Goal: Information Seeking & Learning: Learn about a topic

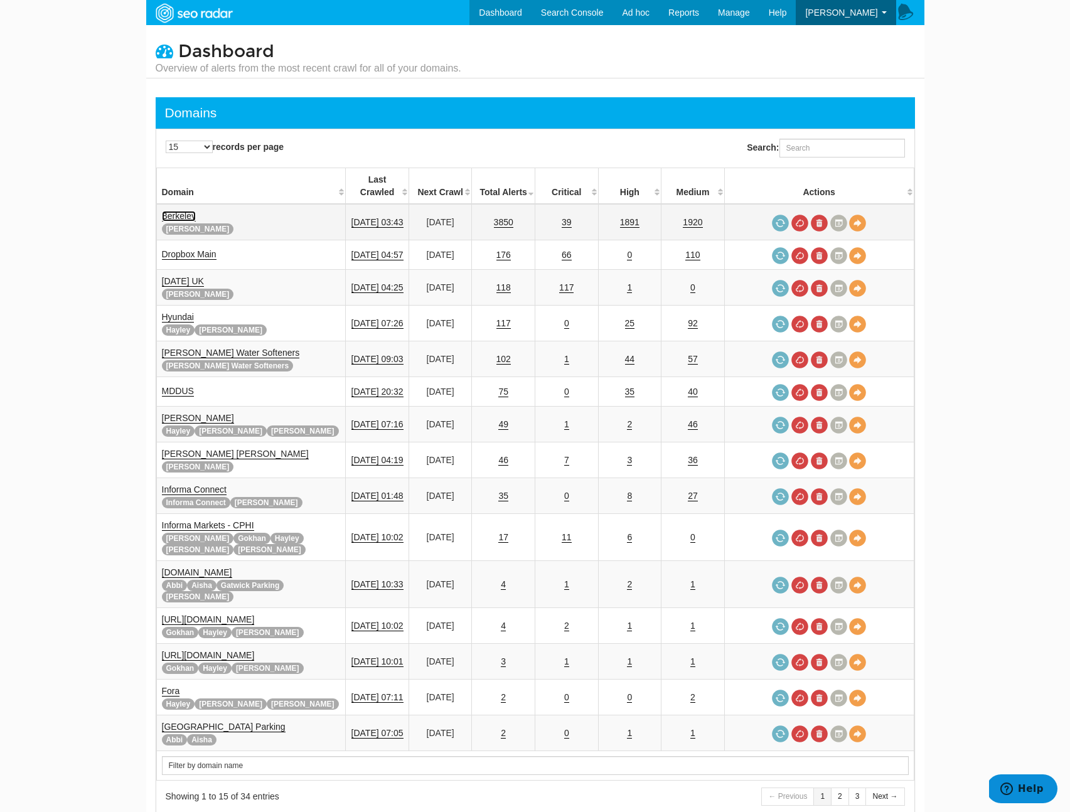
click at [177, 211] on link "Berkeley" at bounding box center [179, 216] width 34 height 11
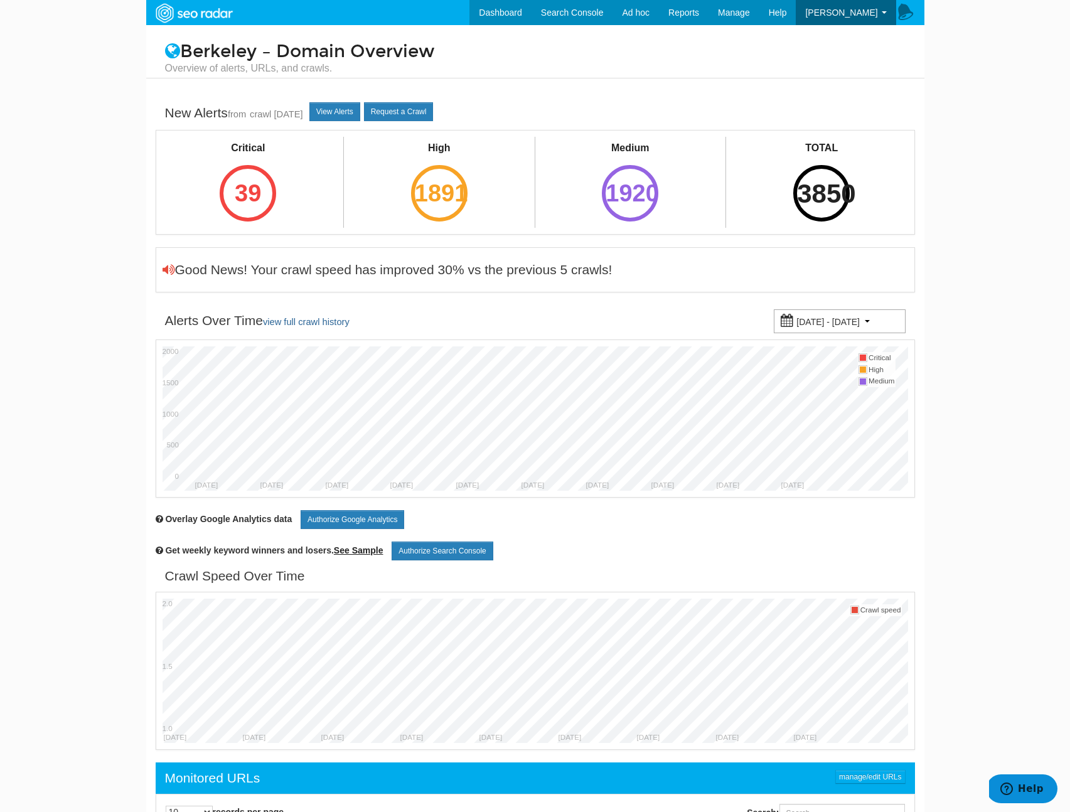
click at [830, 181] on div "3850" at bounding box center [821, 193] width 56 height 56
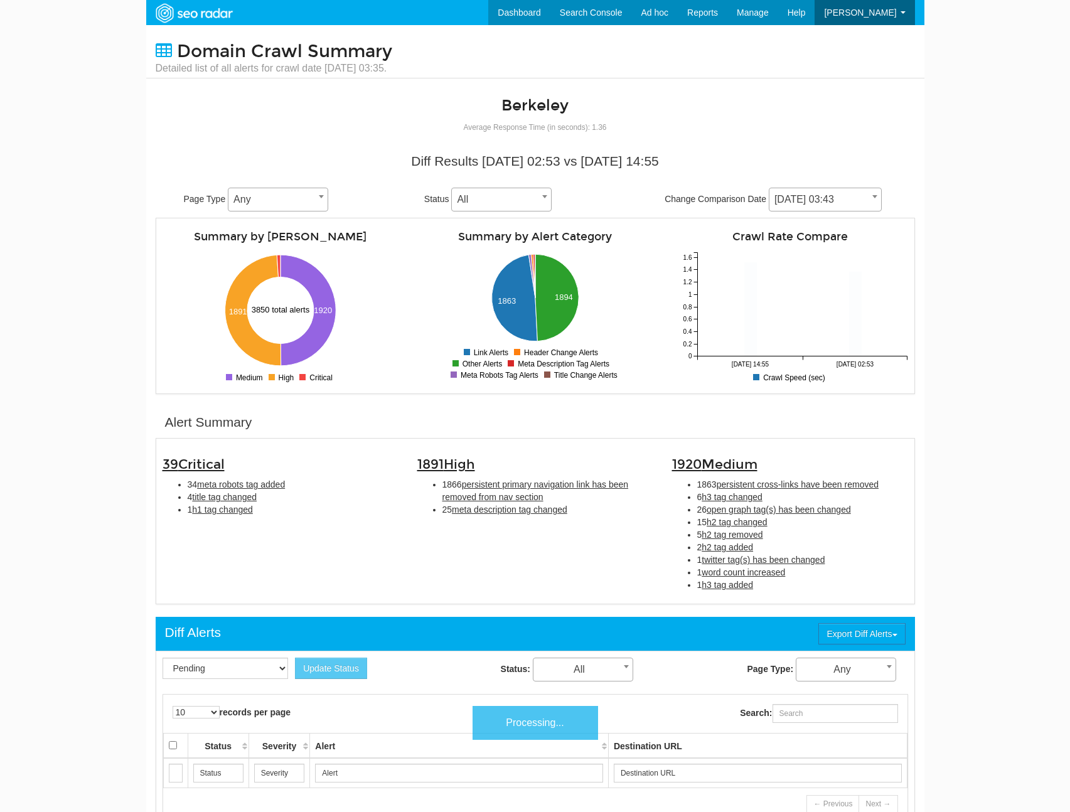
scroll to position [50, 0]
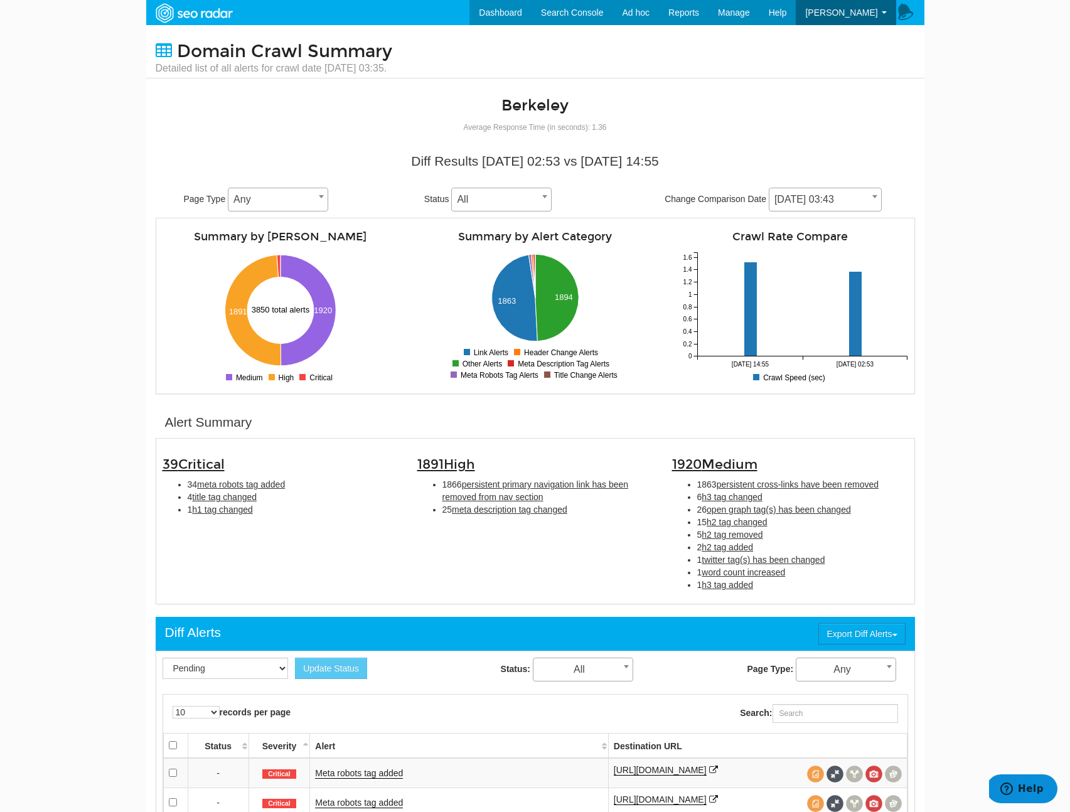
click at [799, 585] on li "1 h3 tag added" at bounding box center [802, 585] width 211 height 13
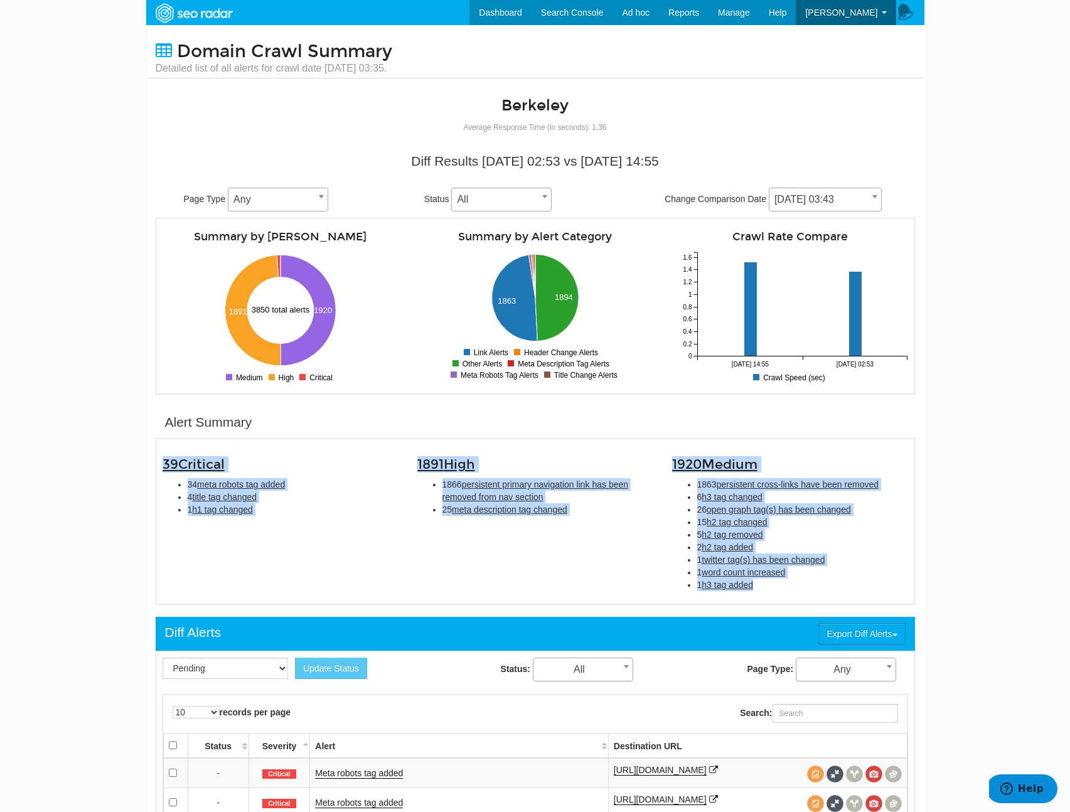
drag, startPoint x: 801, startPoint y: 587, endPoint x: 154, endPoint y: 464, distance: 658.5
click at [154, 464] on div "39 Critical 34 meta robots tag added 4 title tag changed 1 h1 tag changed 1891 …" at bounding box center [535, 521] width 764 height 152
copy div "39 Critical 34 meta robots tag added 4 title tag changed 1 h1 tag changed 1891 …"
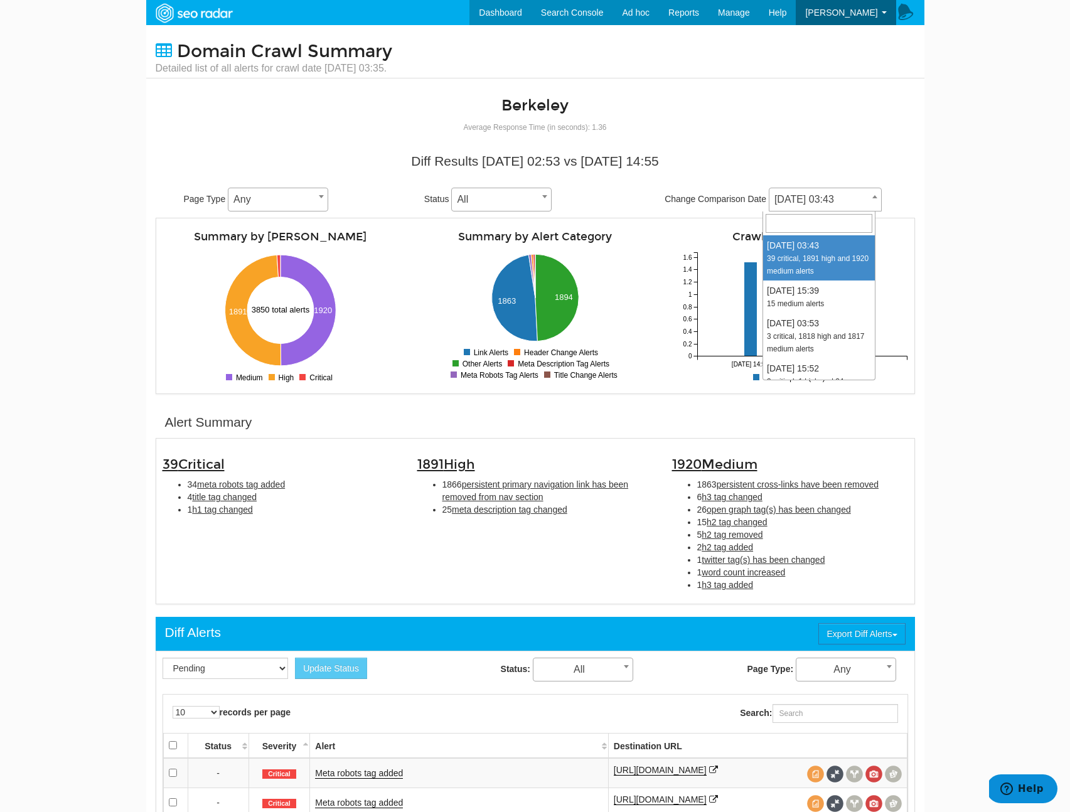
click at [846, 200] on span "[DATE] 03:43" at bounding box center [825, 200] width 112 height 18
click at [963, 286] on body "Dashboard Search Console Ad hoc Internet Archive Diff tool Mobile vs. Desktop F…" at bounding box center [535, 406] width 1070 height 812
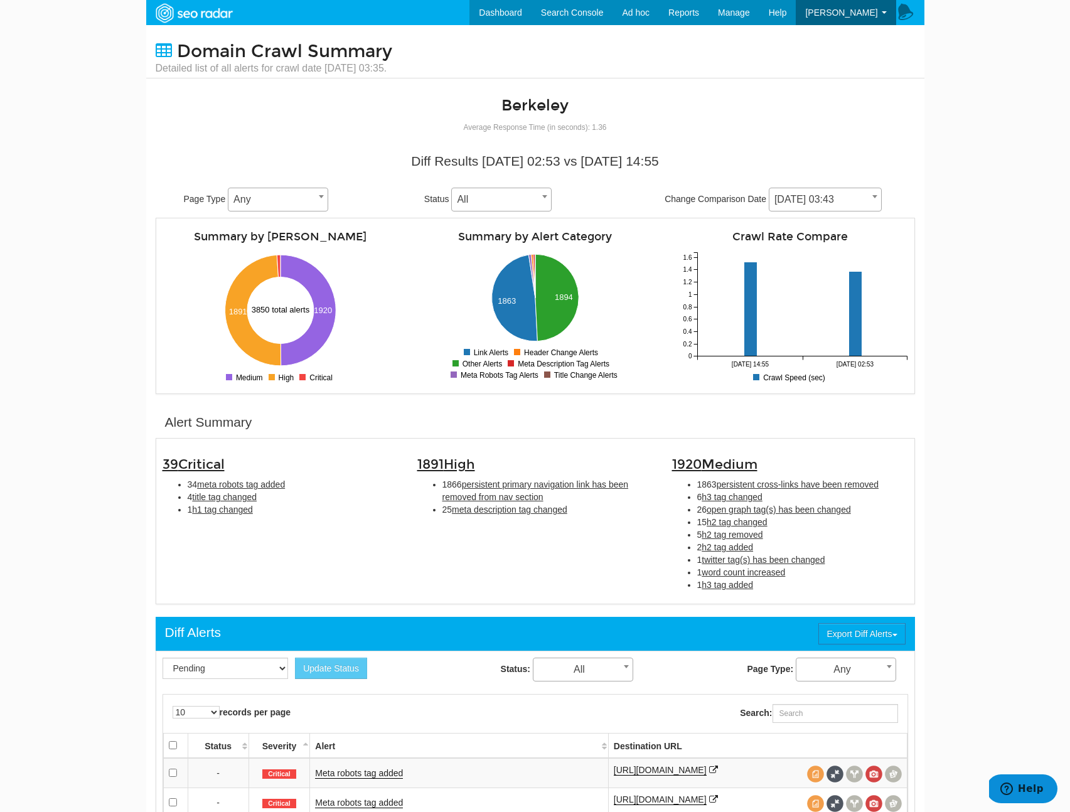
click at [248, 516] on li "1 h1 tag changed" at bounding box center [293, 509] width 211 height 13
click at [728, 590] on li "1 h3 tag added" at bounding box center [802, 585] width 211 height 13
click at [729, 589] on span "h3 tag added" at bounding box center [726, 585] width 51 height 10
type input "h3 tag added"
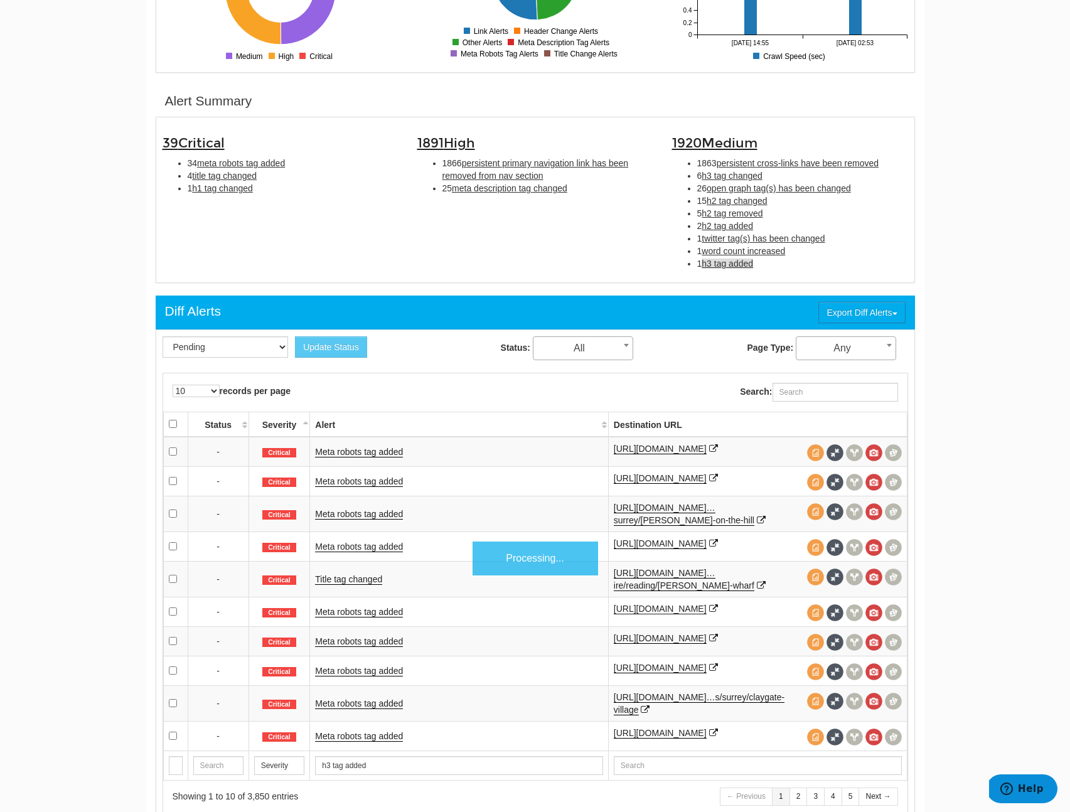
scroll to position [407, 0]
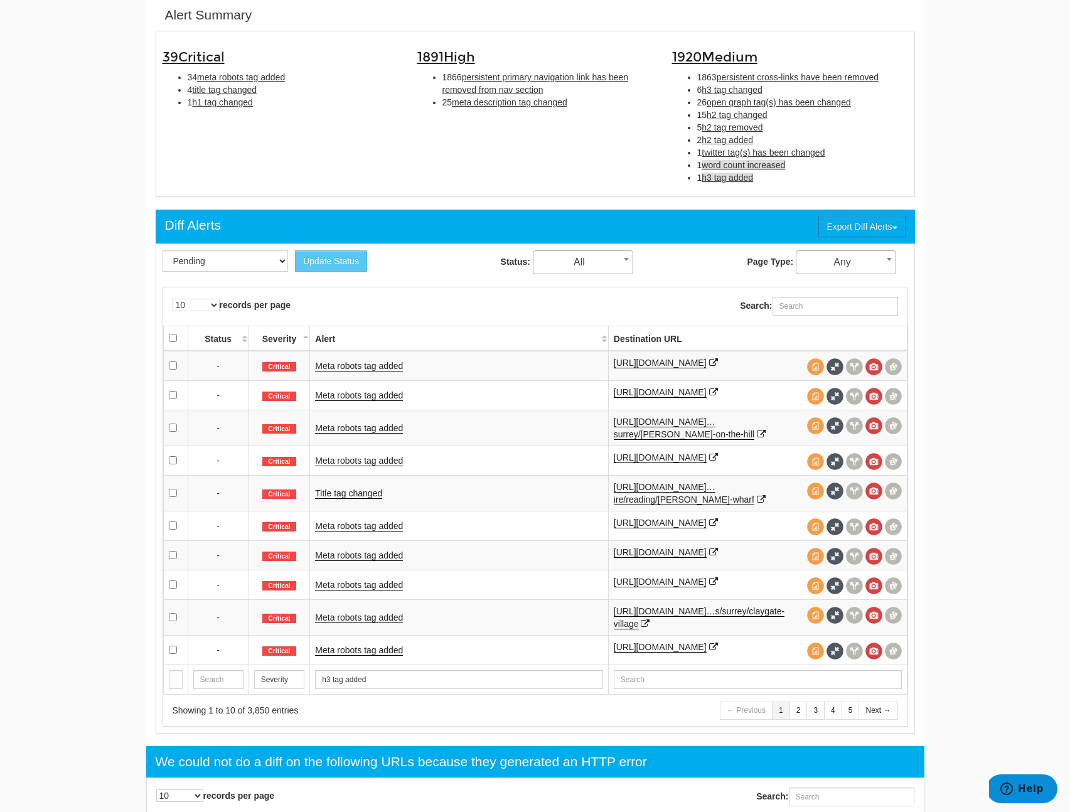
click at [753, 163] on span "word count increased" at bounding box center [742, 165] width 83 height 10
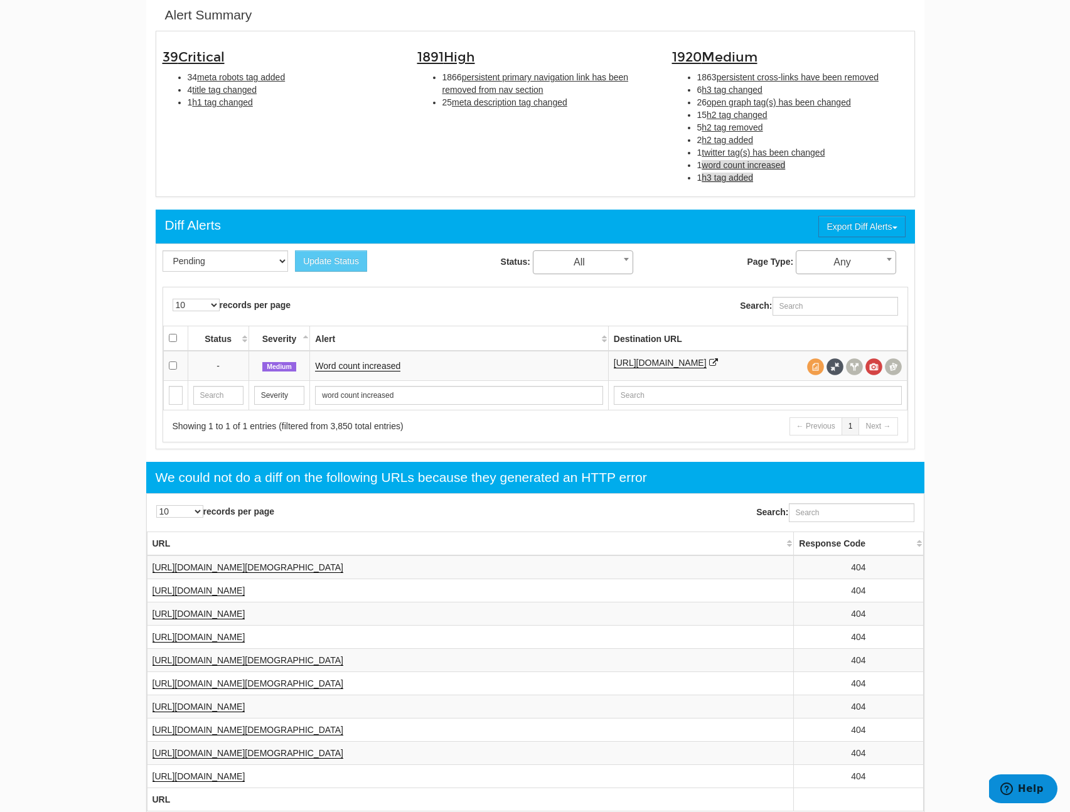
click at [727, 178] on span "h3 tag added" at bounding box center [726, 178] width 51 height 10
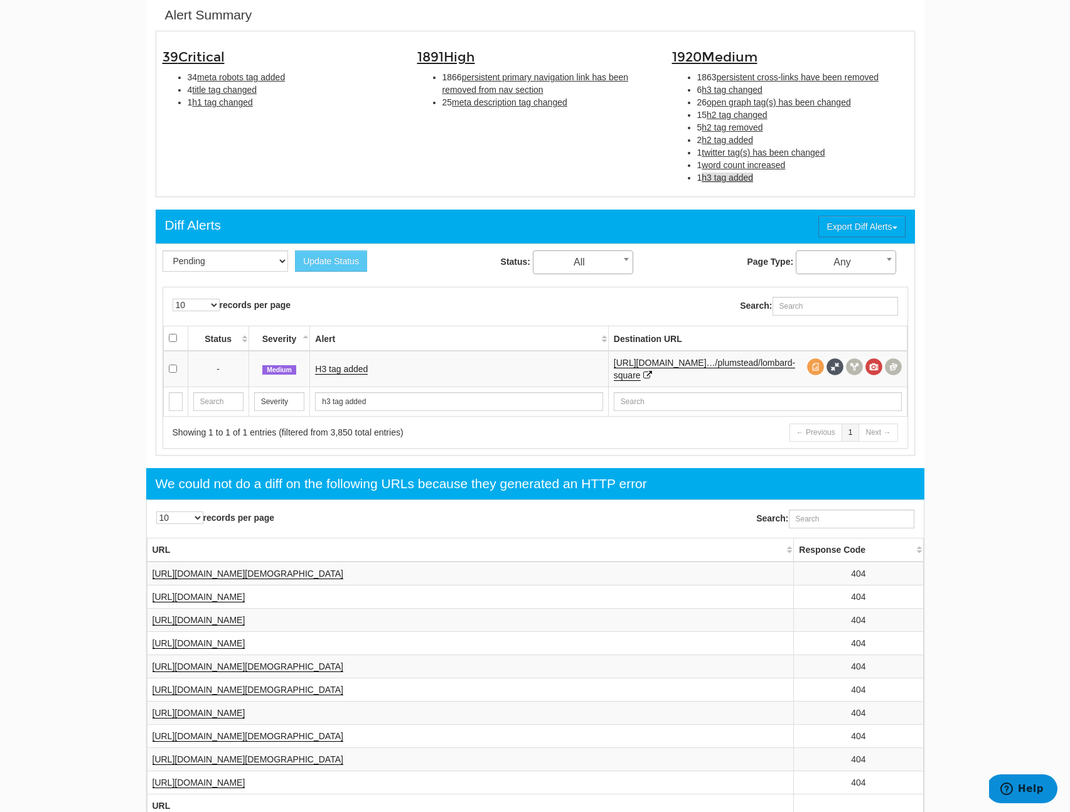
click at [380, 372] on td "H3 tag added" at bounding box center [459, 369] width 298 height 36
click at [356, 370] on link "H3 tag added" at bounding box center [341, 369] width 53 height 11
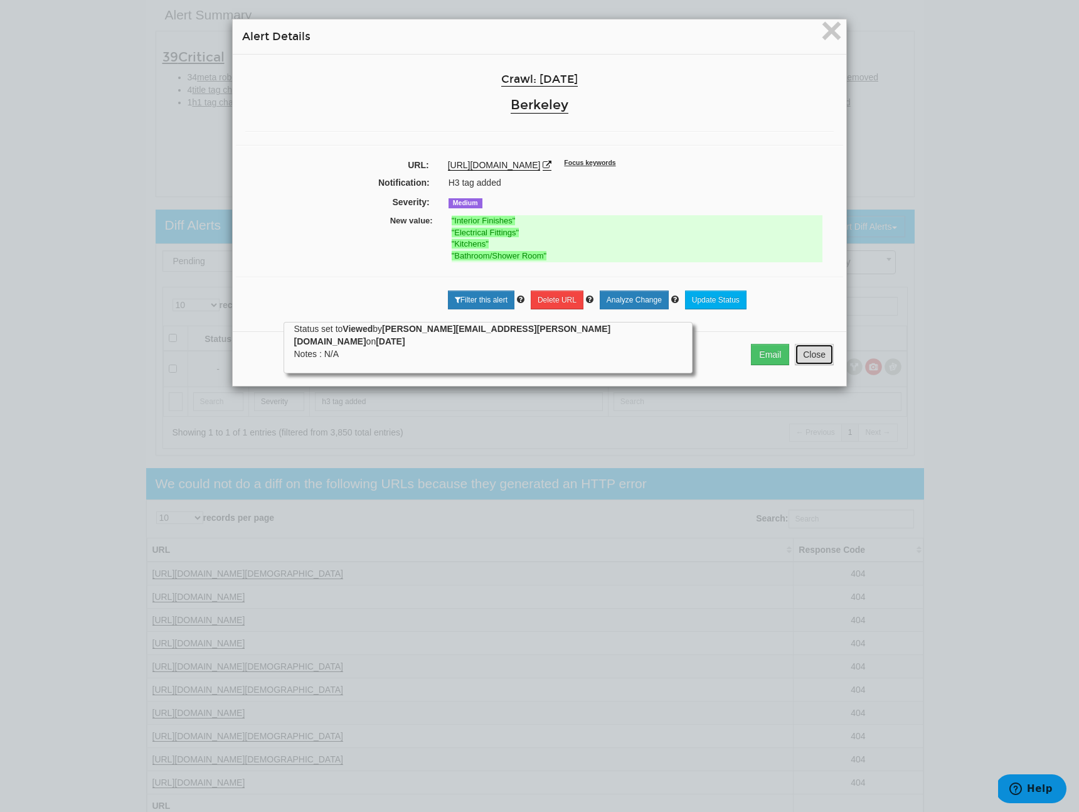
click at [811, 365] on button "Close" at bounding box center [814, 354] width 39 height 21
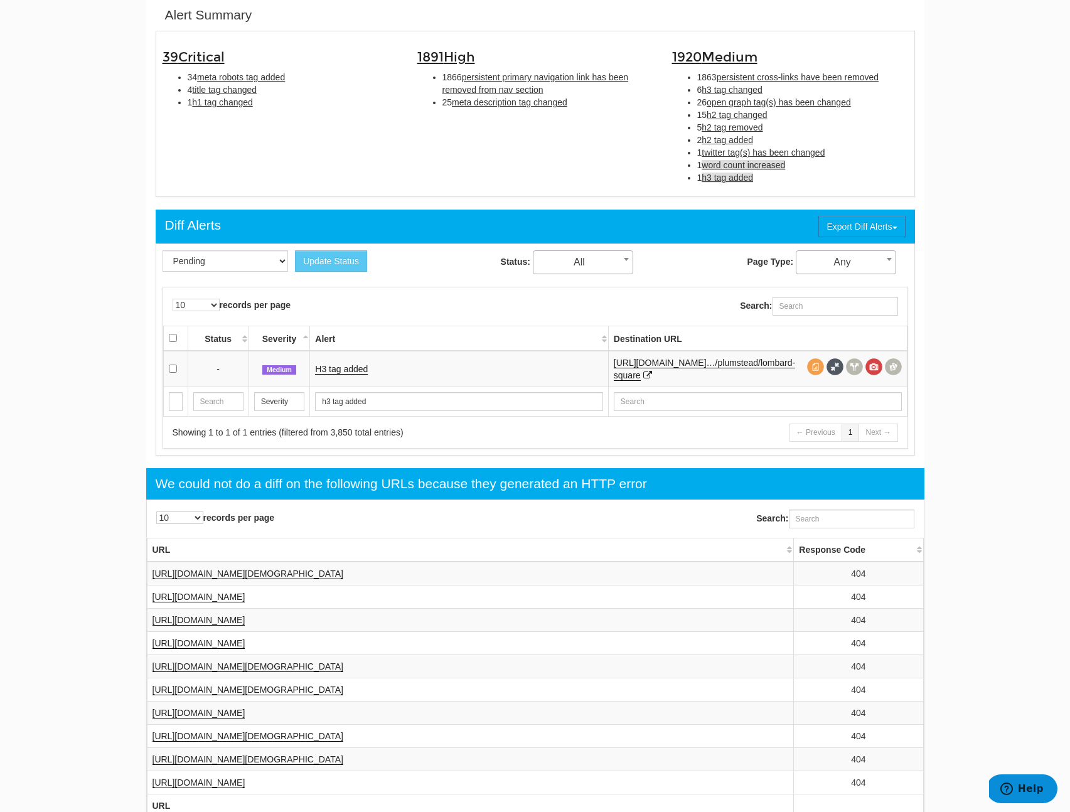
click at [728, 168] on span "word count increased" at bounding box center [742, 165] width 83 height 10
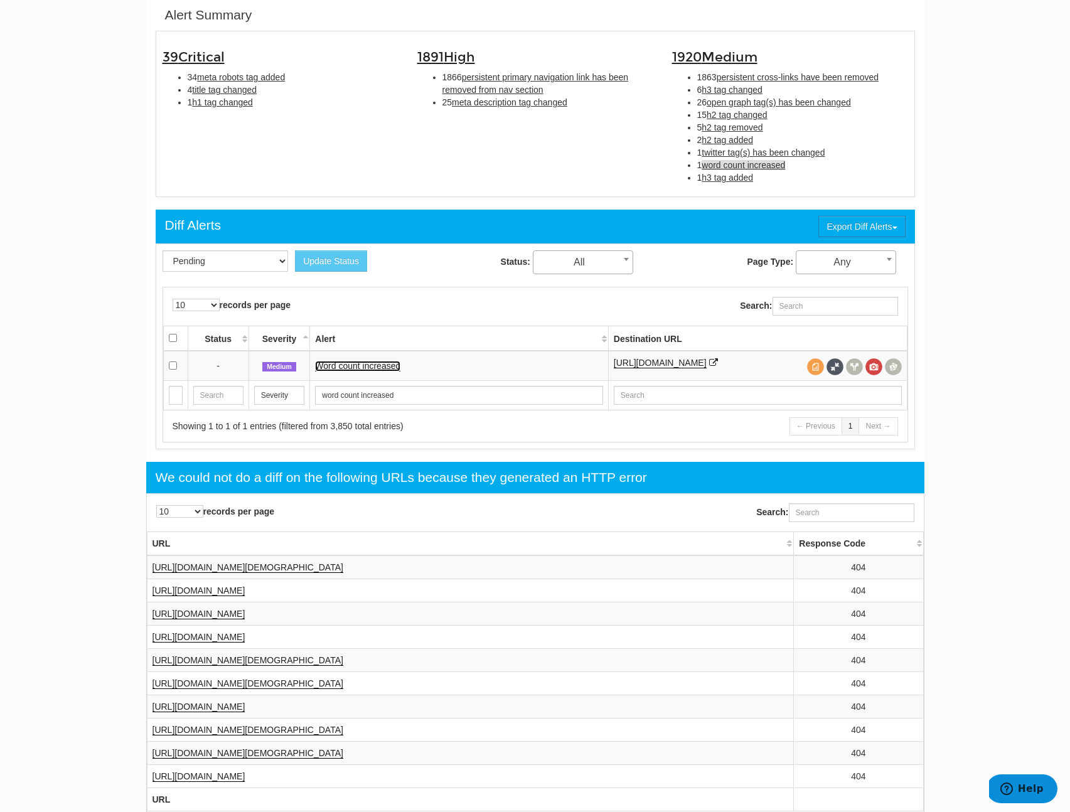
click at [347, 366] on link "Word count increased" at bounding box center [357, 366] width 85 height 11
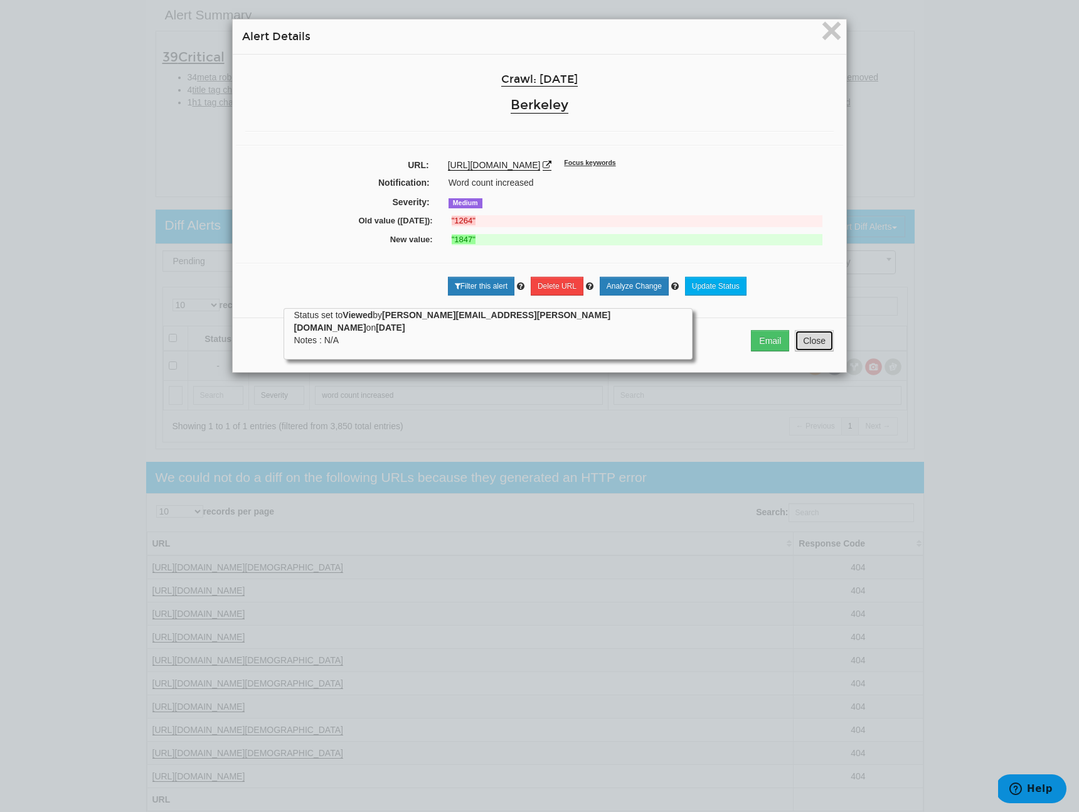
click at [818, 334] on button "Close" at bounding box center [814, 340] width 39 height 21
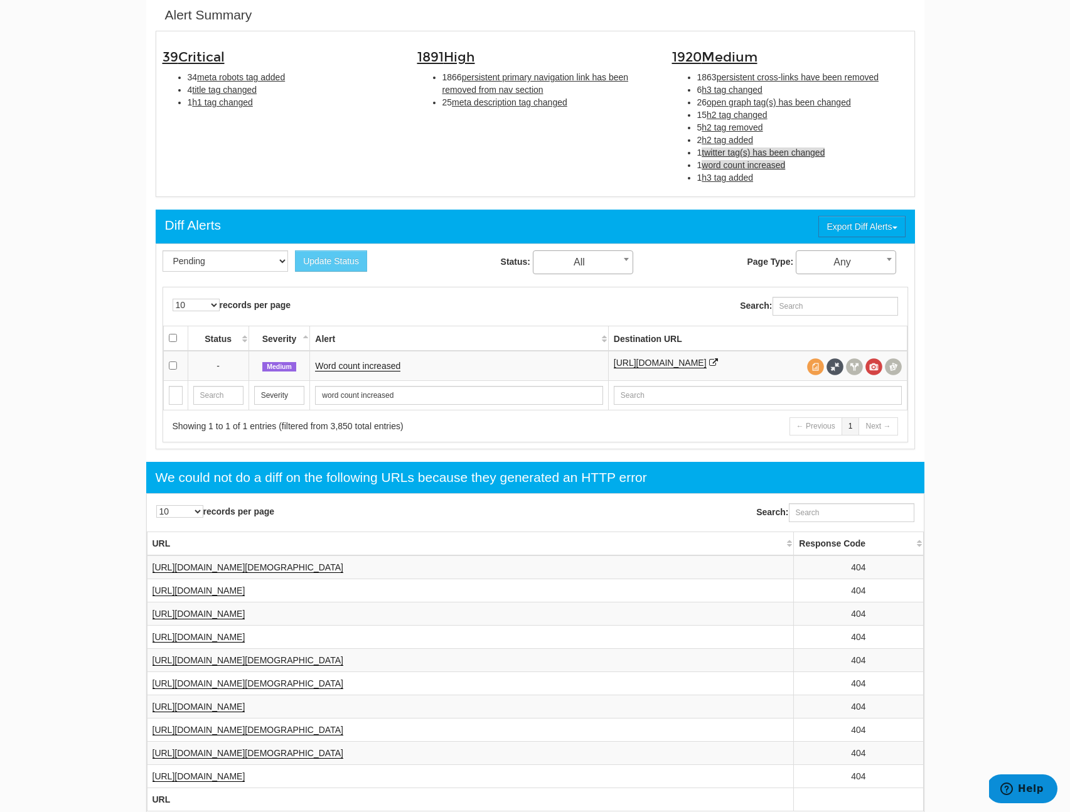
click at [784, 153] on span "twitter tag(s) has been changed" at bounding box center [762, 152] width 123 height 10
click at [371, 371] on link "Twitter tag(s) has been changed" at bounding box center [377, 366] width 125 height 11
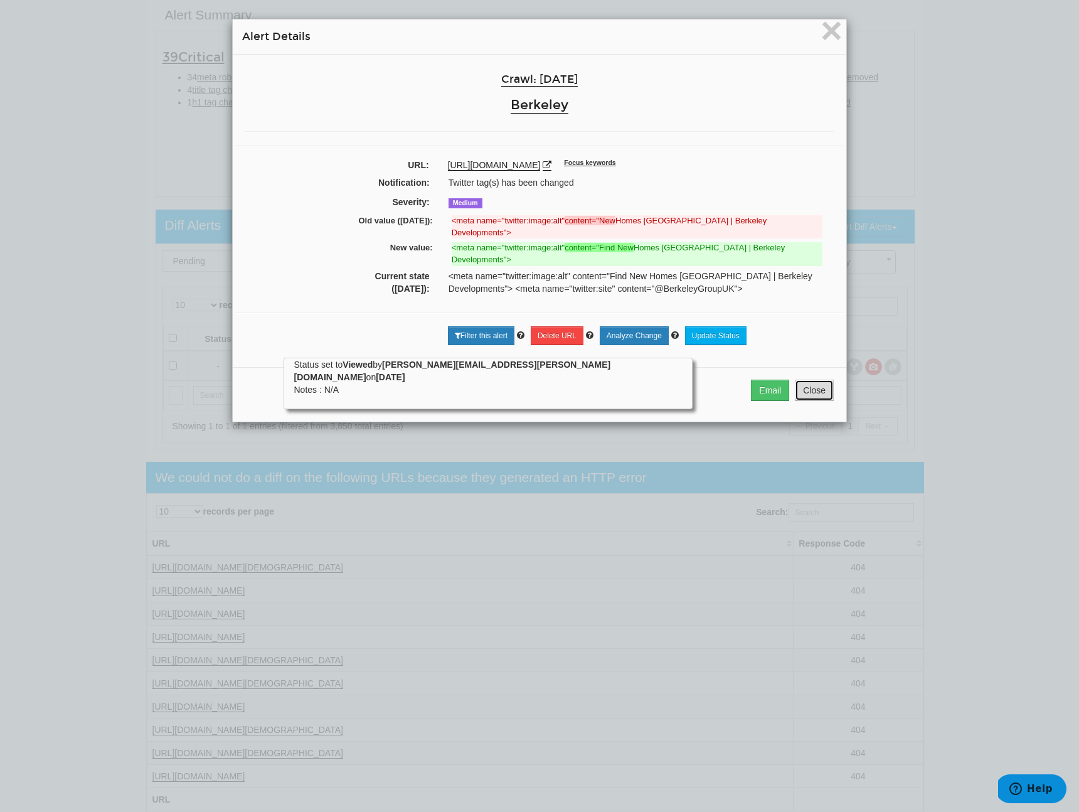
click at [821, 380] on button "Close" at bounding box center [814, 390] width 39 height 21
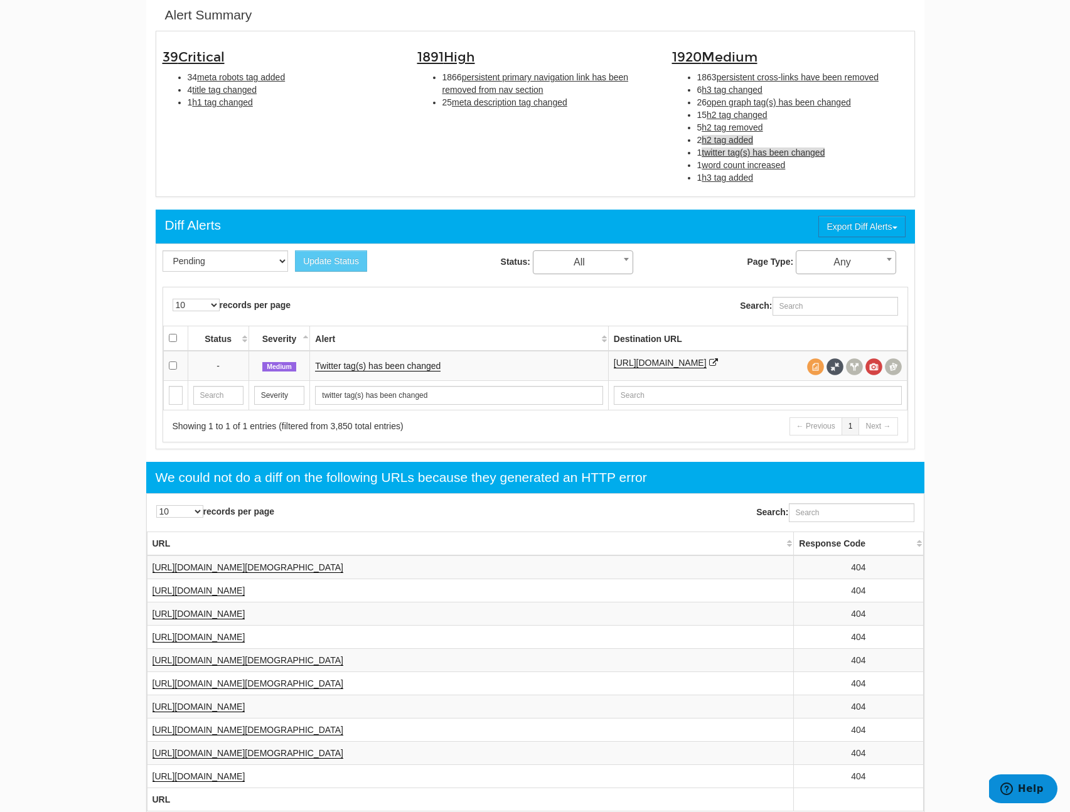
click at [713, 140] on span "h2 tag added" at bounding box center [726, 140] width 51 height 10
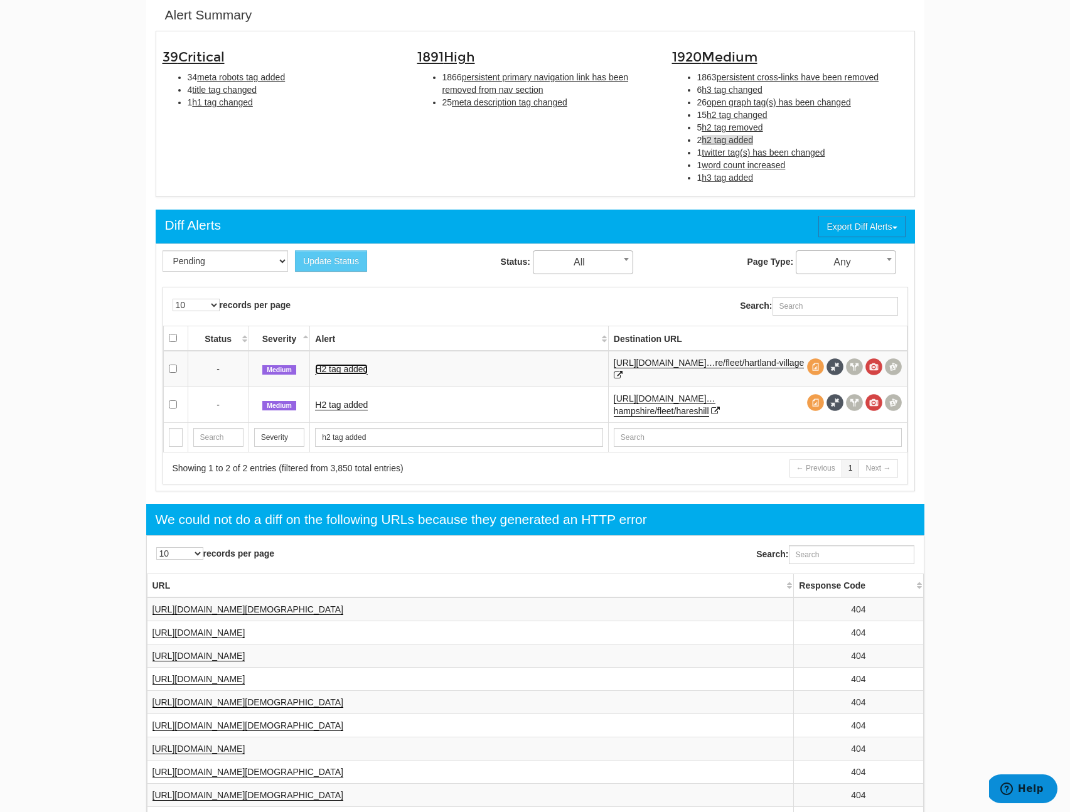
click at [352, 370] on link "H2 tag added" at bounding box center [341, 369] width 53 height 11
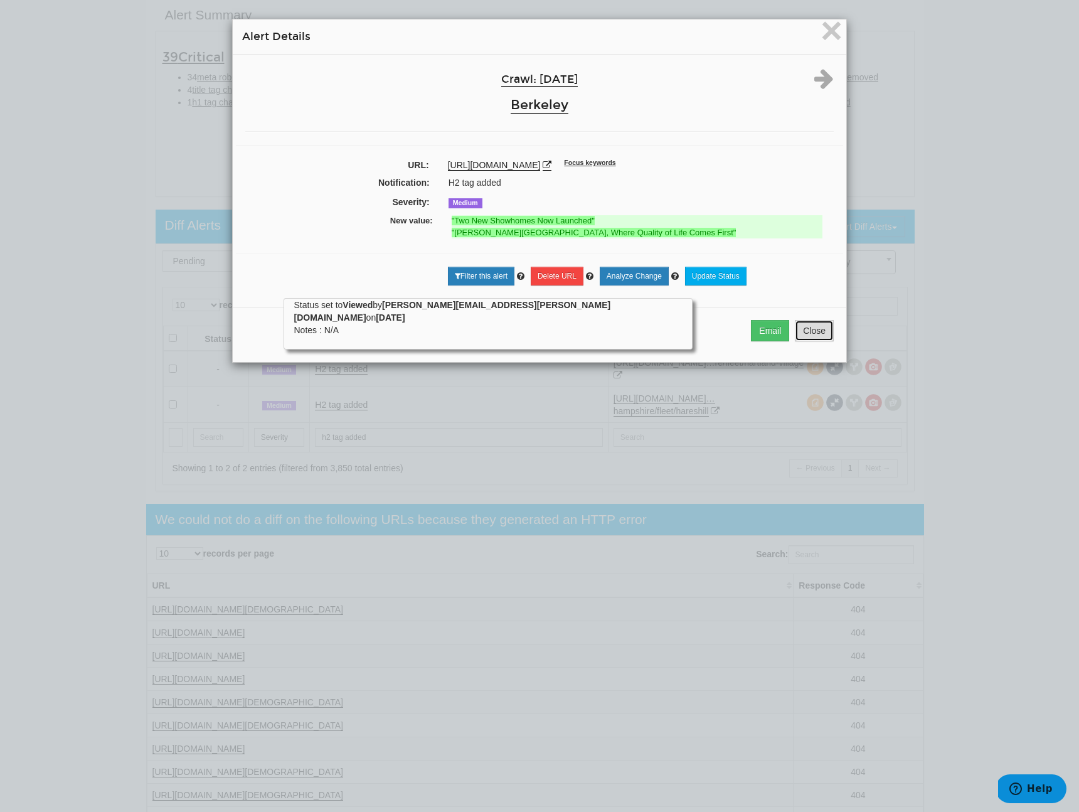
click at [812, 340] on button "Close" at bounding box center [814, 330] width 39 height 21
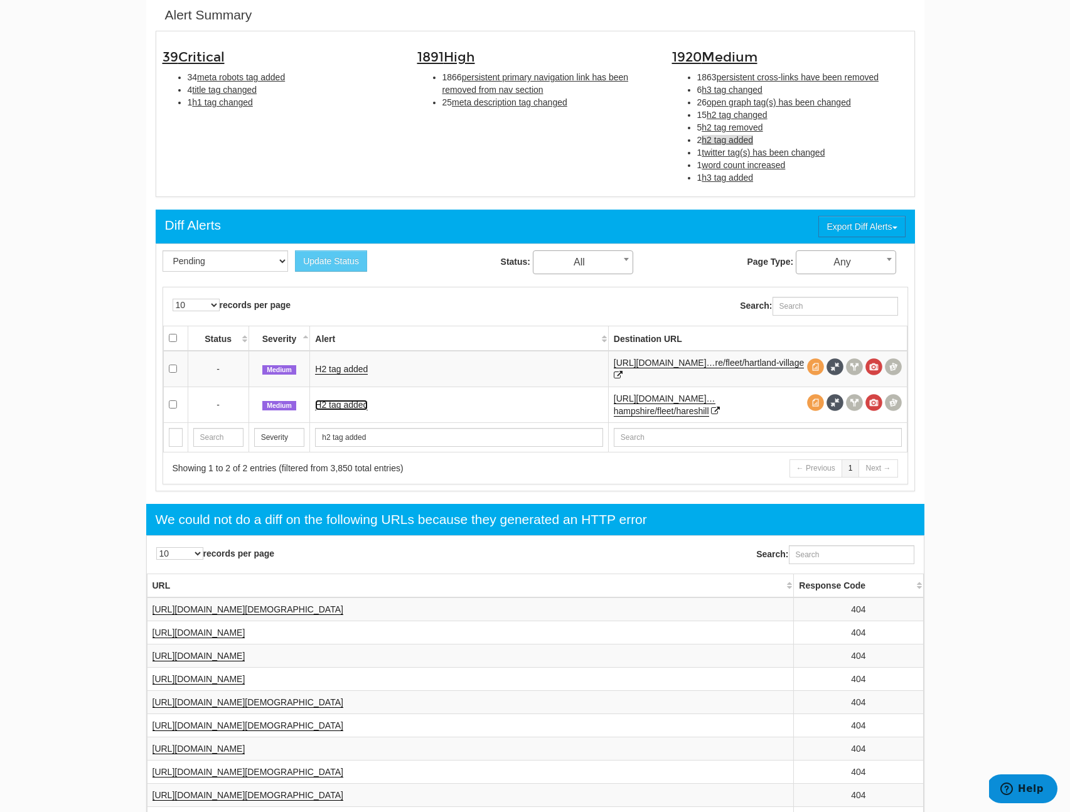
click at [355, 405] on link "H2 tag added" at bounding box center [341, 405] width 53 height 11
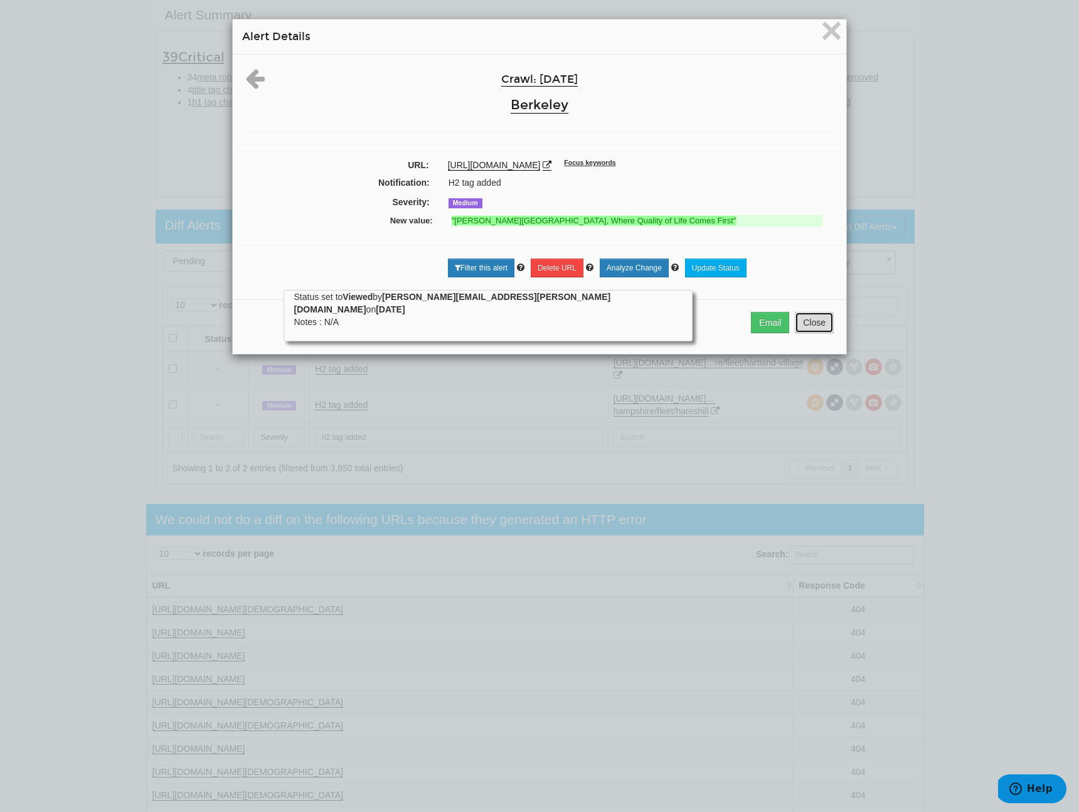
click at [800, 325] on button "Close" at bounding box center [814, 322] width 39 height 21
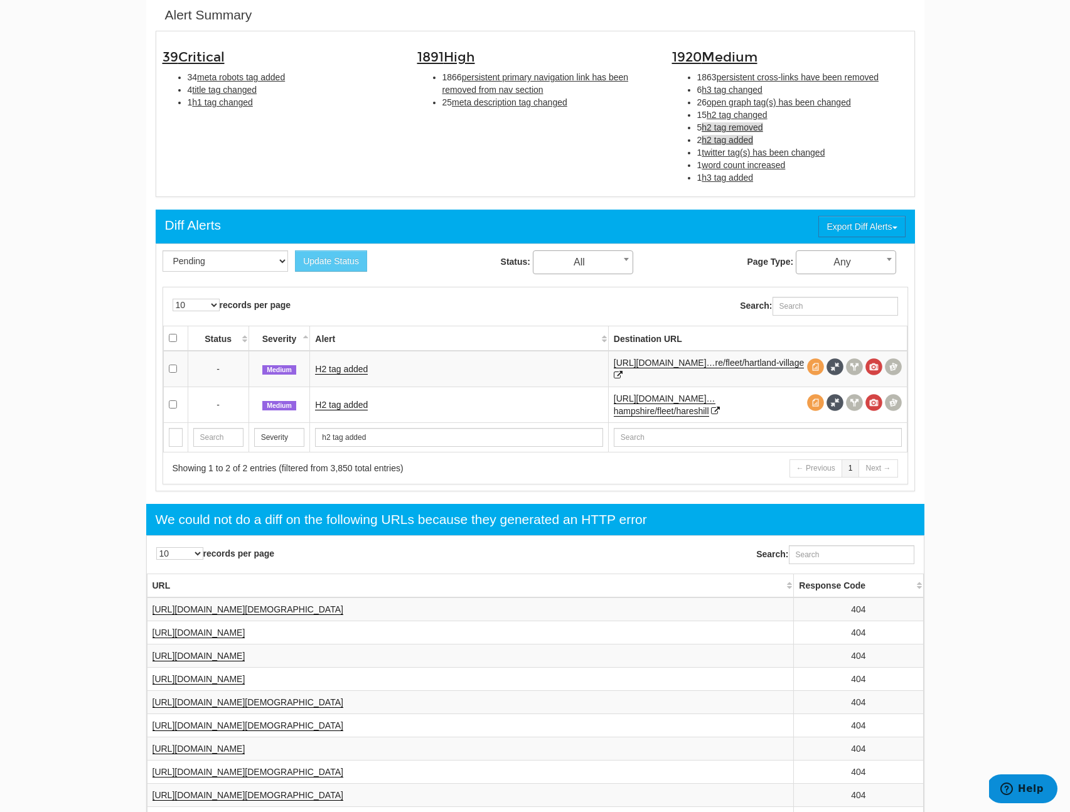
click at [747, 124] on span "h2 tag removed" at bounding box center [731, 127] width 61 height 10
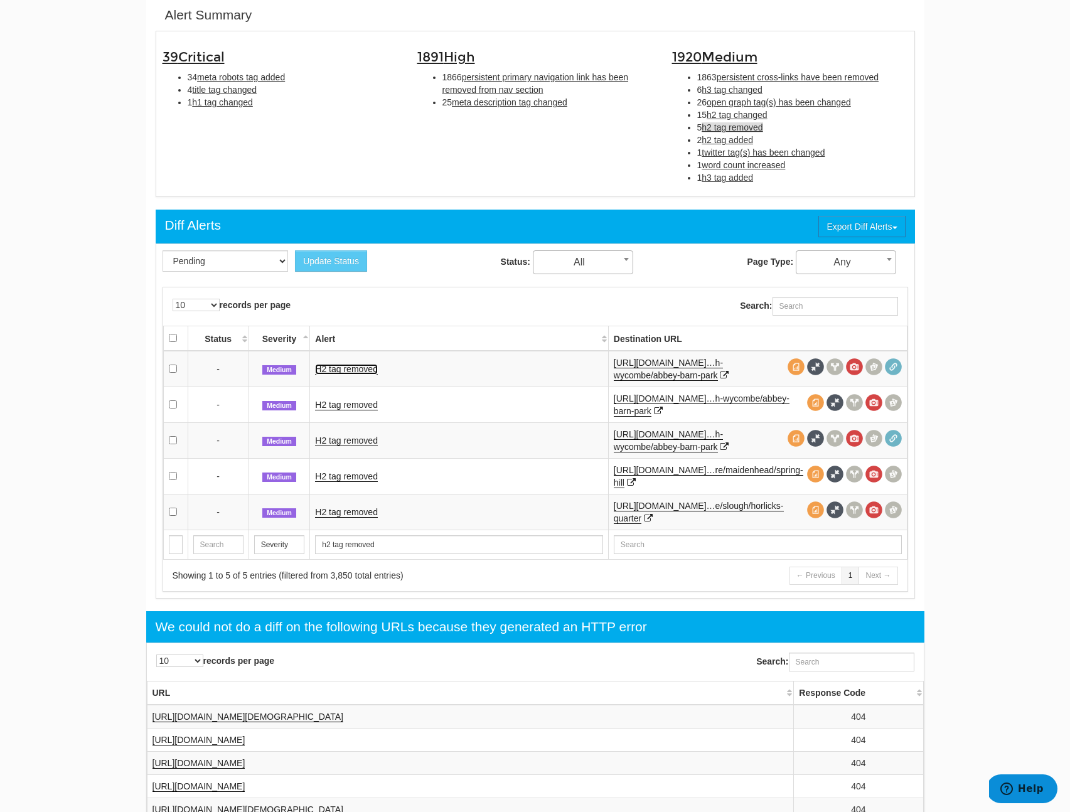
click at [338, 368] on link "H2 tag removed" at bounding box center [346, 369] width 63 height 11
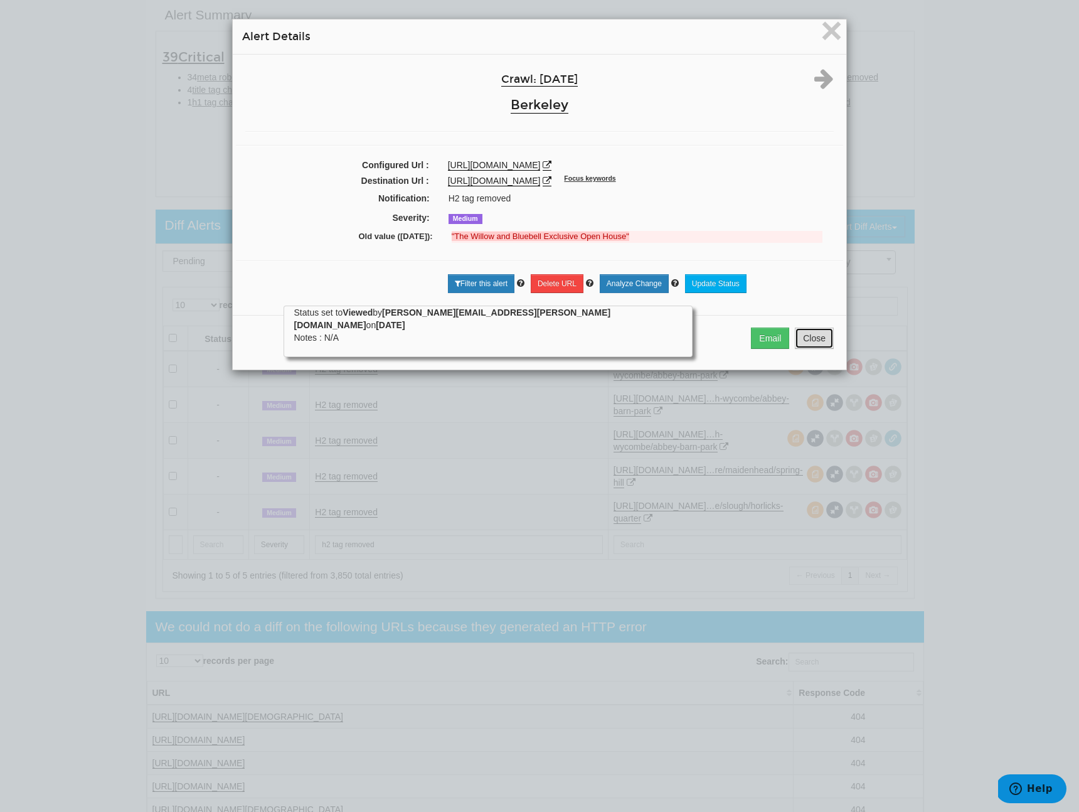
click at [813, 349] on button "Close" at bounding box center [814, 338] width 39 height 21
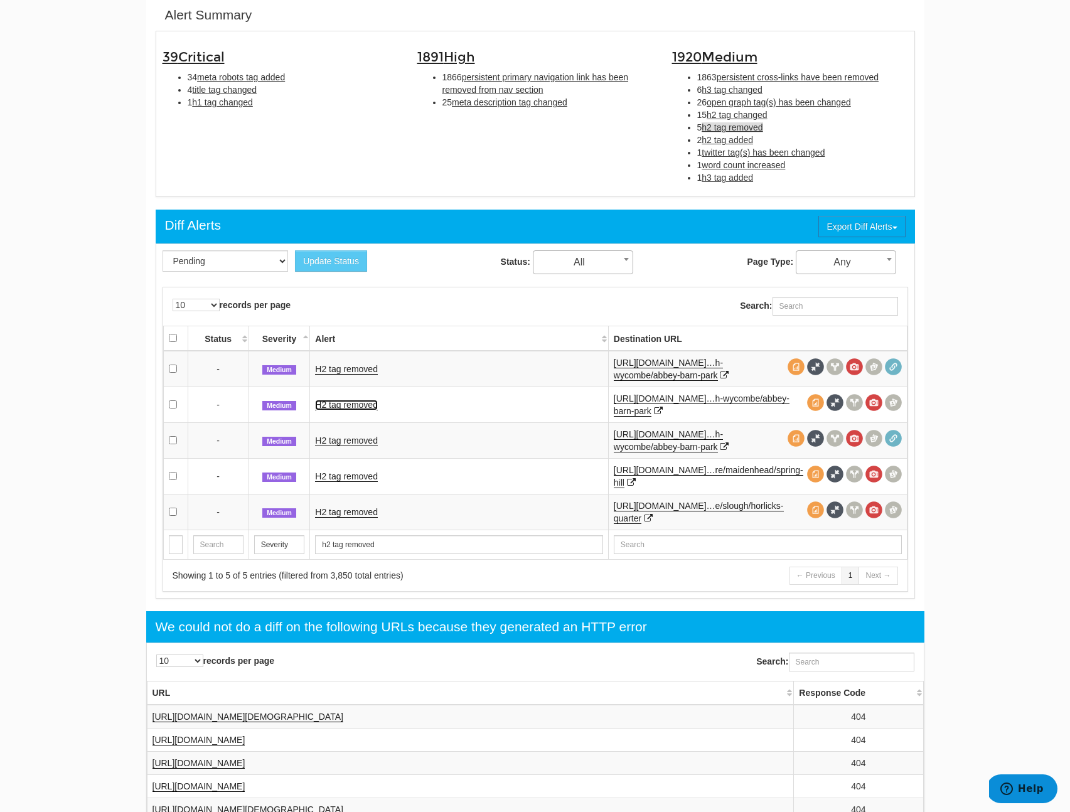
click at [338, 400] on link "H2 tag removed" at bounding box center [346, 405] width 63 height 11
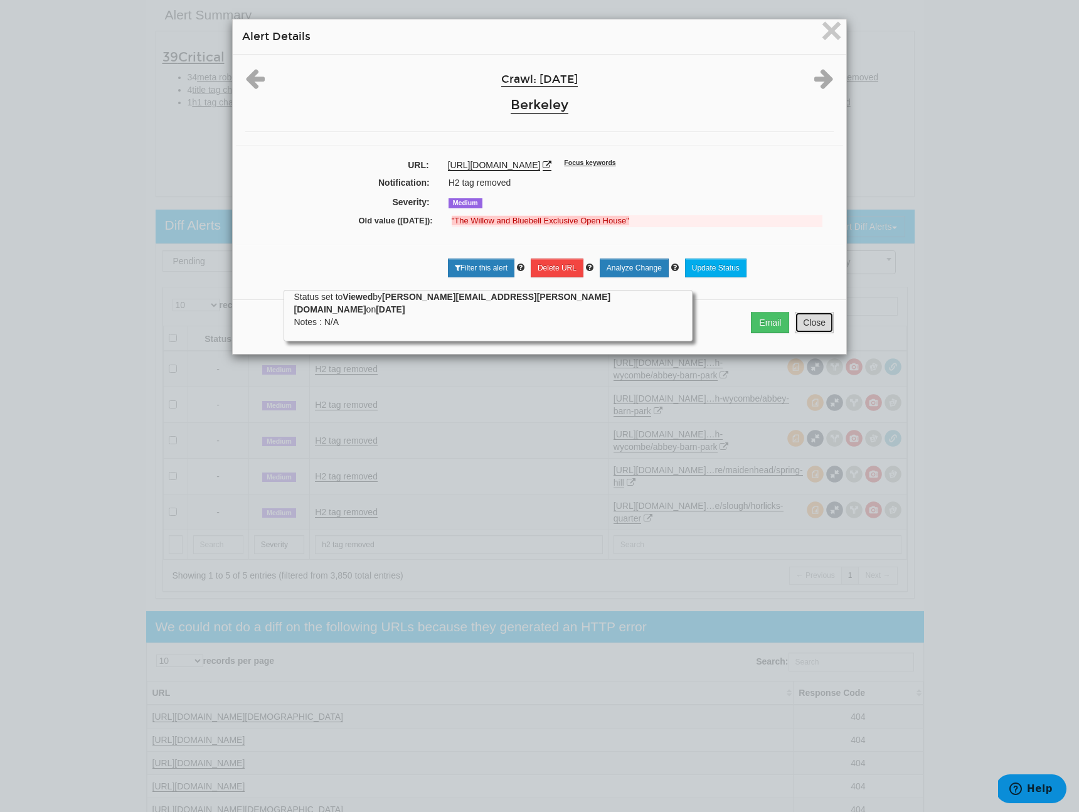
click at [809, 333] on button "Close" at bounding box center [814, 322] width 39 height 21
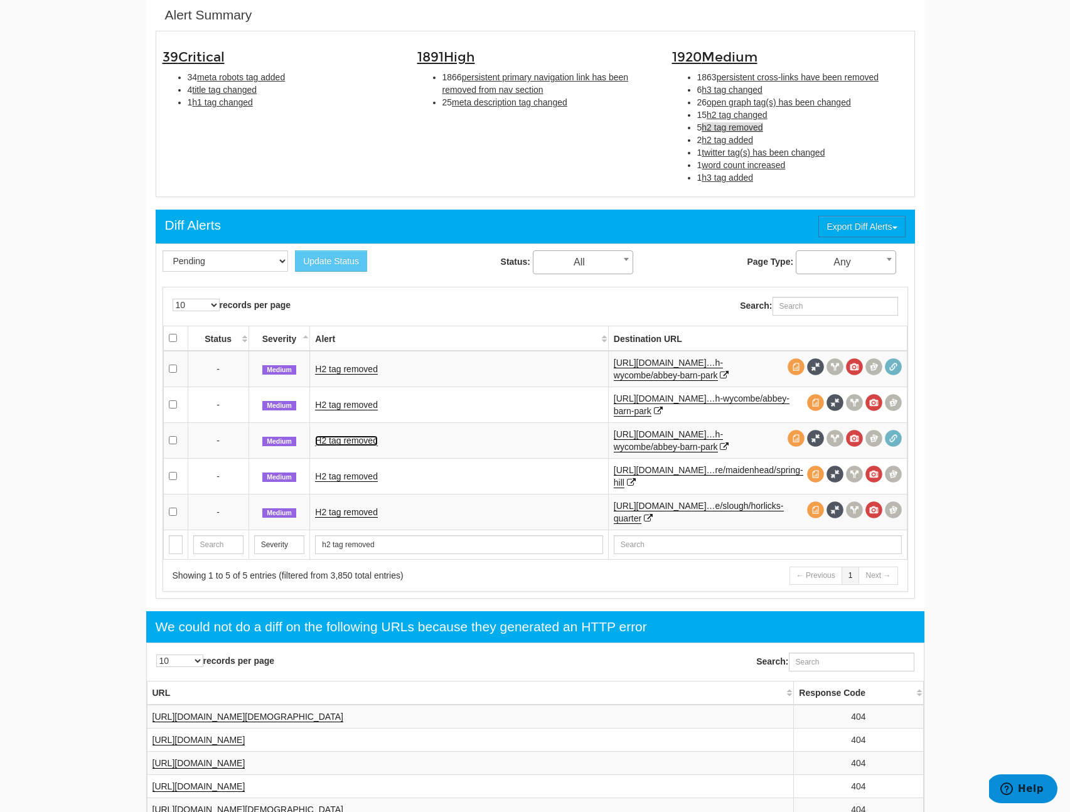
click at [356, 440] on link "H2 tag removed" at bounding box center [346, 440] width 63 height 11
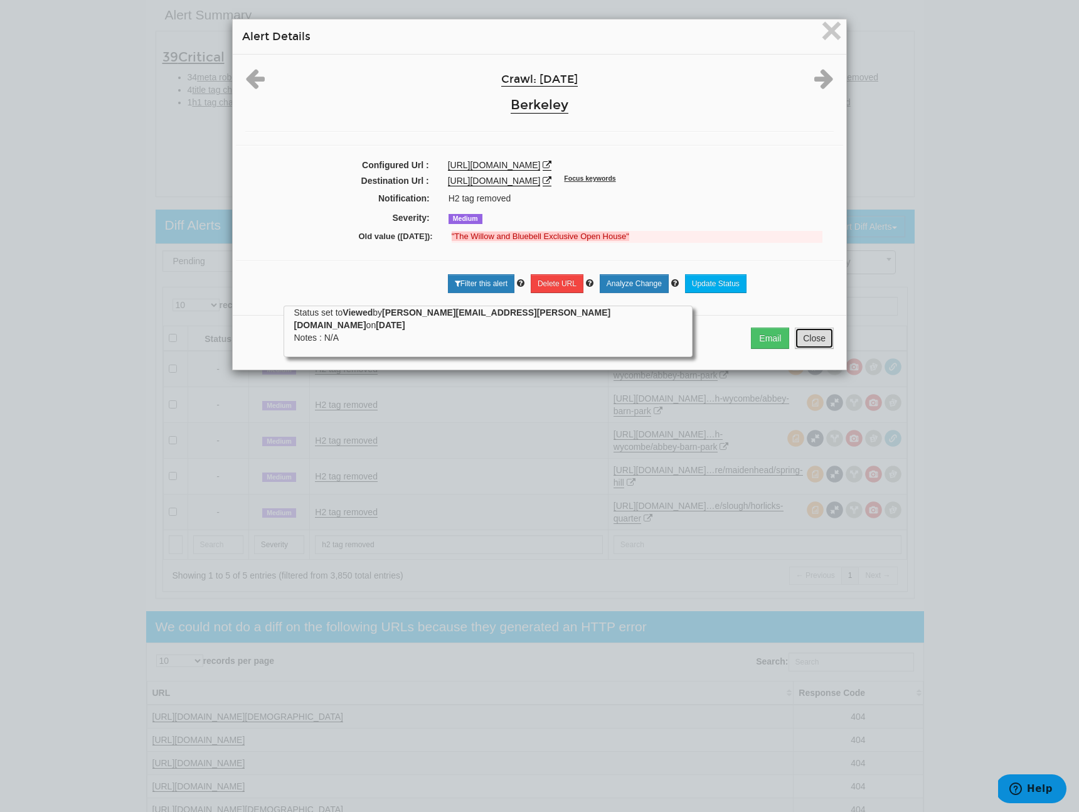
click at [824, 349] on button "Close" at bounding box center [814, 338] width 39 height 21
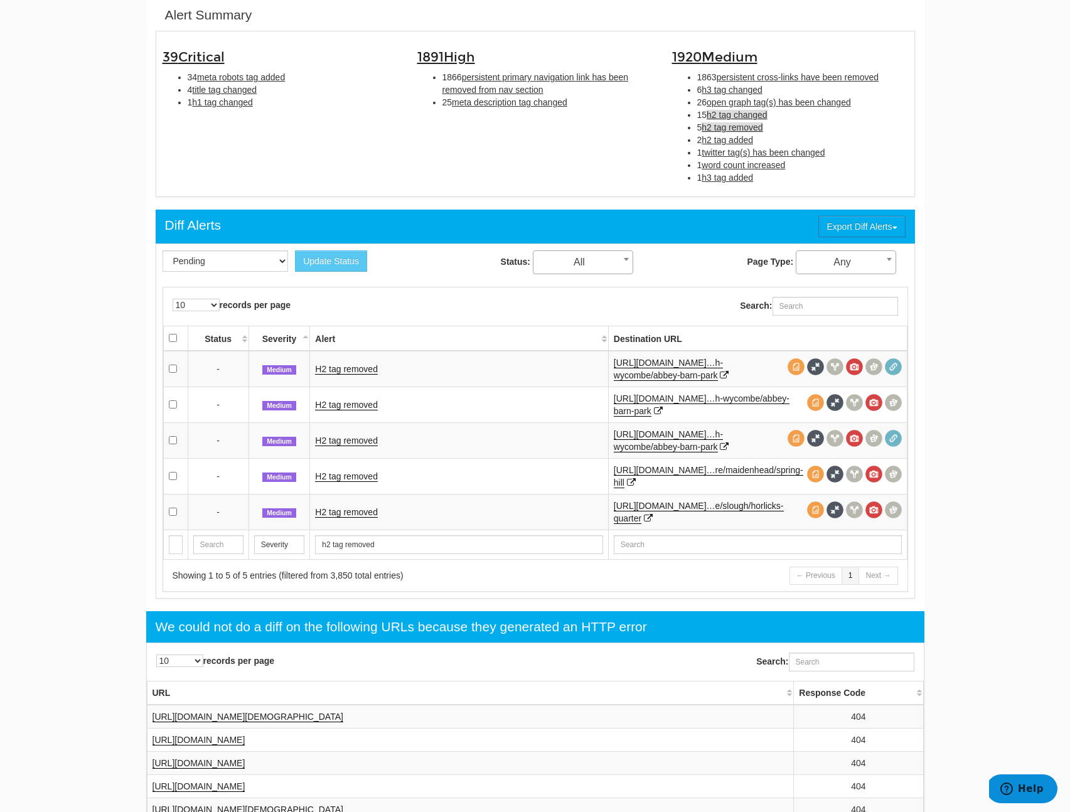
click at [753, 114] on span "h2 tag changed" at bounding box center [737, 115] width 61 height 10
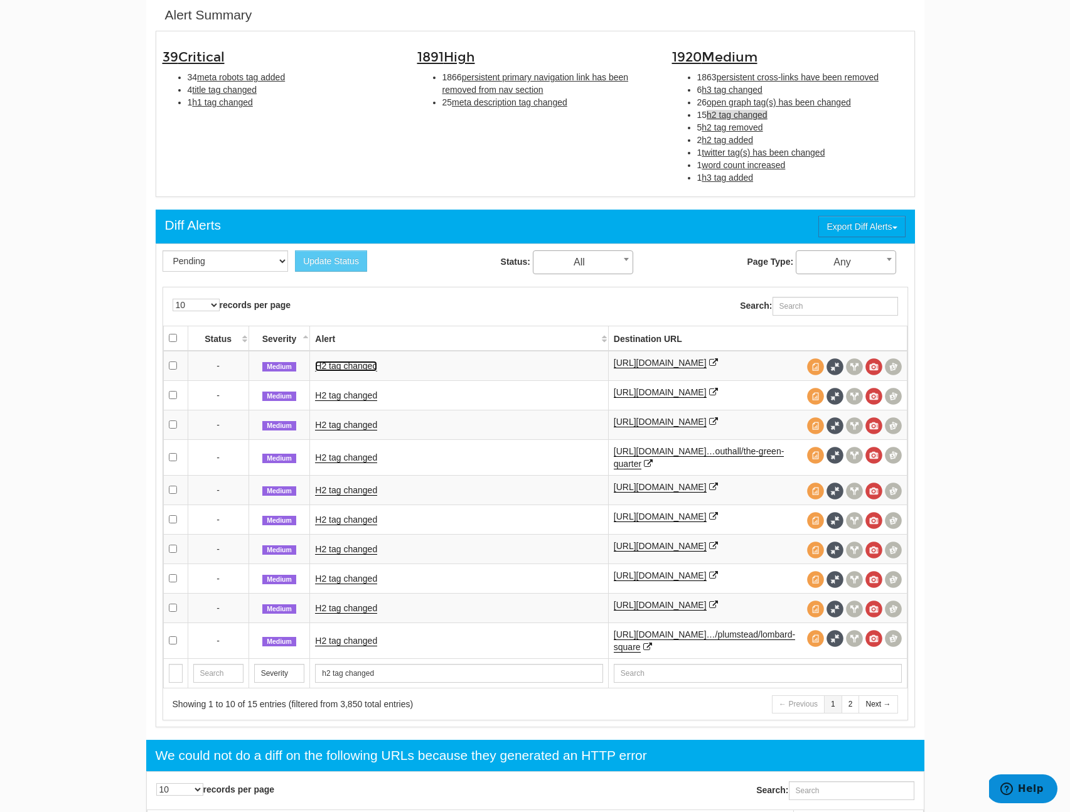
click at [341, 365] on link "H2 tag changed" at bounding box center [346, 366] width 62 height 11
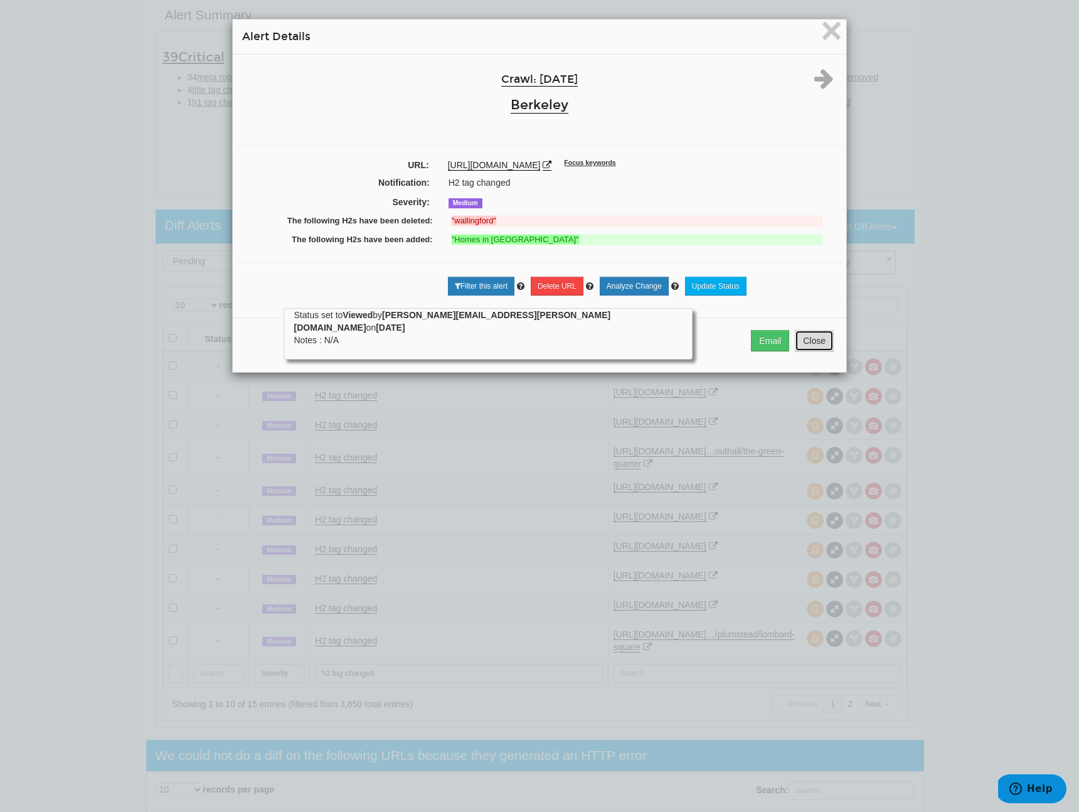
click at [802, 344] on button "Close" at bounding box center [814, 340] width 39 height 21
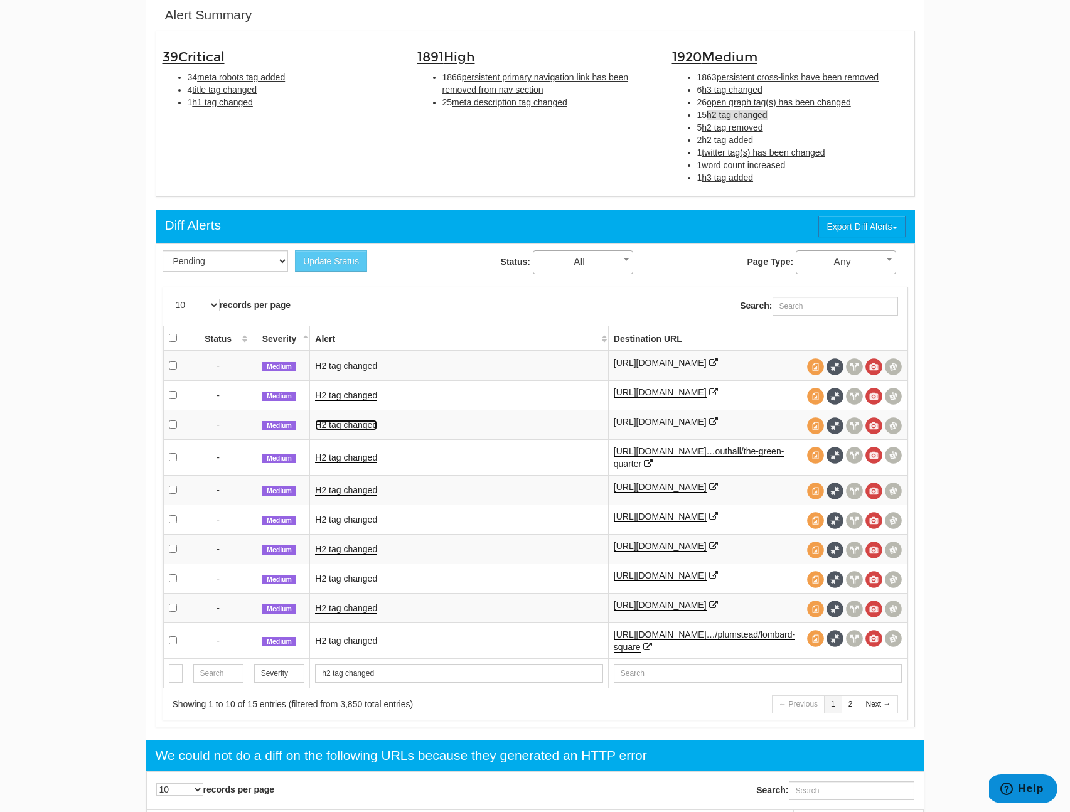
click at [356, 430] on link "H2 tag changed" at bounding box center [346, 425] width 62 height 11
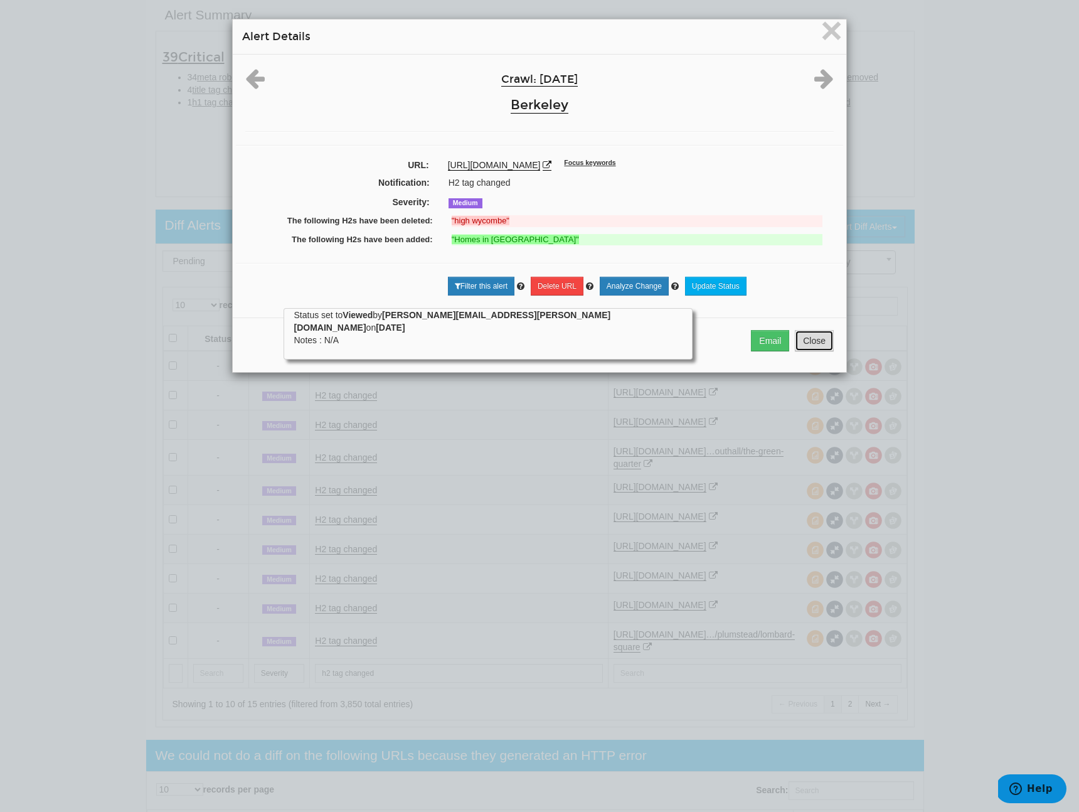
click at [825, 351] on button "Close" at bounding box center [814, 340] width 39 height 21
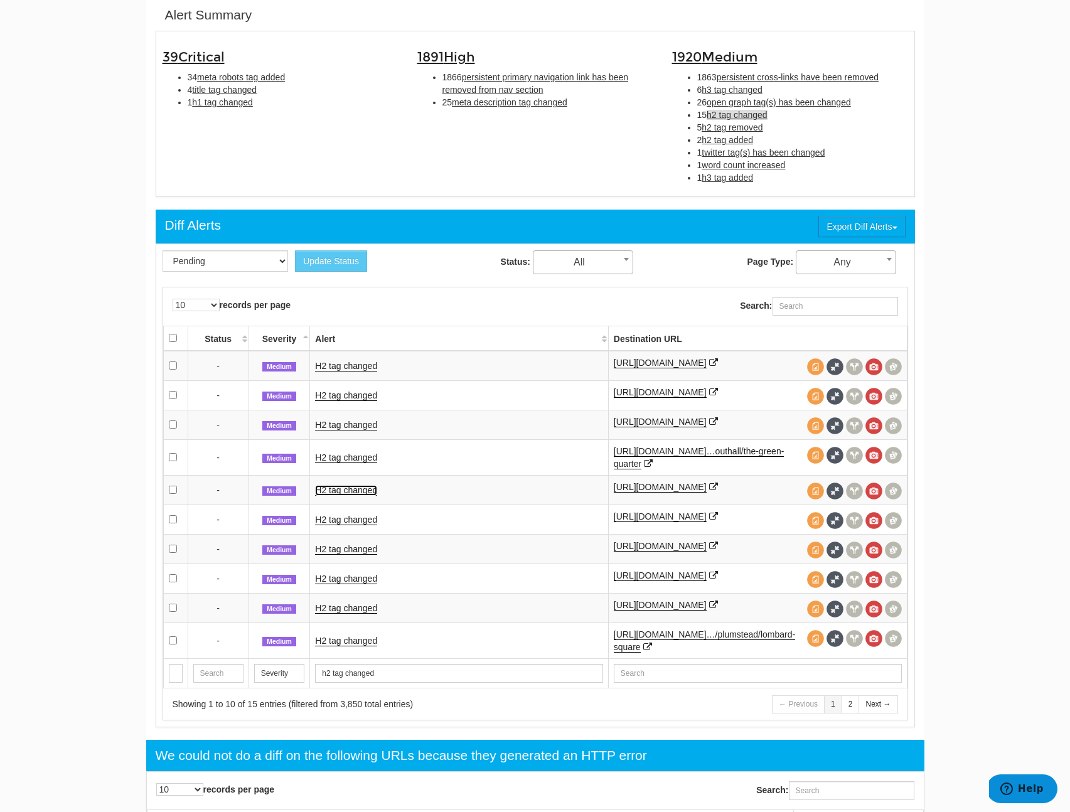
click at [353, 496] on link "H2 tag changed" at bounding box center [346, 490] width 62 height 11
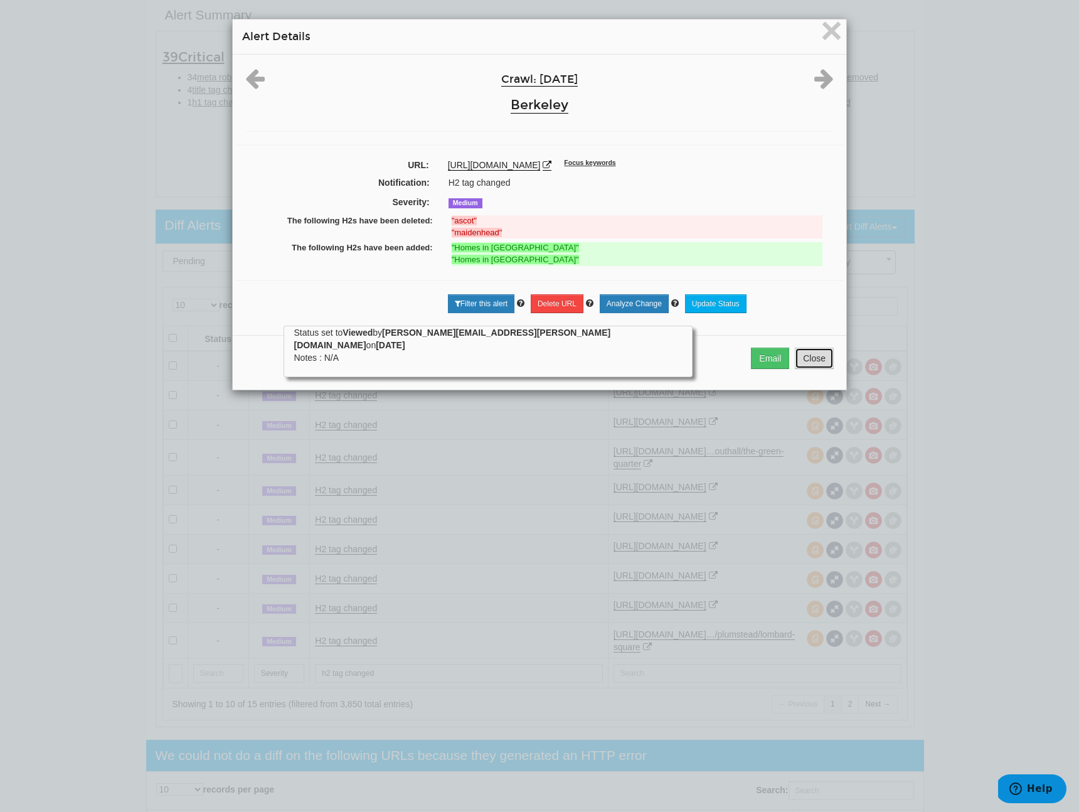
click at [821, 360] on button "Close" at bounding box center [814, 358] width 39 height 21
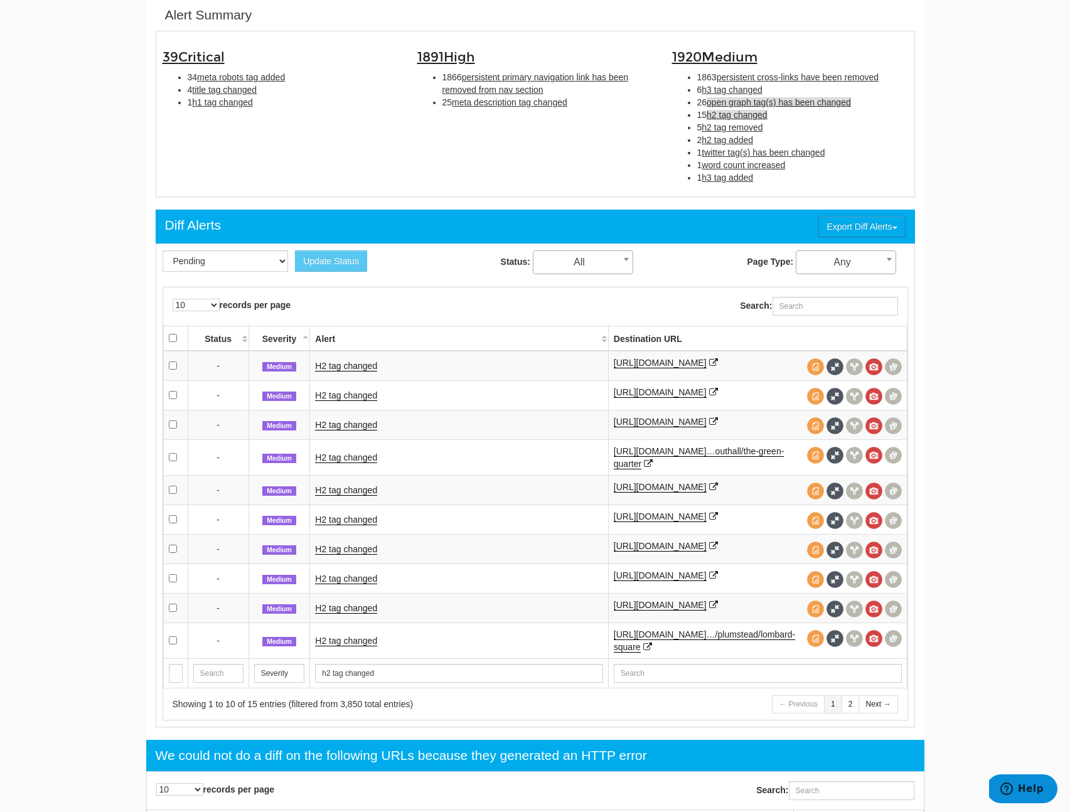
click at [753, 104] on span "open graph tag(s) has been changed" at bounding box center [779, 102] width 144 height 10
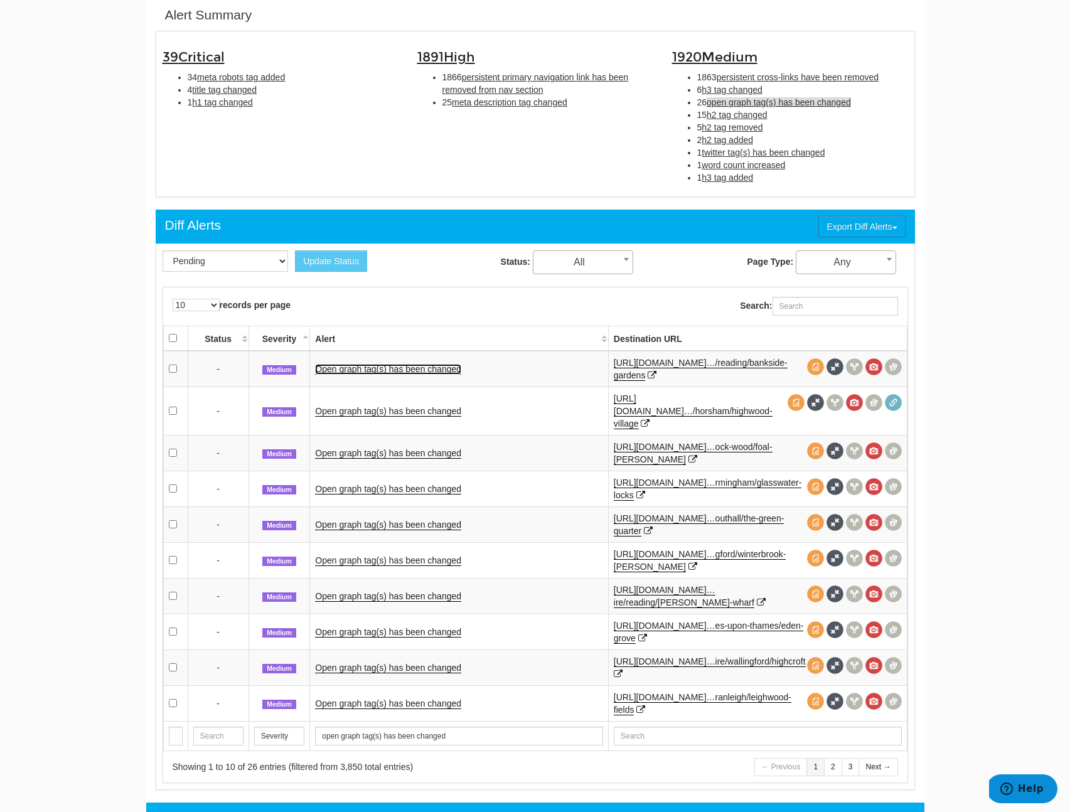
click at [361, 369] on link "Open graph tag(s) has been changed" at bounding box center [388, 369] width 146 height 11
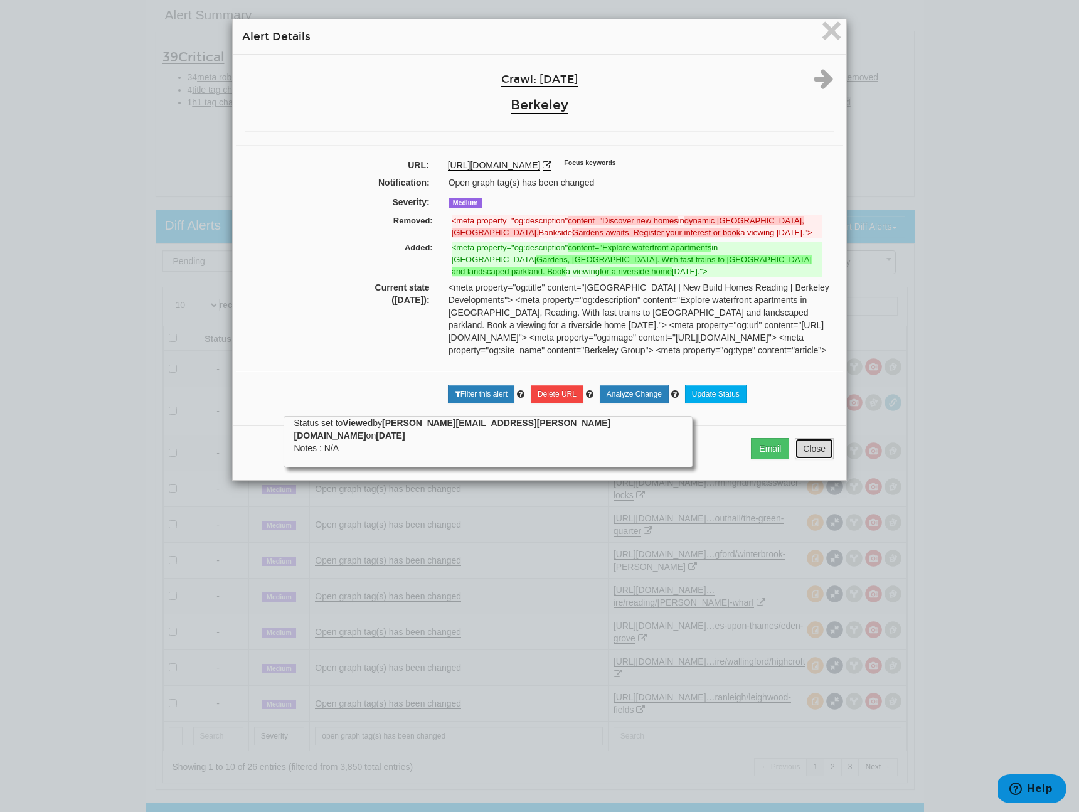
click at [813, 459] on button "Close" at bounding box center [814, 448] width 39 height 21
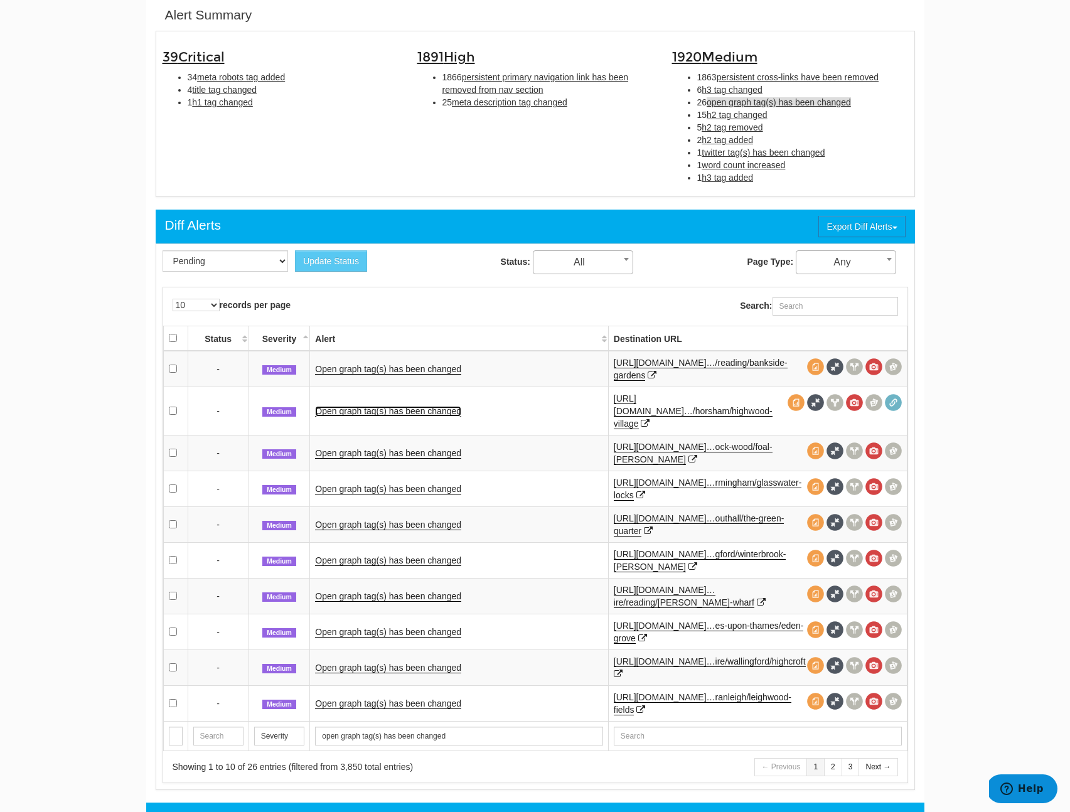
click at [411, 406] on link "Open graph tag(s) has been changed" at bounding box center [388, 411] width 146 height 11
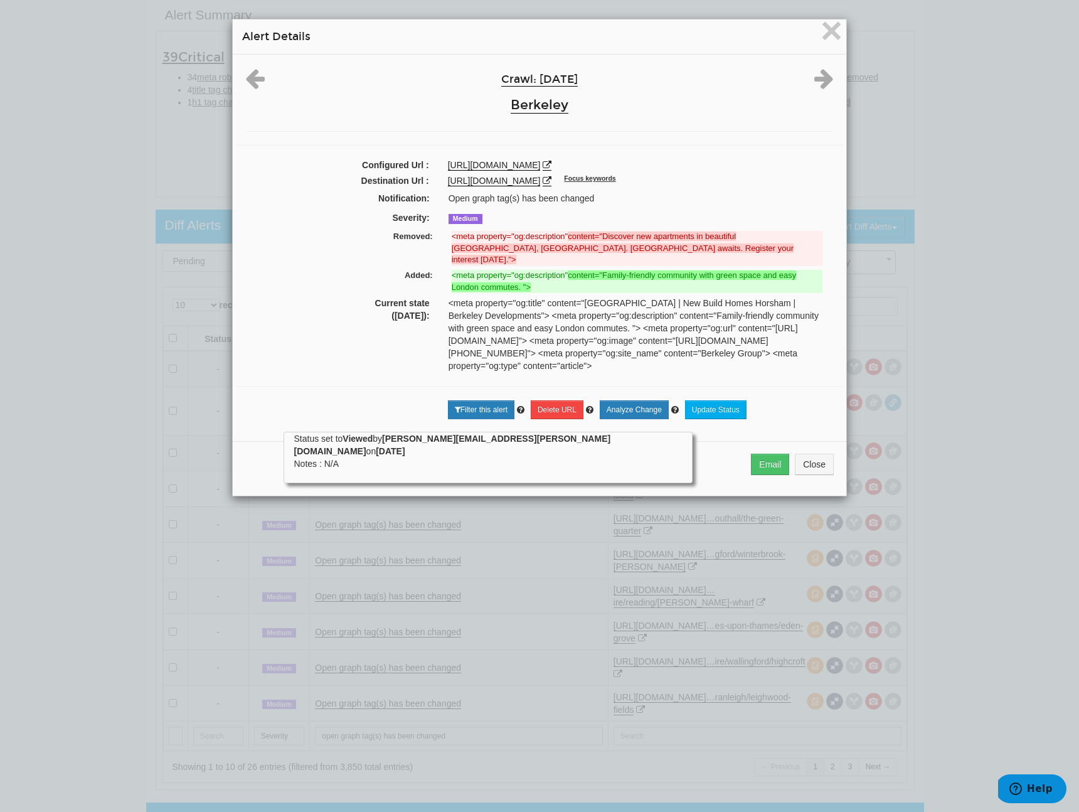
click at [794, 515] on div "× Alert Details Crawl: [DATE] [GEOGRAPHIC_DATA] Configured Url : [URL][DOMAIN_N…" at bounding box center [539, 257] width 627 height 515
click at [804, 496] on div "Email Close" at bounding box center [540, 468] width 614 height 55
click at [809, 475] on button "Close" at bounding box center [814, 464] width 39 height 21
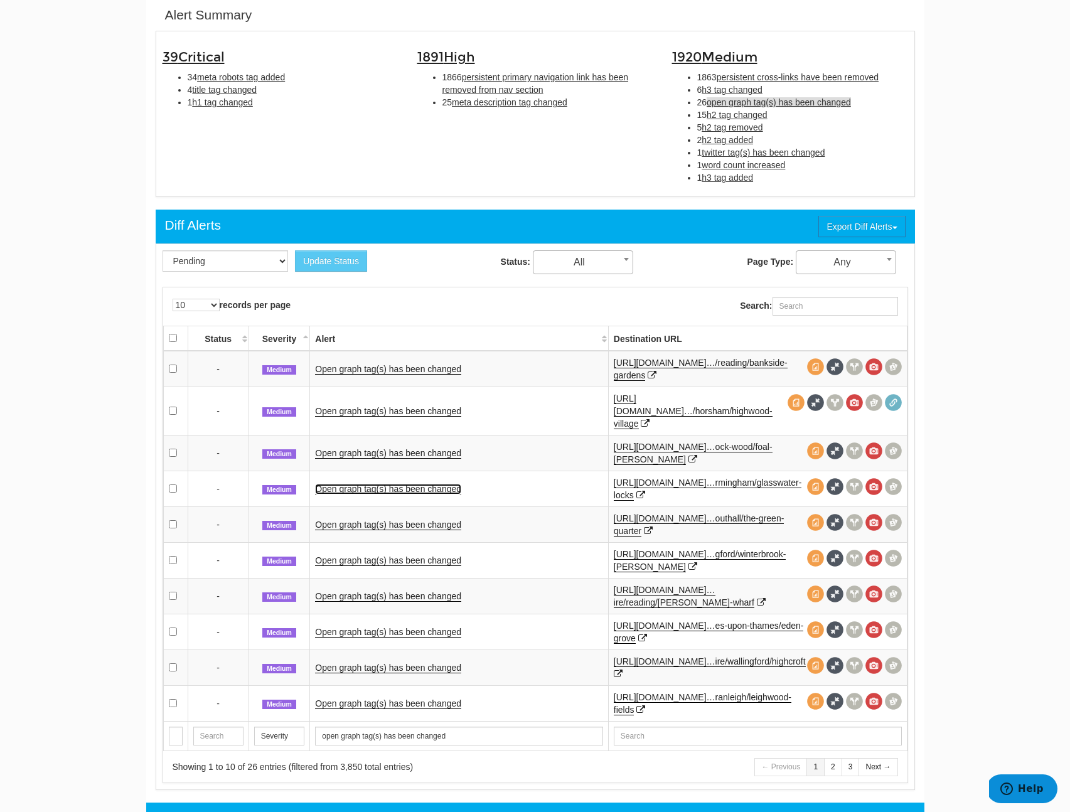
click at [334, 484] on link "Open graph tag(s) has been changed" at bounding box center [388, 489] width 146 height 11
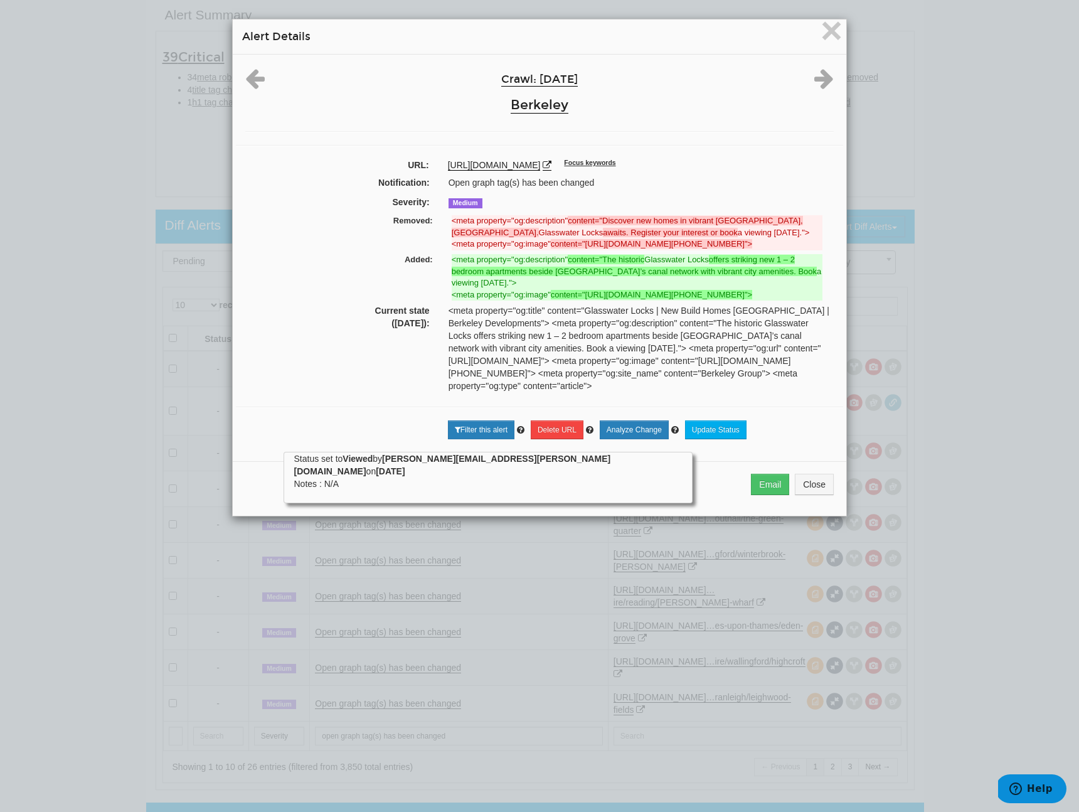
click at [796, 516] on div "Email Close" at bounding box center [540, 488] width 614 height 55
click at [799, 495] on button "Close" at bounding box center [814, 484] width 39 height 21
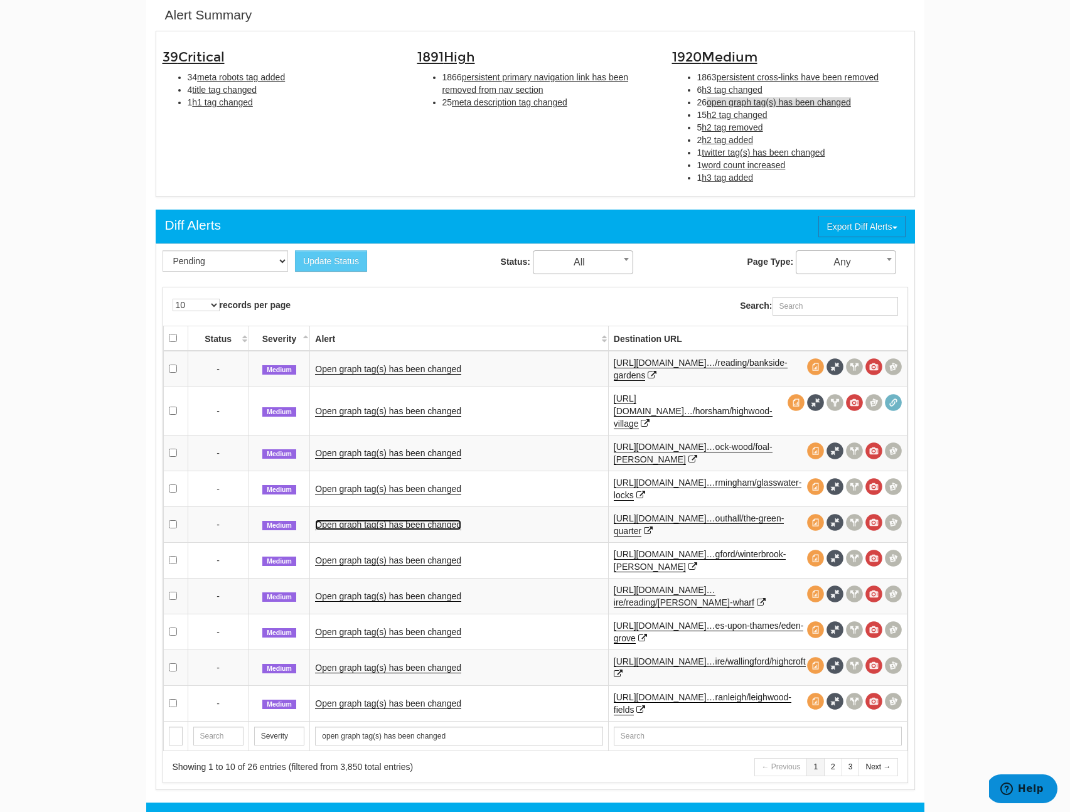
click at [403, 520] on link "Open graph tag(s) has been changed" at bounding box center [388, 525] width 146 height 11
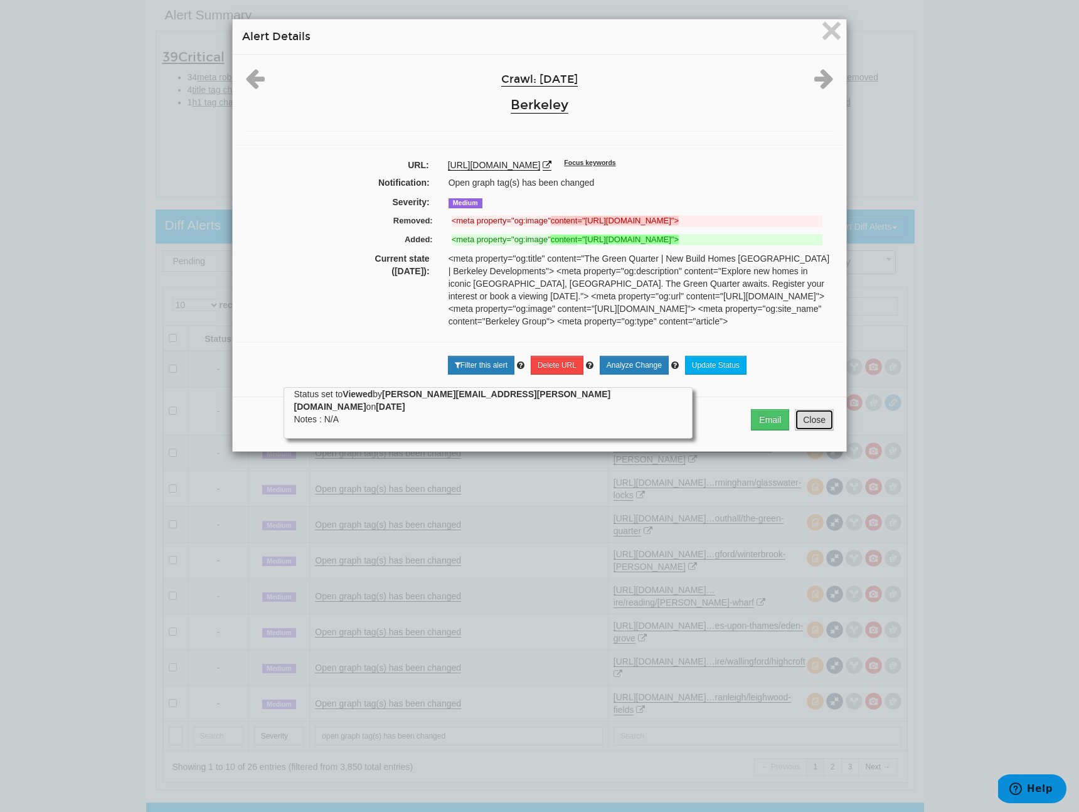
click at [816, 430] on button "Close" at bounding box center [814, 419] width 39 height 21
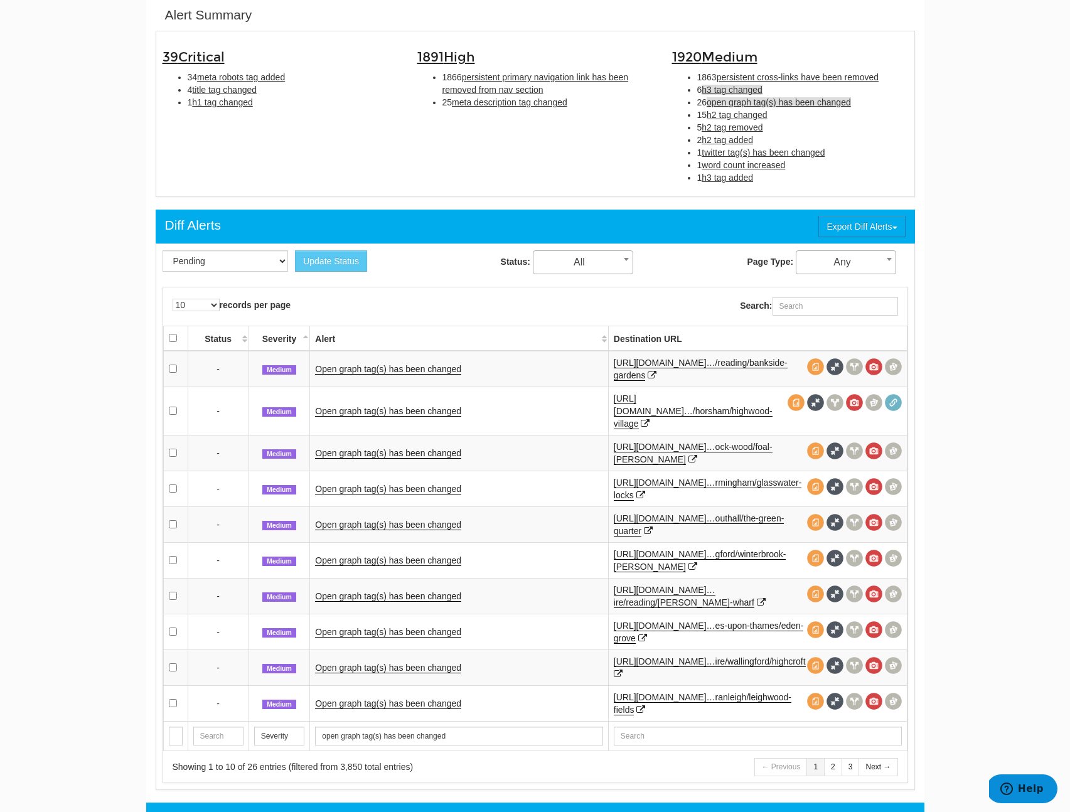
click at [747, 90] on span "h3 tag changed" at bounding box center [731, 90] width 61 height 10
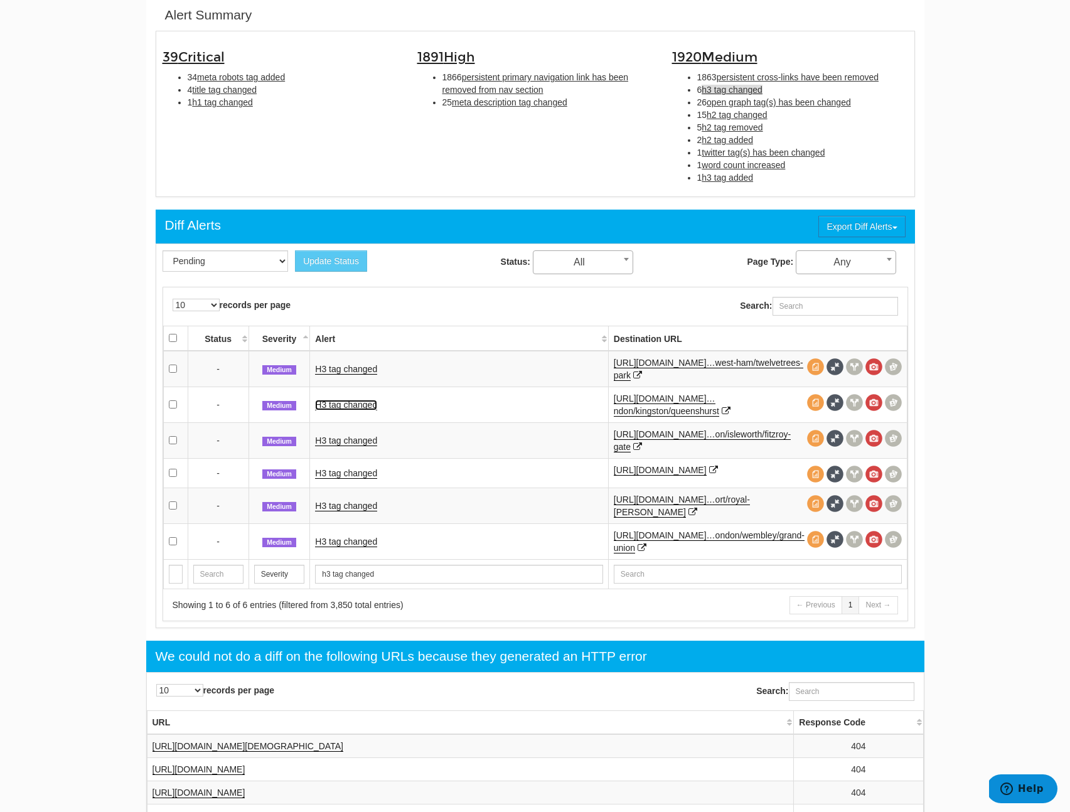
click at [361, 400] on link "H3 tag changed" at bounding box center [346, 405] width 62 height 11
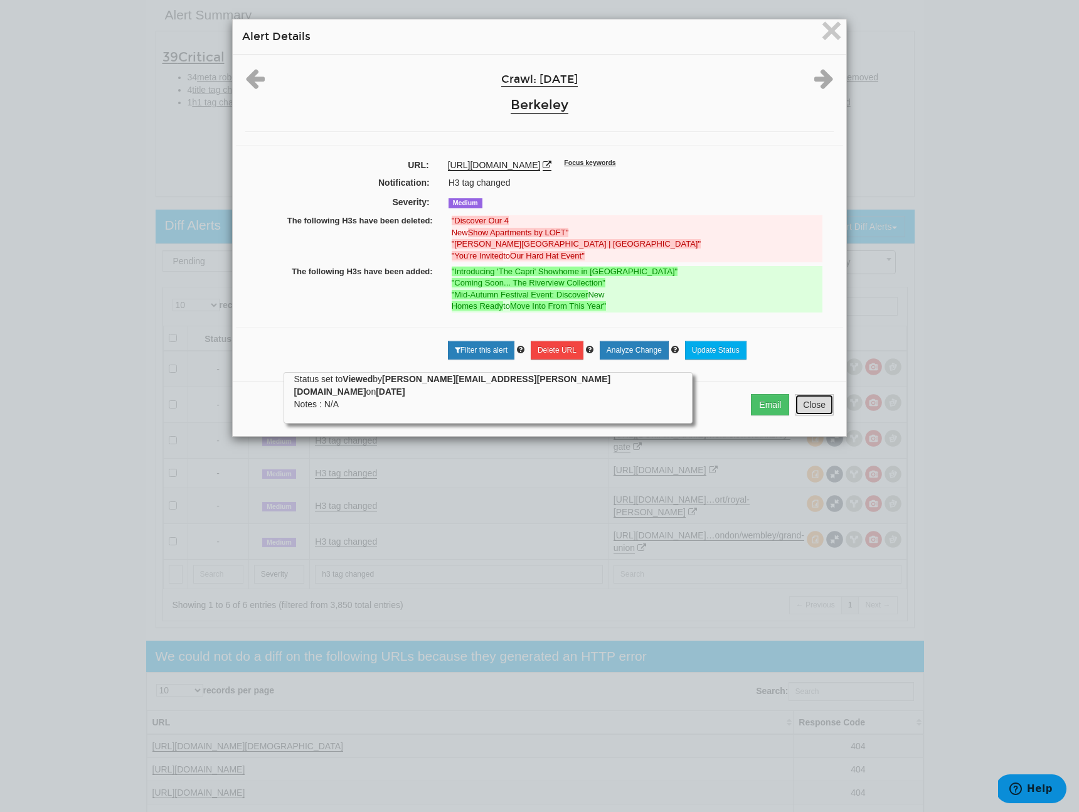
click at [806, 412] on button "Close" at bounding box center [814, 404] width 39 height 21
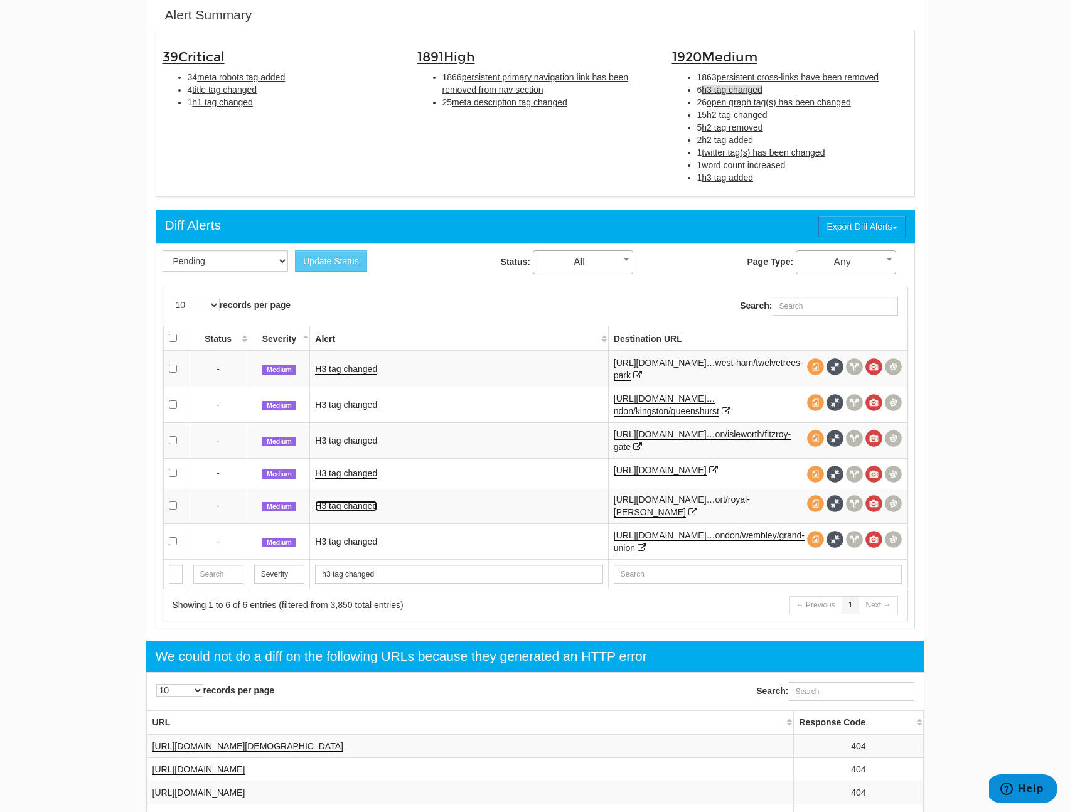
click at [336, 511] on link "H3 tag changed" at bounding box center [346, 506] width 62 height 11
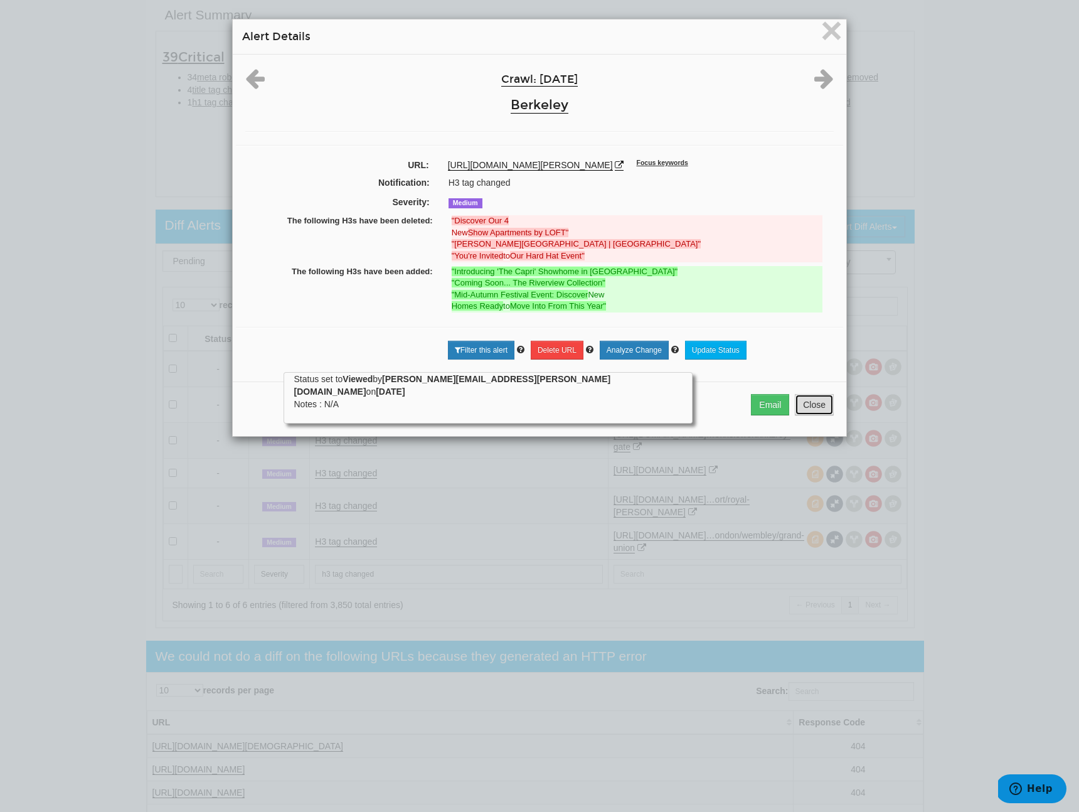
click at [799, 415] on button "Close" at bounding box center [814, 404] width 39 height 21
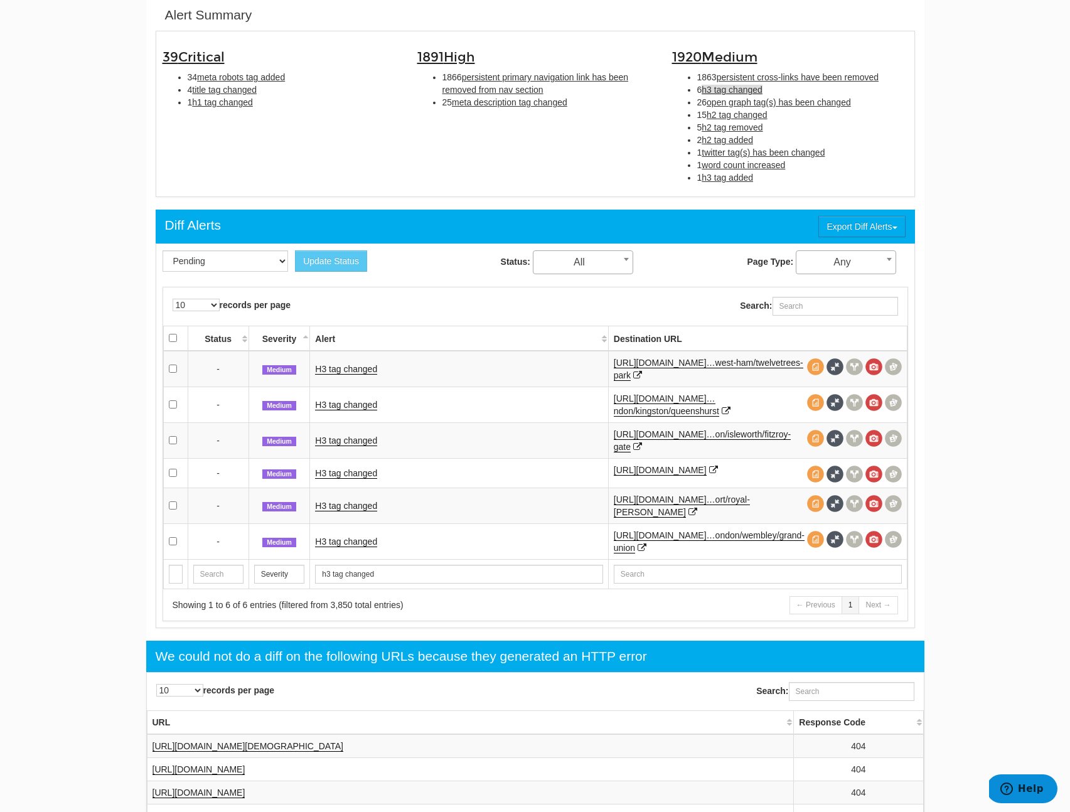
click at [537, 111] on div "1891 High 1866 persistent primary navigation link has been removed from nav sec…" at bounding box center [535, 76] width 255 height 77
click at [544, 102] on span "meta description tag changed" at bounding box center [509, 102] width 115 height 10
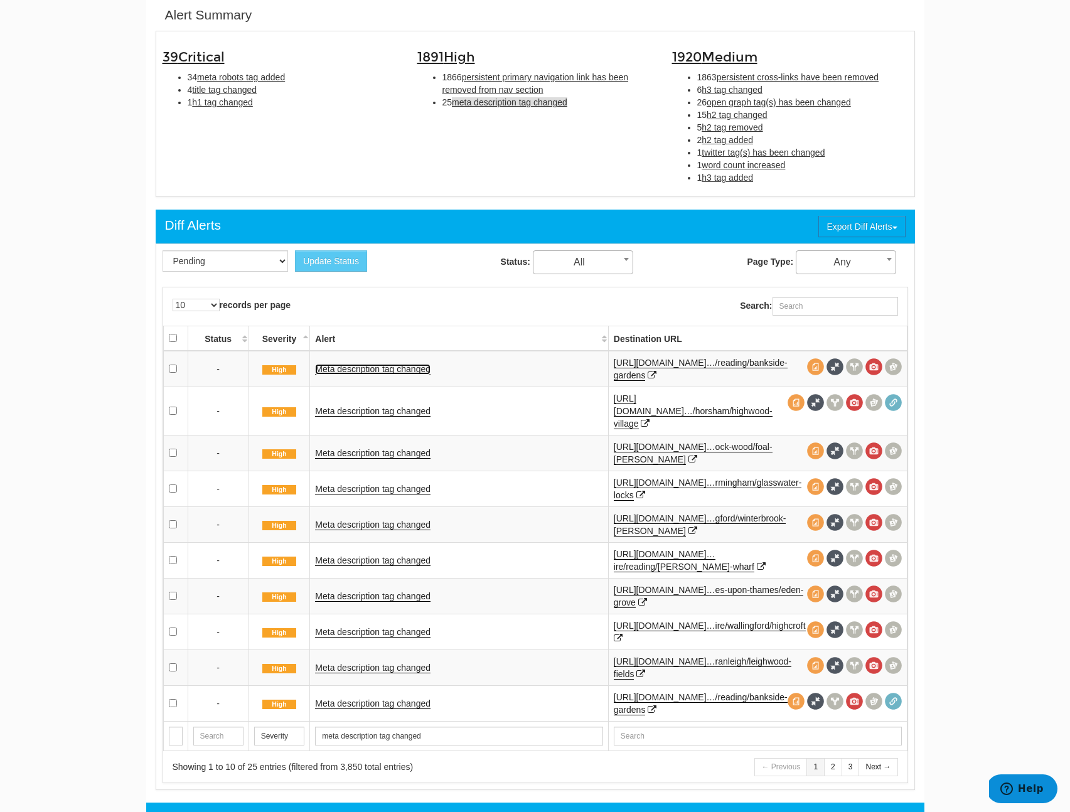
click at [361, 371] on link "Meta description tag changed" at bounding box center [372, 369] width 115 height 11
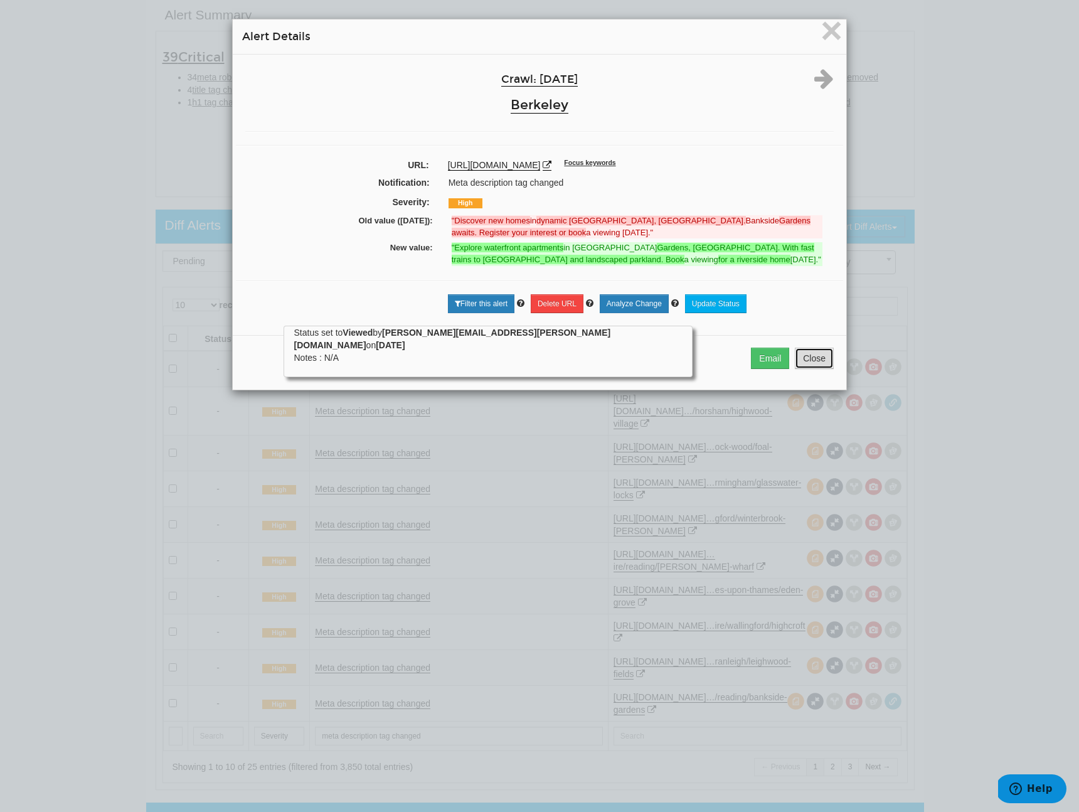
click at [797, 369] on button "Close" at bounding box center [814, 358] width 39 height 21
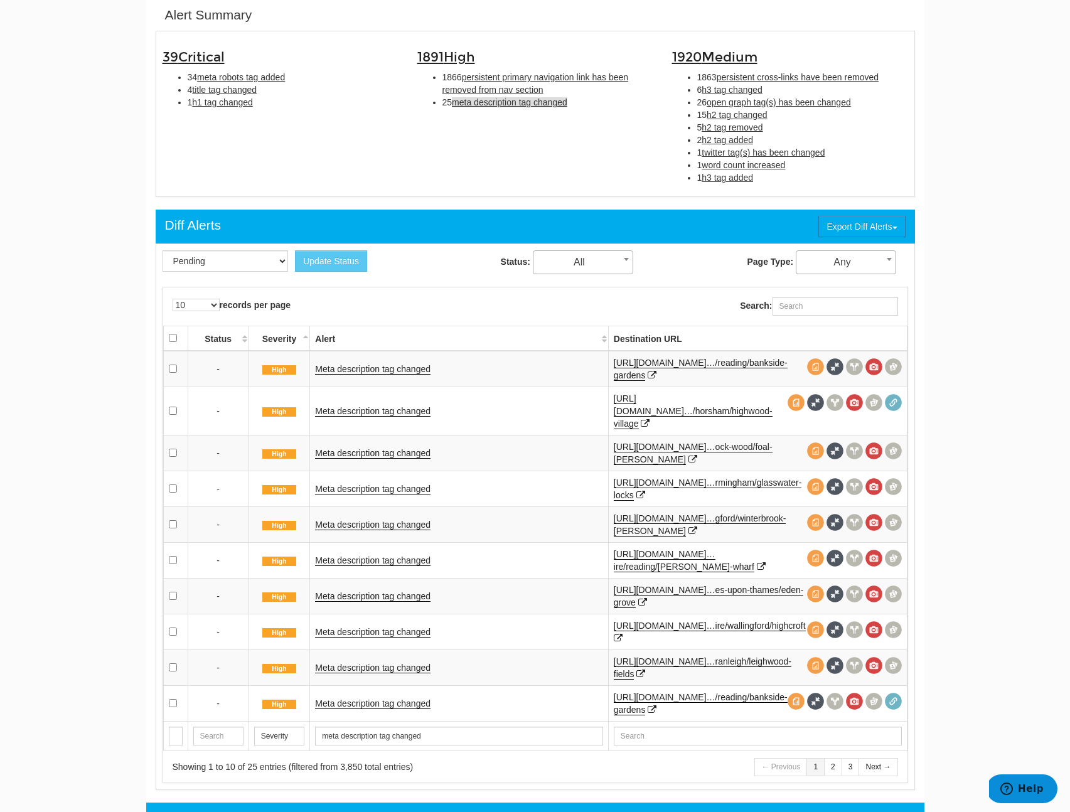
click at [351, 452] on td "Meta description tag changed" at bounding box center [459, 453] width 298 height 36
click at [358, 448] on link "Meta description tag changed" at bounding box center [372, 453] width 115 height 11
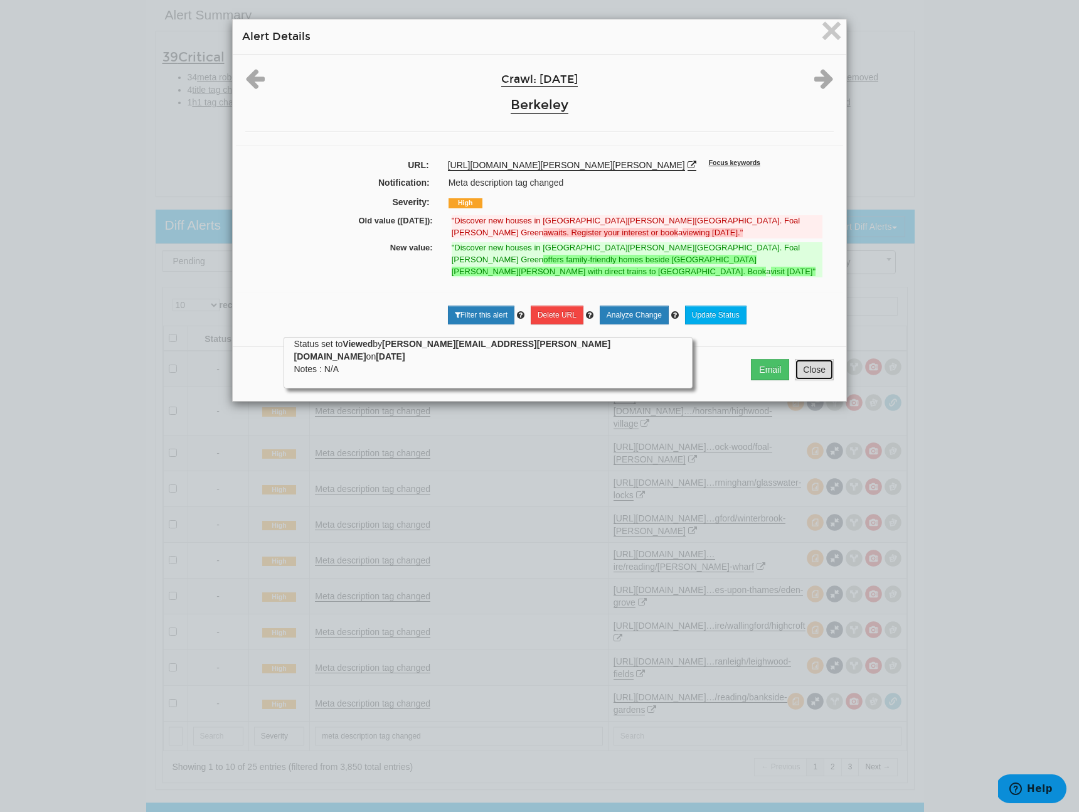
click at [812, 376] on button "Close" at bounding box center [814, 369] width 39 height 21
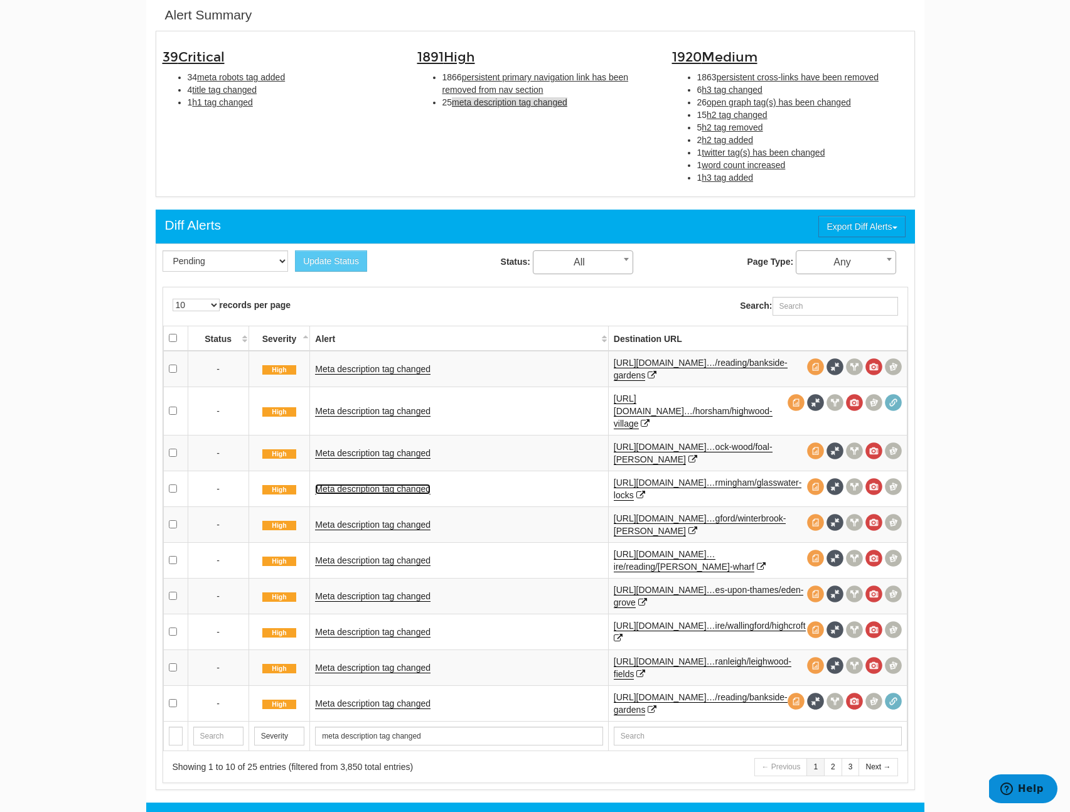
click at [371, 484] on link "Meta description tag changed" at bounding box center [372, 489] width 115 height 11
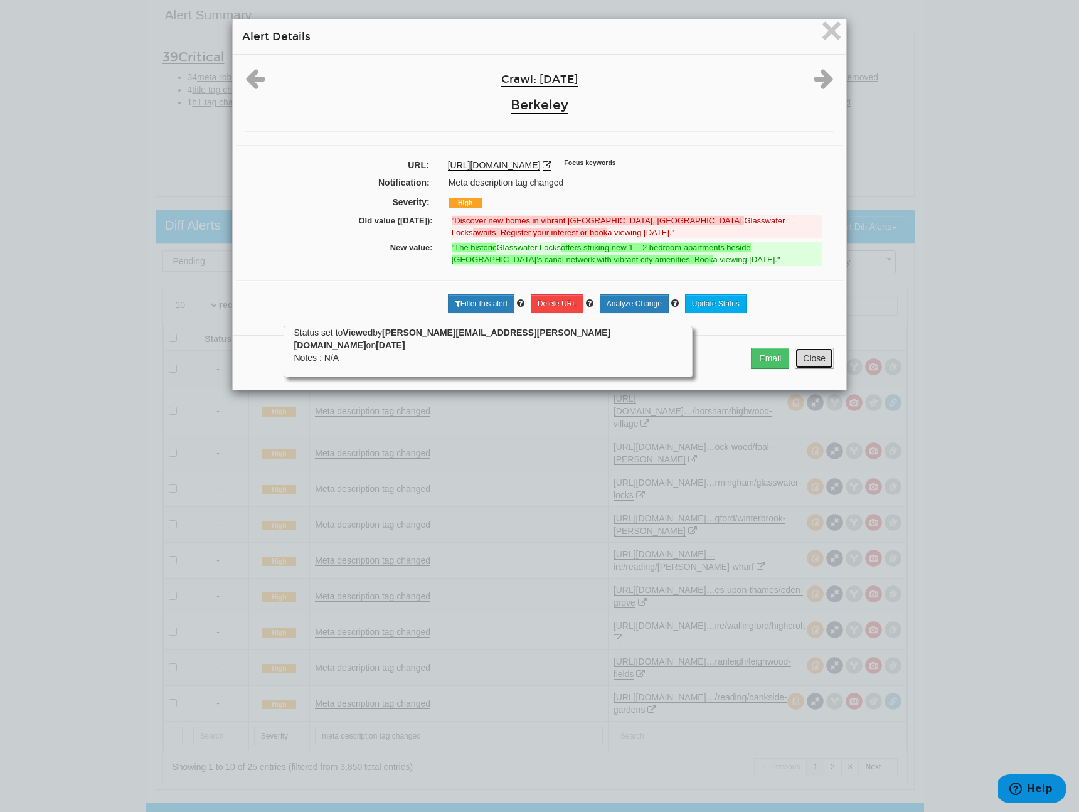
click at [821, 369] on button "Close" at bounding box center [814, 358] width 39 height 21
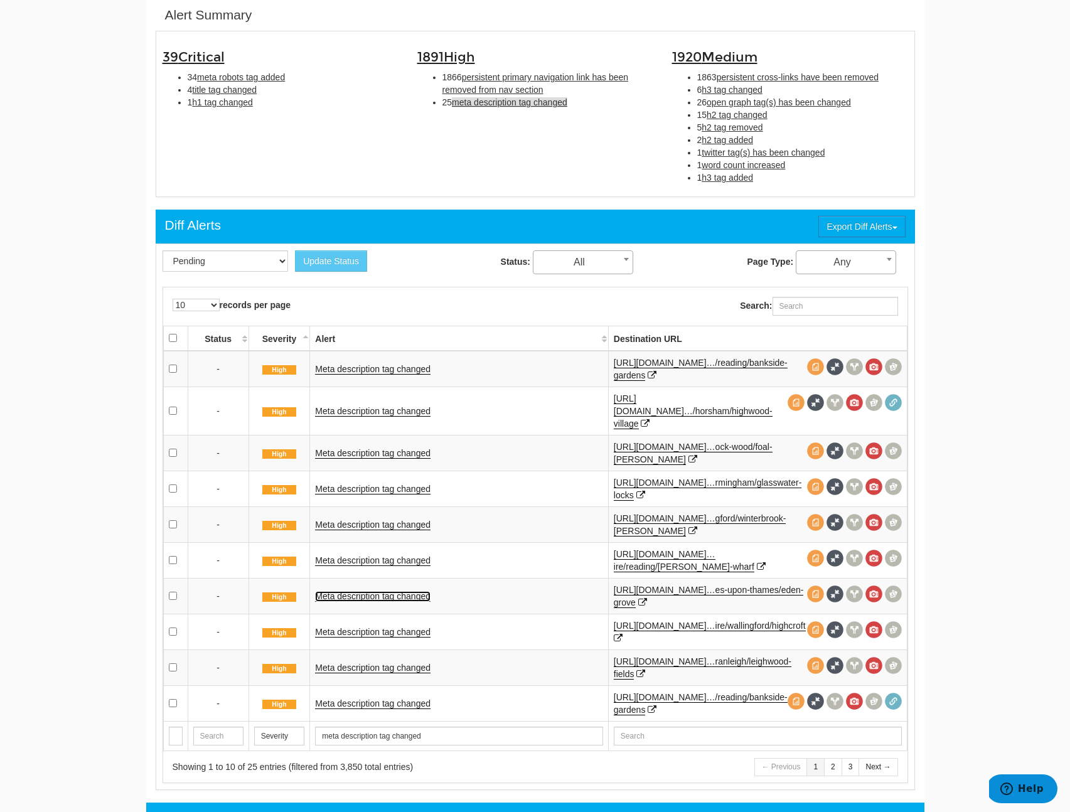
click at [361, 591] on link "Meta description tag changed" at bounding box center [372, 596] width 115 height 11
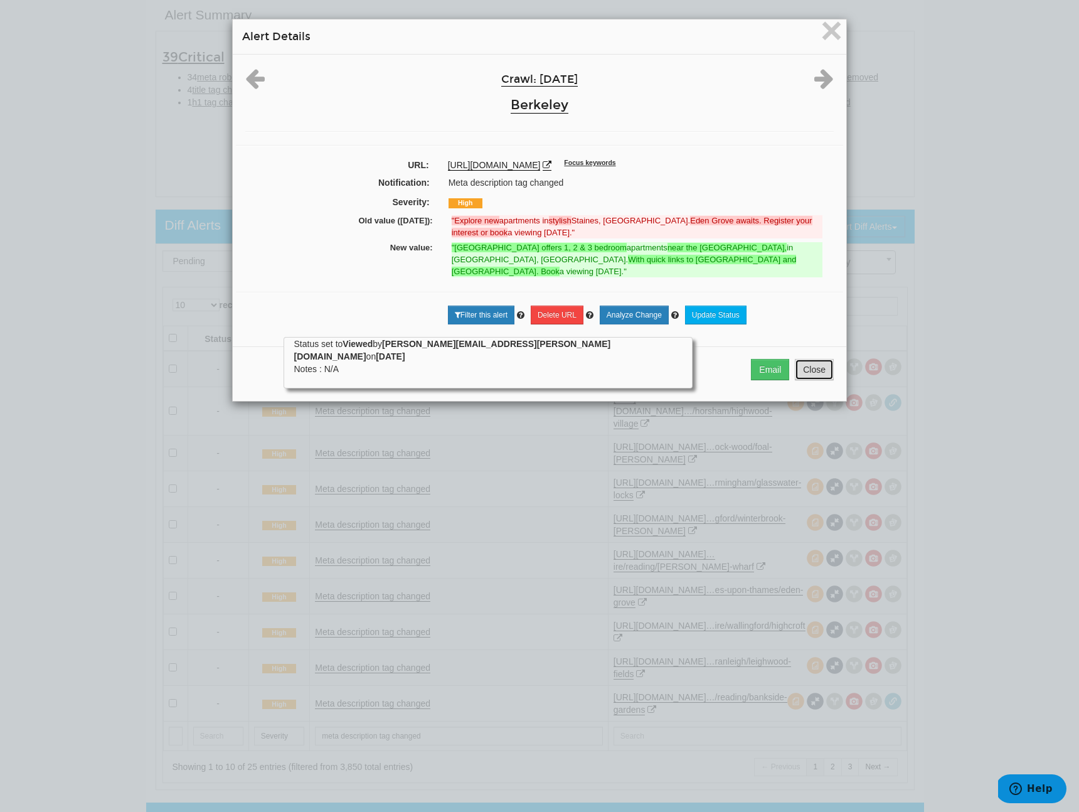
click at [809, 376] on button "Close" at bounding box center [814, 369] width 39 height 21
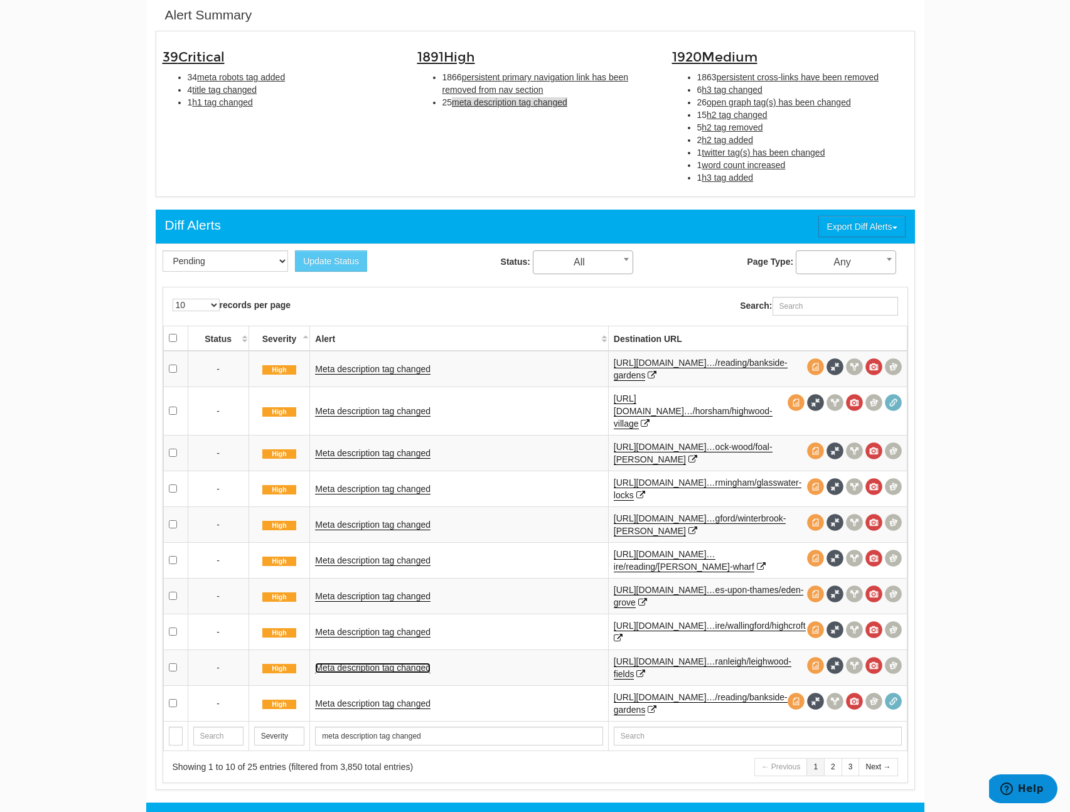
click at [405, 663] on link "Meta description tag changed" at bounding box center [372, 668] width 115 height 11
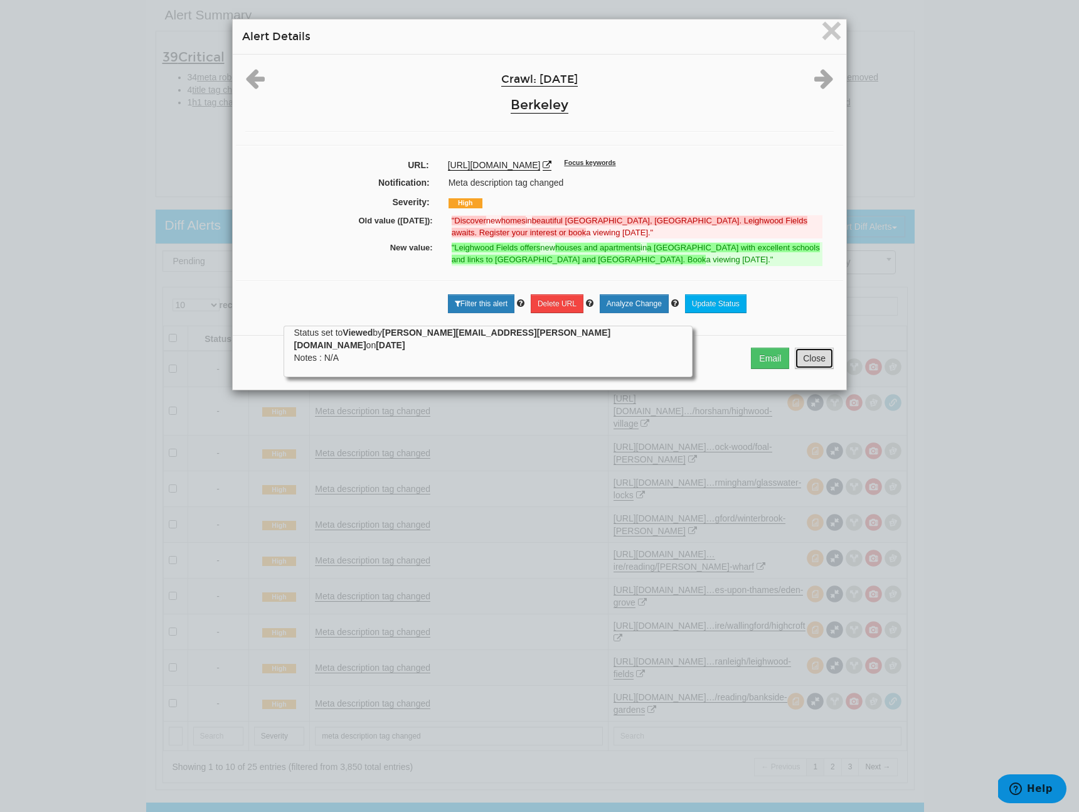
click at [812, 369] on button "Close" at bounding box center [814, 358] width 39 height 21
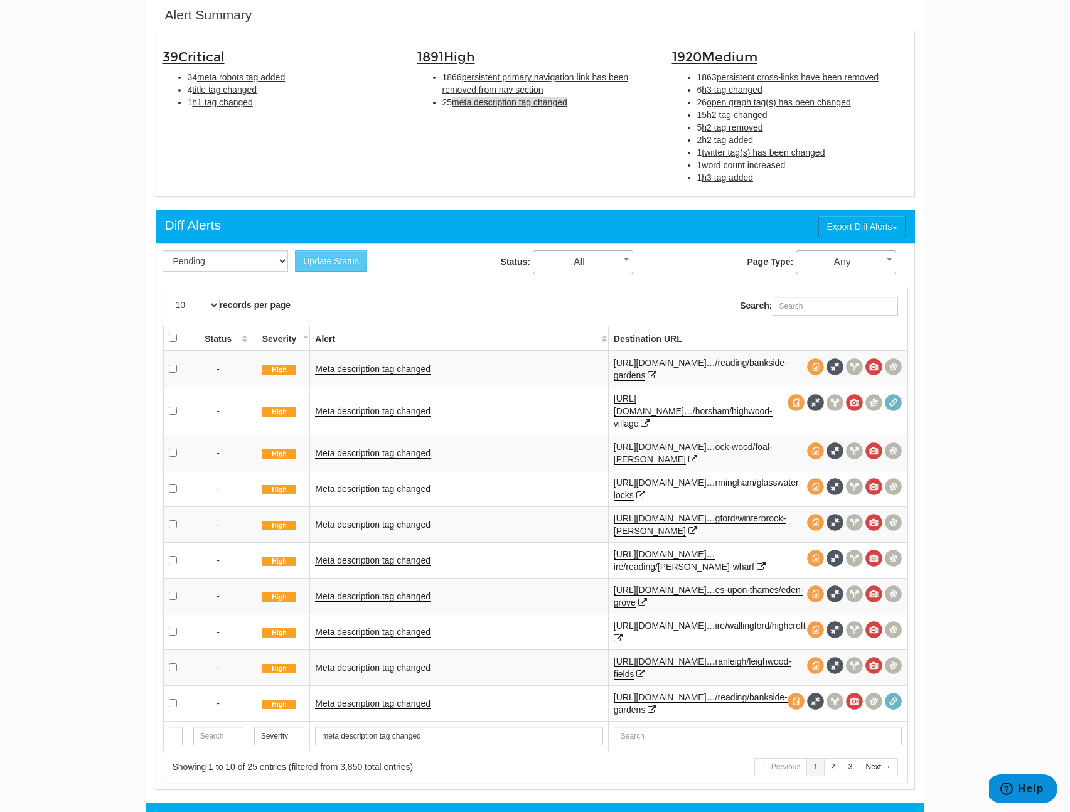
click at [386, 685] on td "Meta description tag changed" at bounding box center [459, 703] width 298 height 36
click at [395, 698] on link "Meta description tag changed" at bounding box center [372, 703] width 115 height 11
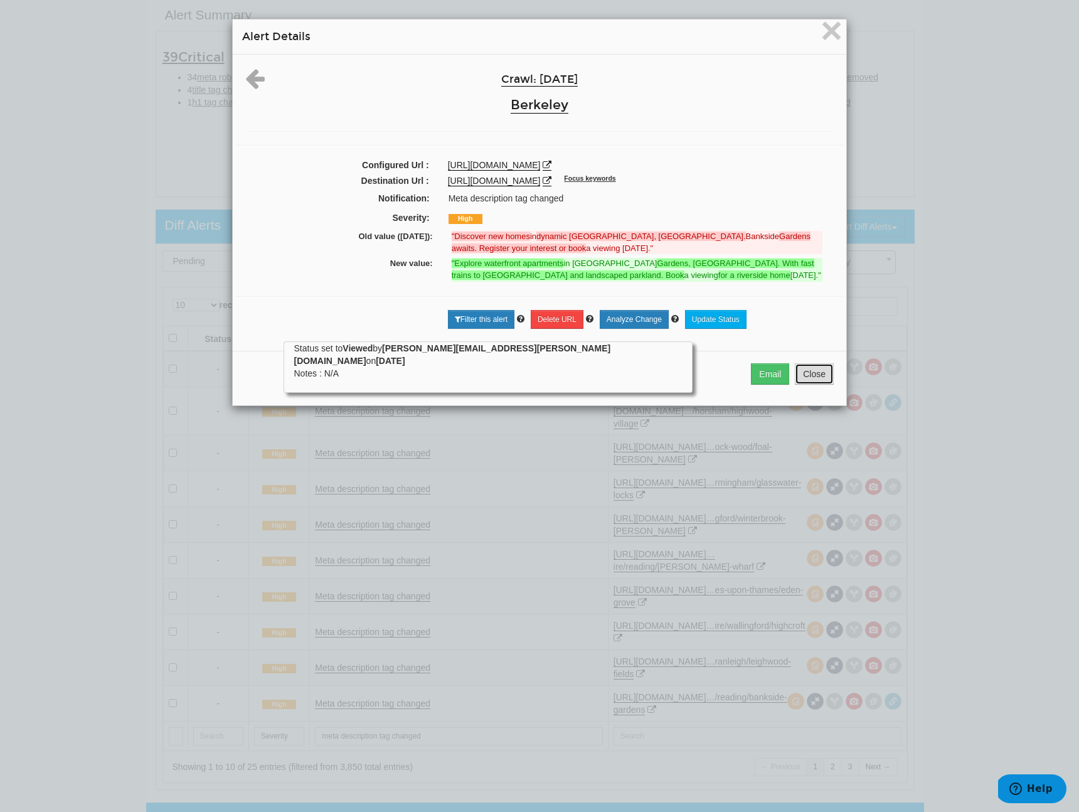
click at [814, 381] on button "Close" at bounding box center [814, 373] width 39 height 21
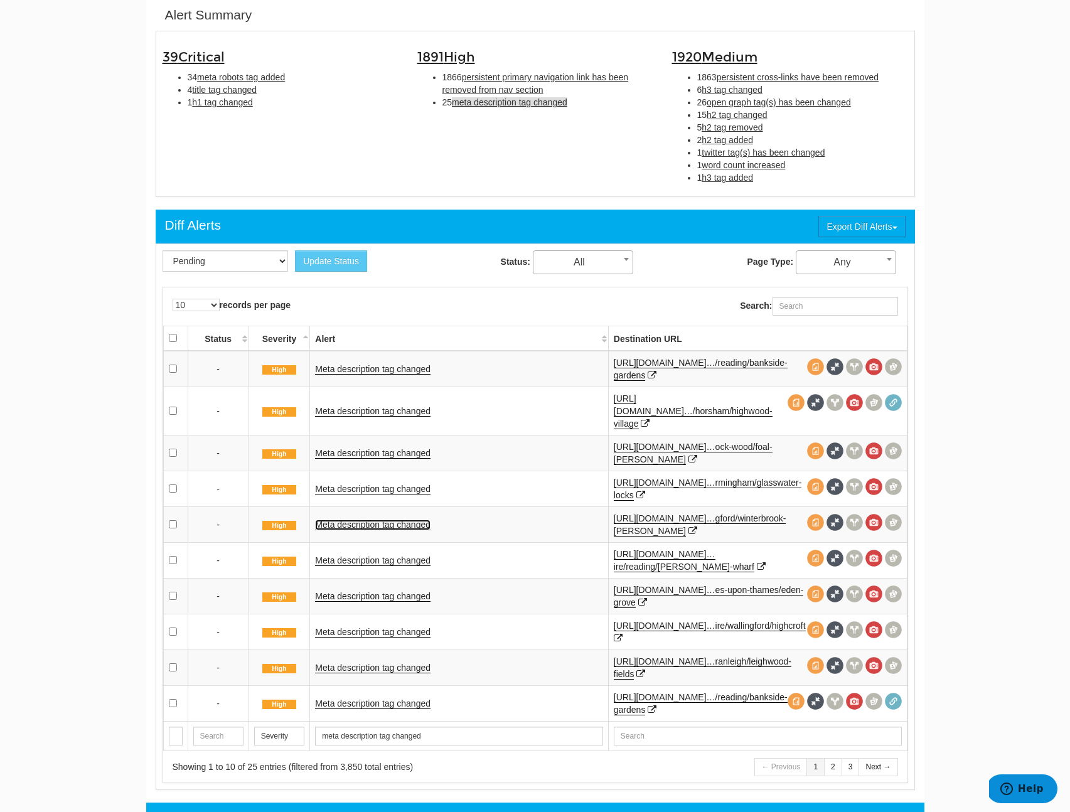
click at [337, 520] on link "Meta description tag changed" at bounding box center [372, 525] width 115 height 11
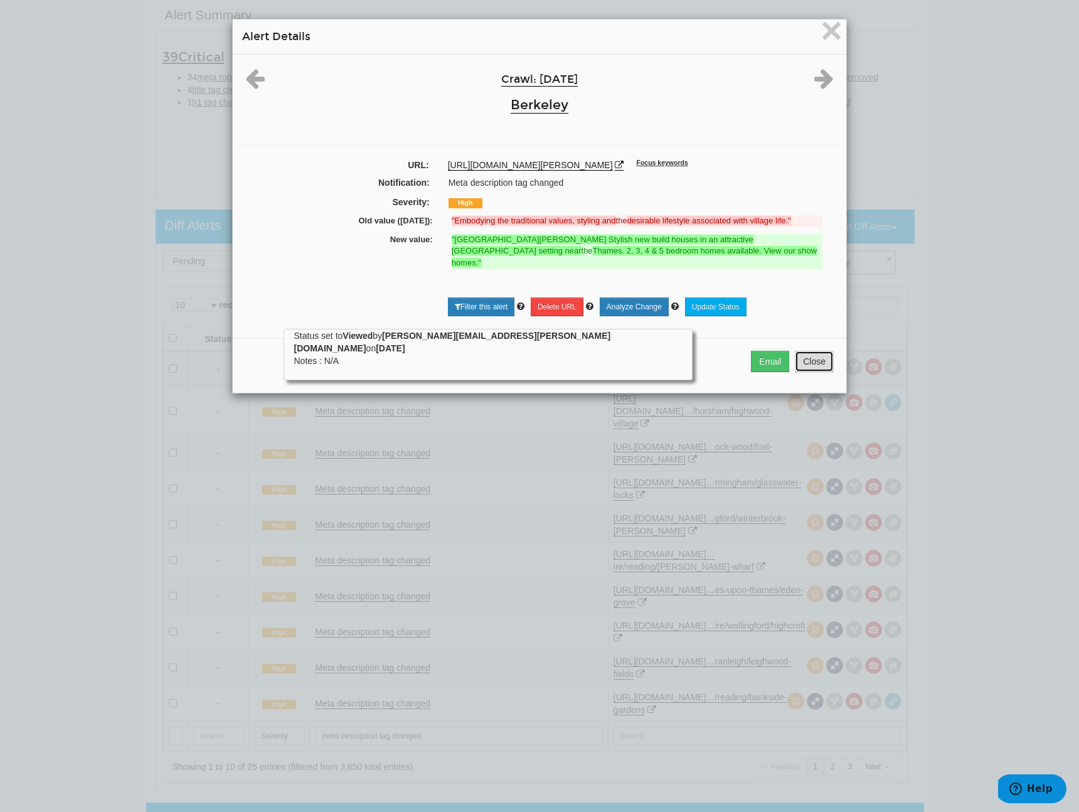
click at [806, 363] on button "Close" at bounding box center [814, 361] width 39 height 21
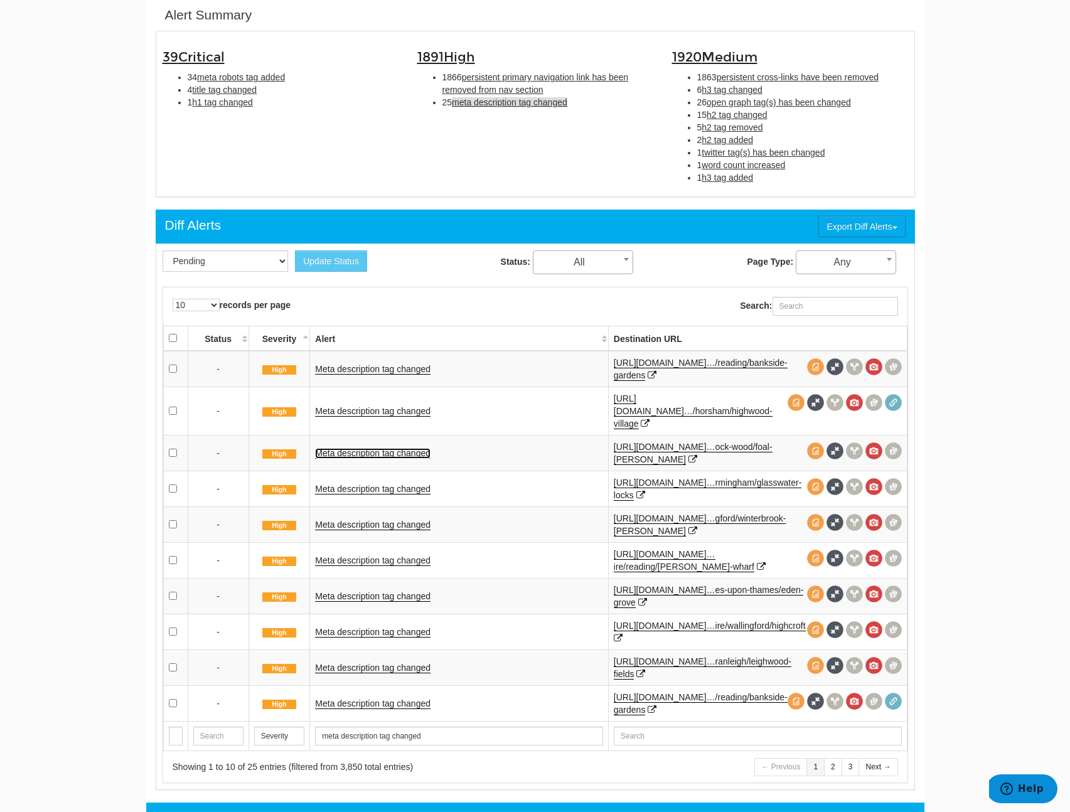
click at [392, 448] on link "Meta description tag changed" at bounding box center [372, 453] width 115 height 11
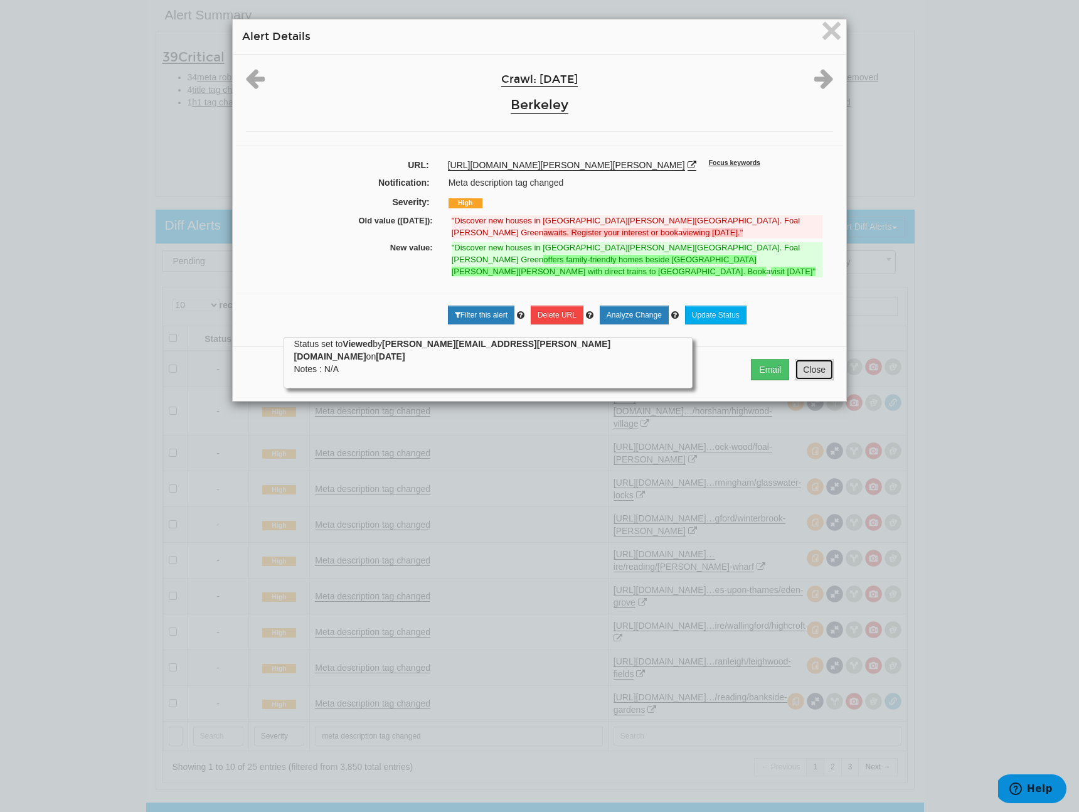
click at [808, 372] on button "Close" at bounding box center [814, 369] width 39 height 21
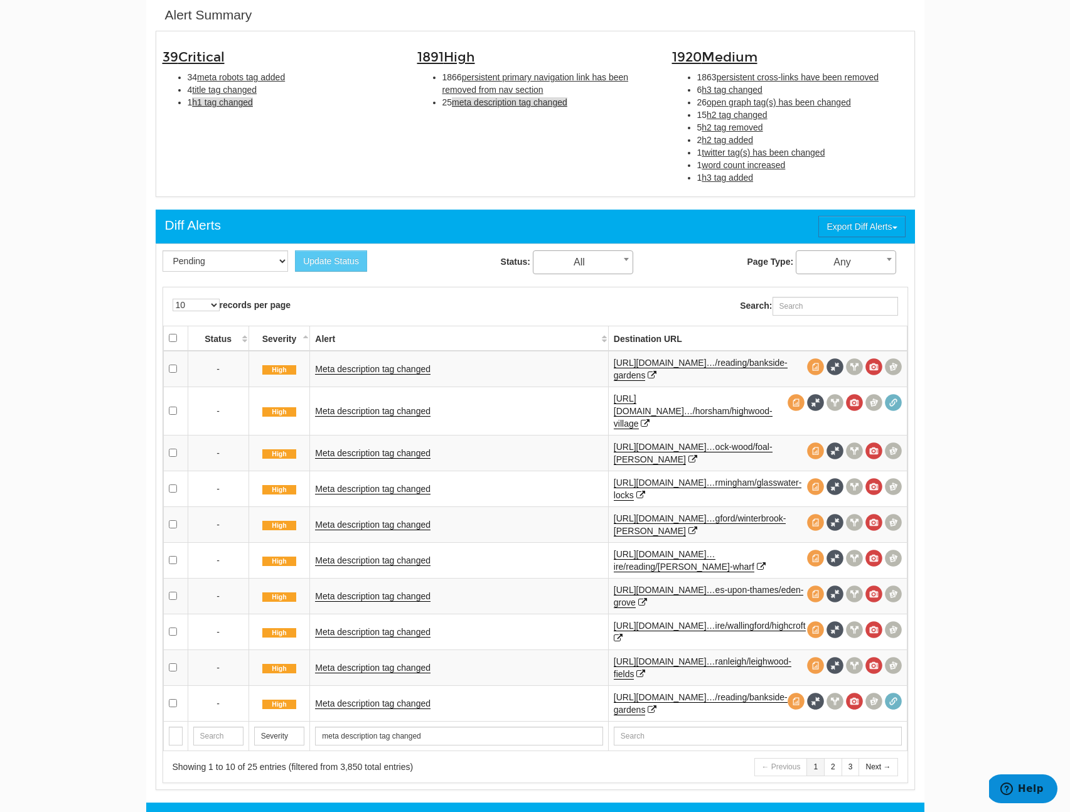
click at [223, 104] on span "h1 tag changed" at bounding box center [222, 102] width 61 height 10
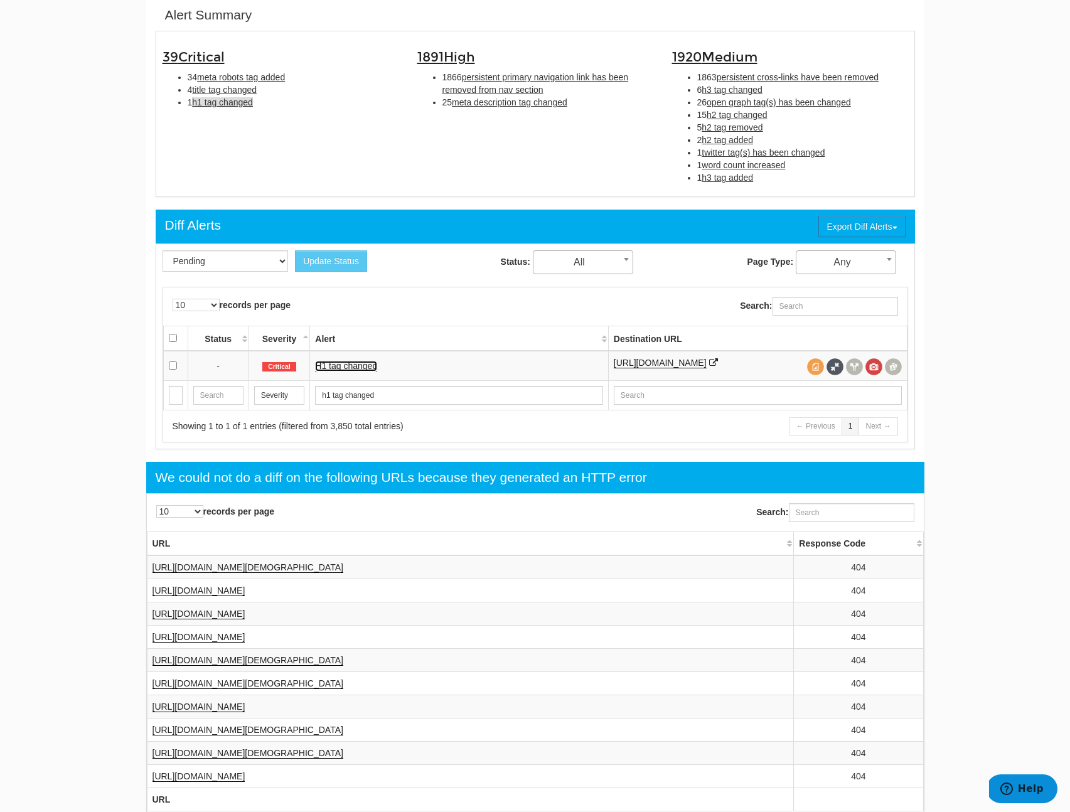
click at [353, 371] on link "H1 tag changed" at bounding box center [346, 366] width 62 height 11
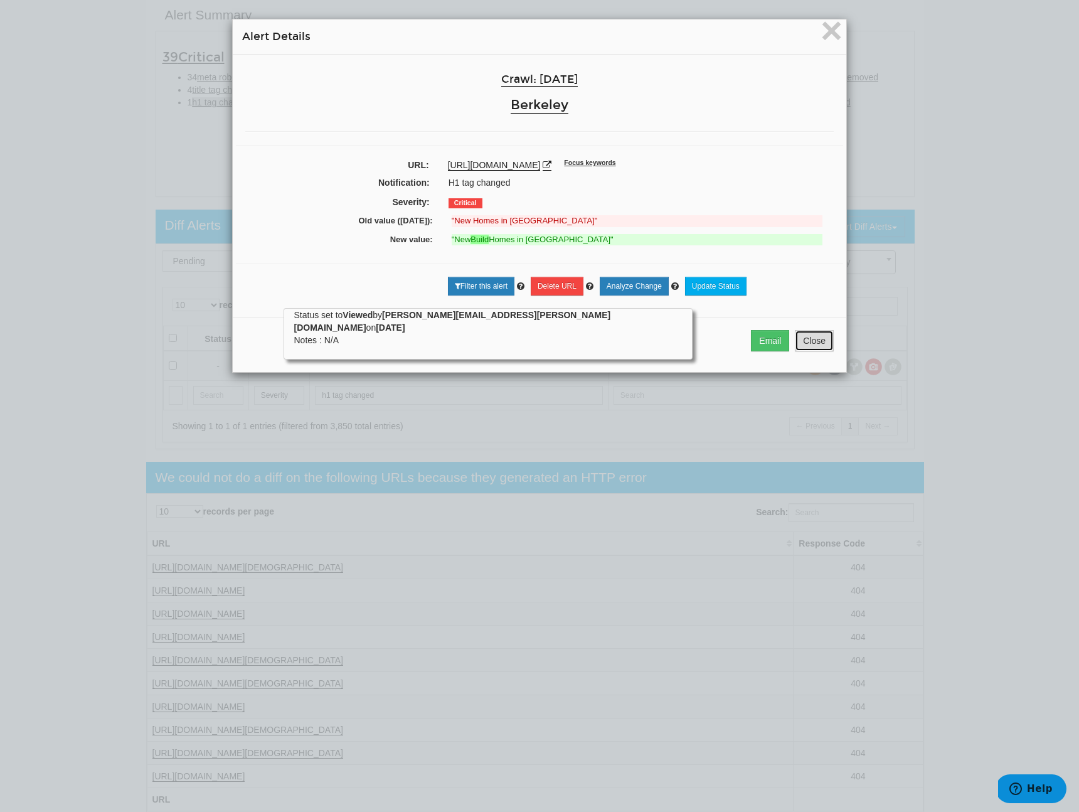
click at [816, 334] on button "Close" at bounding box center [814, 340] width 39 height 21
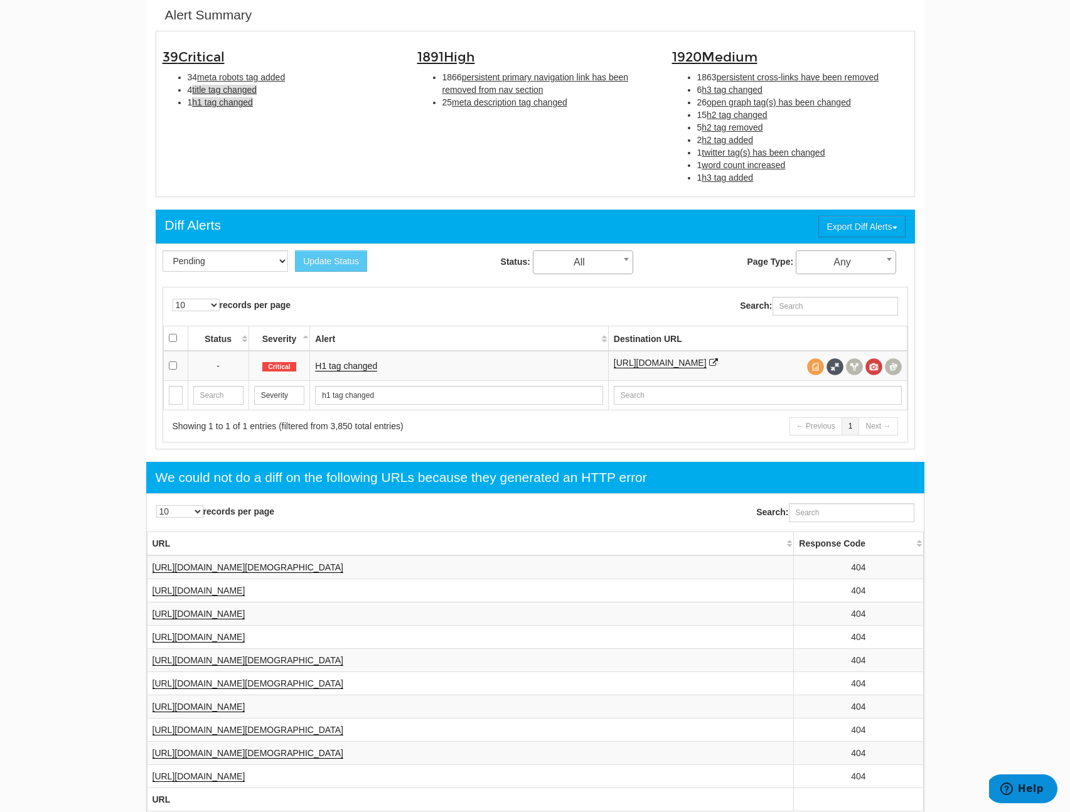
click at [248, 91] on span "title tag changed" at bounding box center [224, 90] width 65 height 10
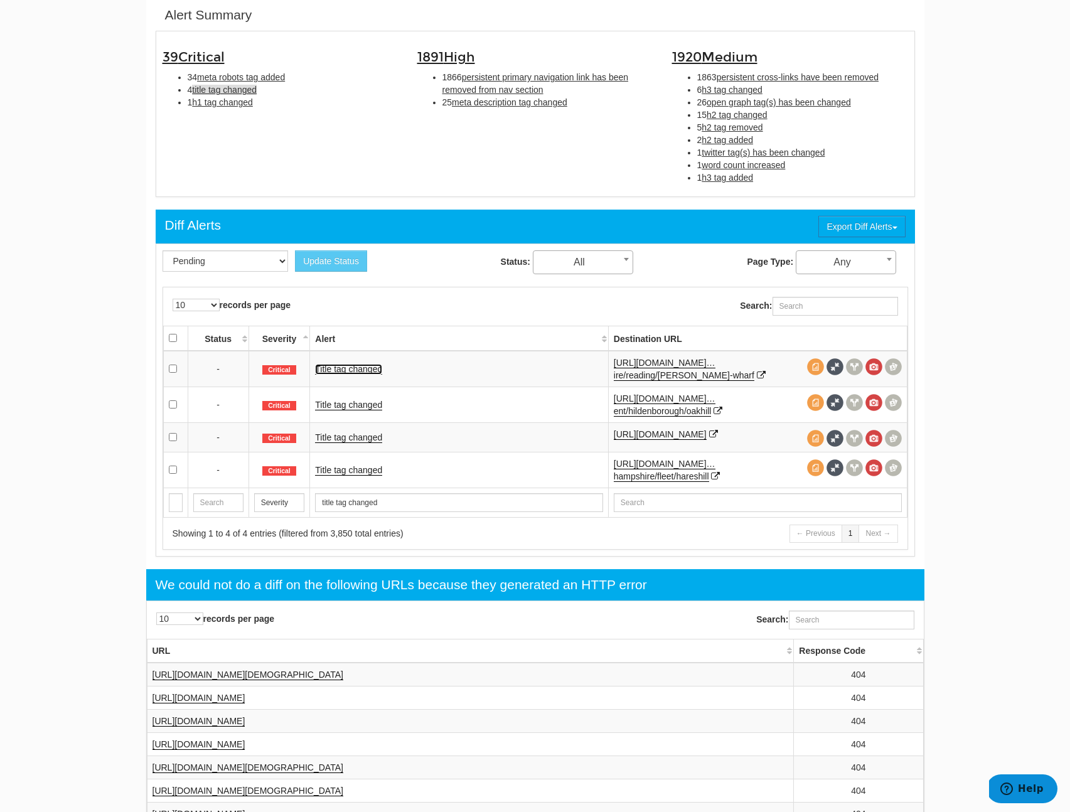
click at [345, 370] on link "Title tag changed" at bounding box center [348, 369] width 67 height 11
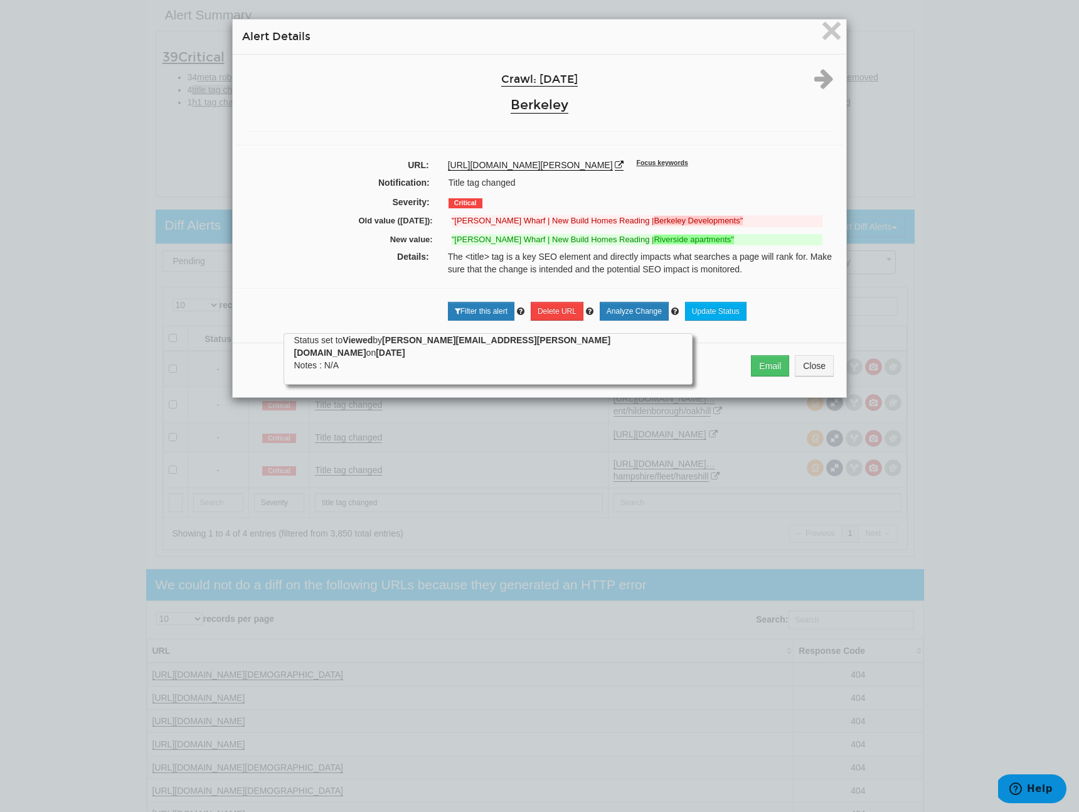
click at [815, 393] on div "Email Close" at bounding box center [540, 370] width 614 height 55
click at [806, 376] on button "Close" at bounding box center [814, 365] width 39 height 21
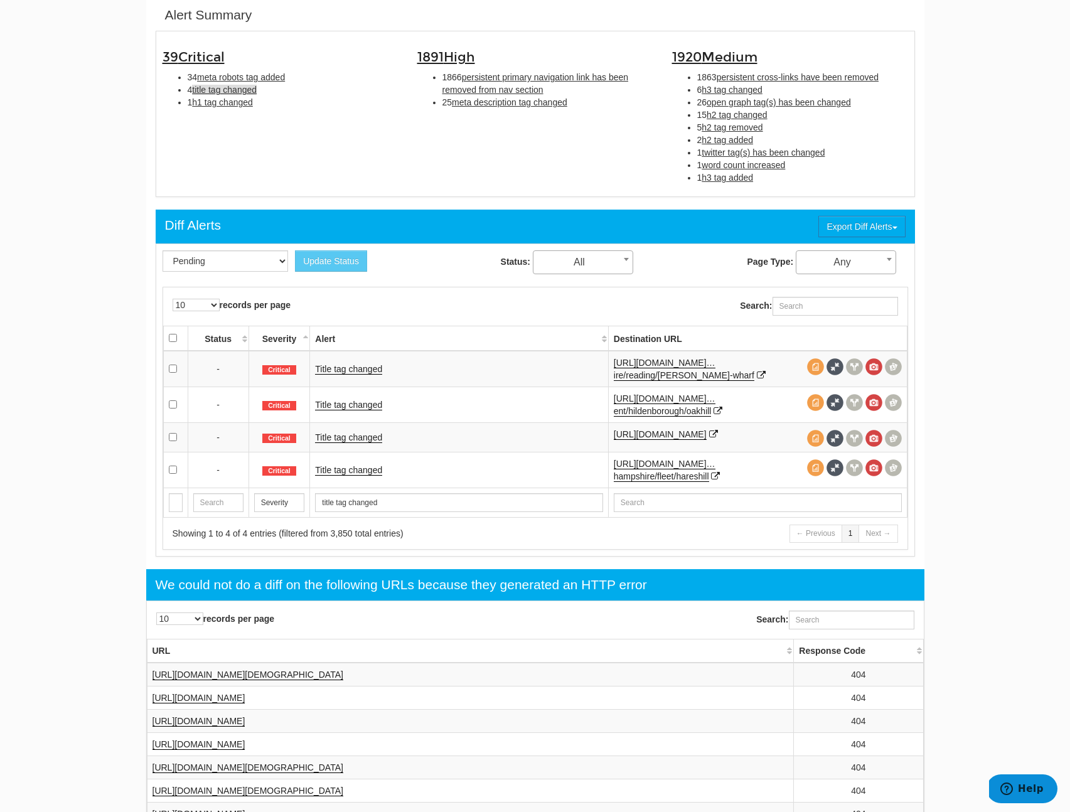
click at [310, 433] on td "Title tag changed" at bounding box center [459, 436] width 298 height 29
click at [317, 437] on link "Title tag changed" at bounding box center [348, 437] width 67 height 11
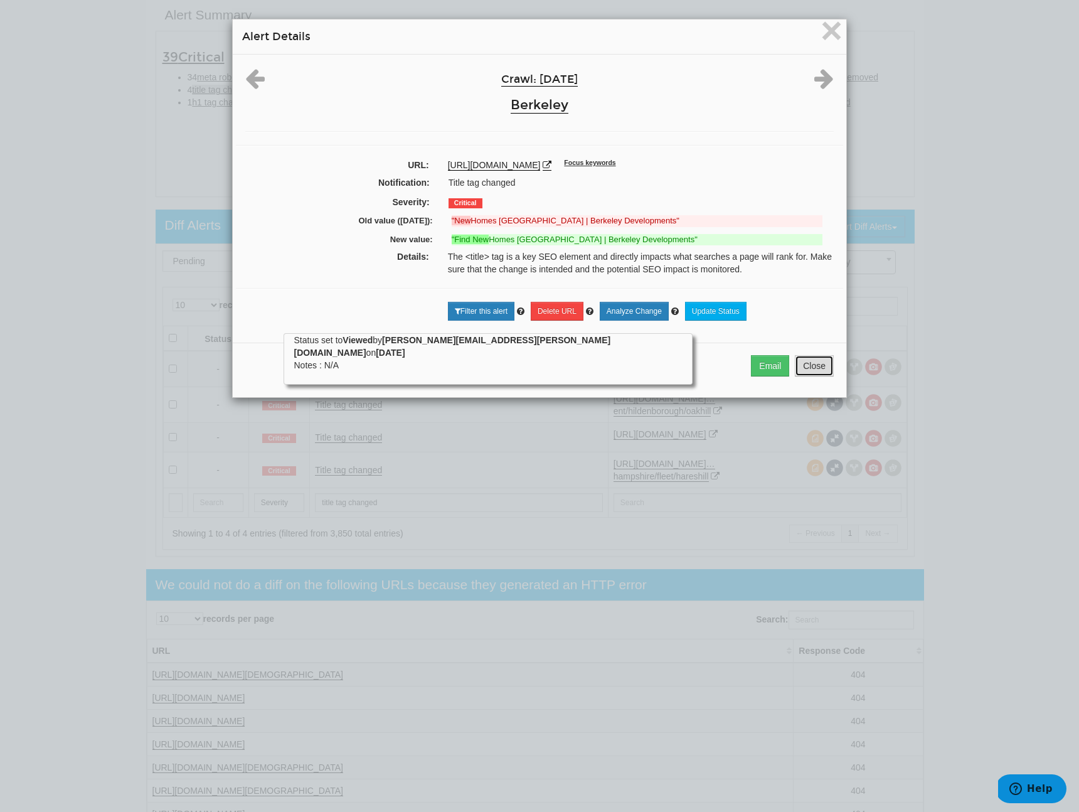
click at [805, 364] on button "Close" at bounding box center [814, 365] width 39 height 21
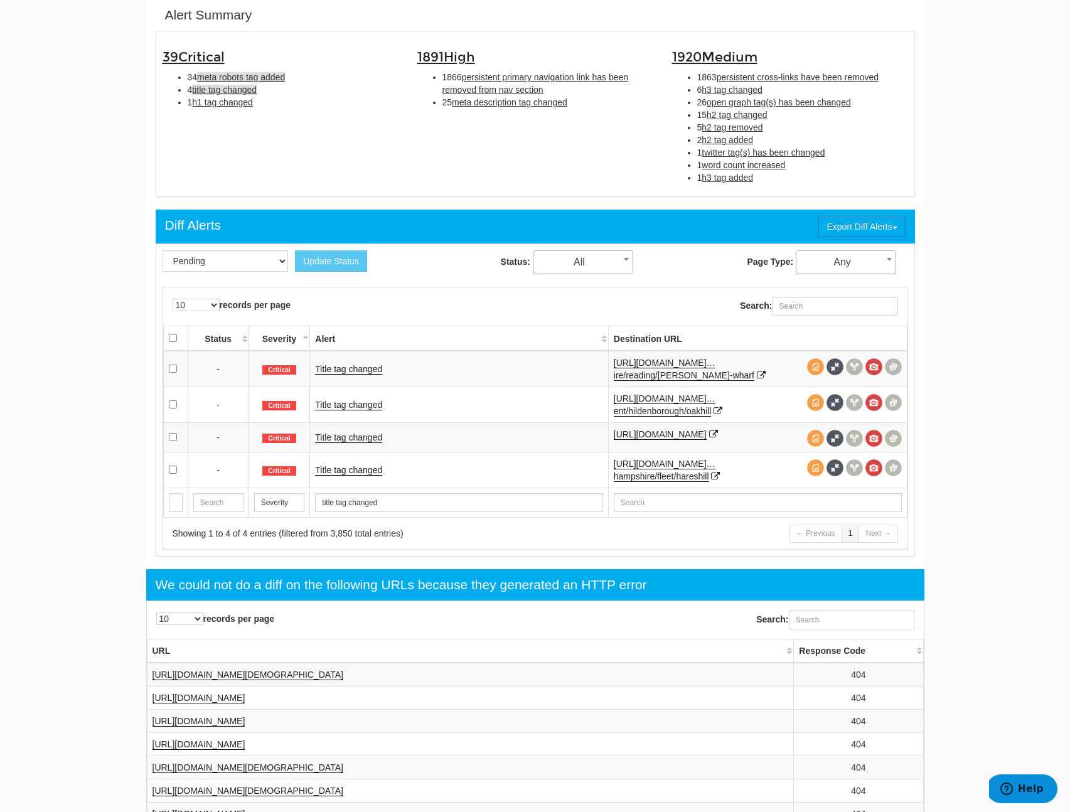
click at [223, 79] on span "meta robots tag added" at bounding box center [241, 77] width 88 height 10
type input "meta robots tag added"
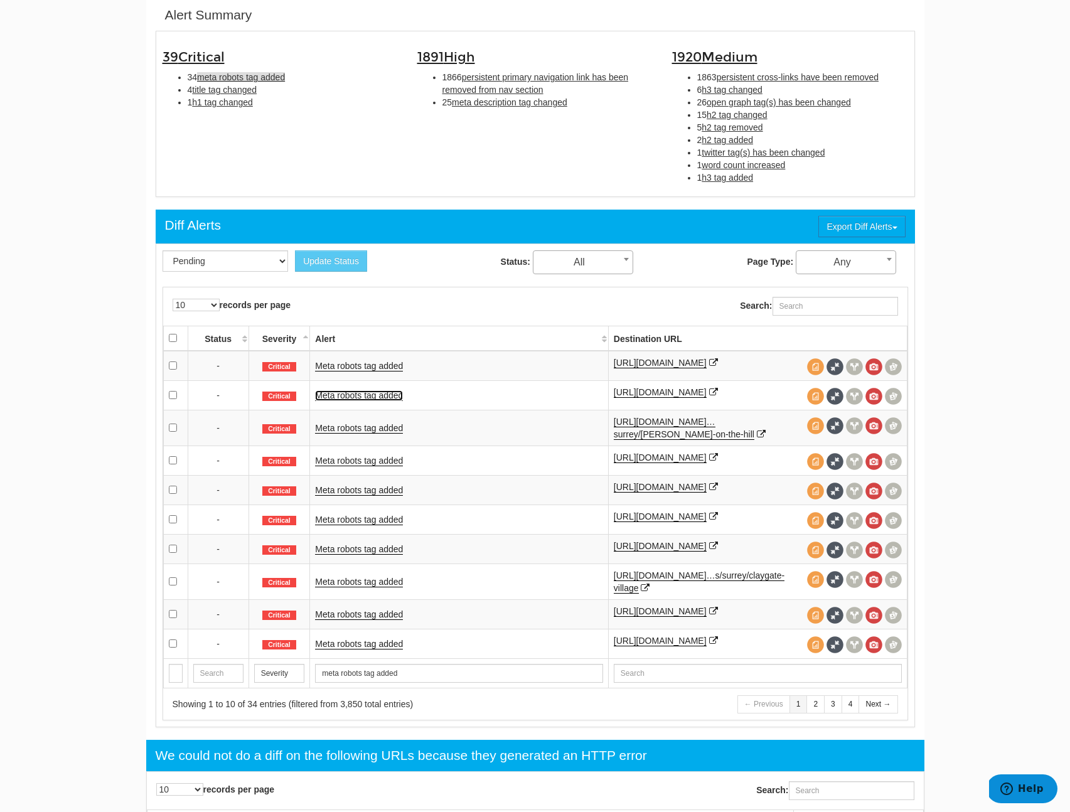
click at [370, 401] on link "Meta robots tag added" at bounding box center [359, 395] width 88 height 11
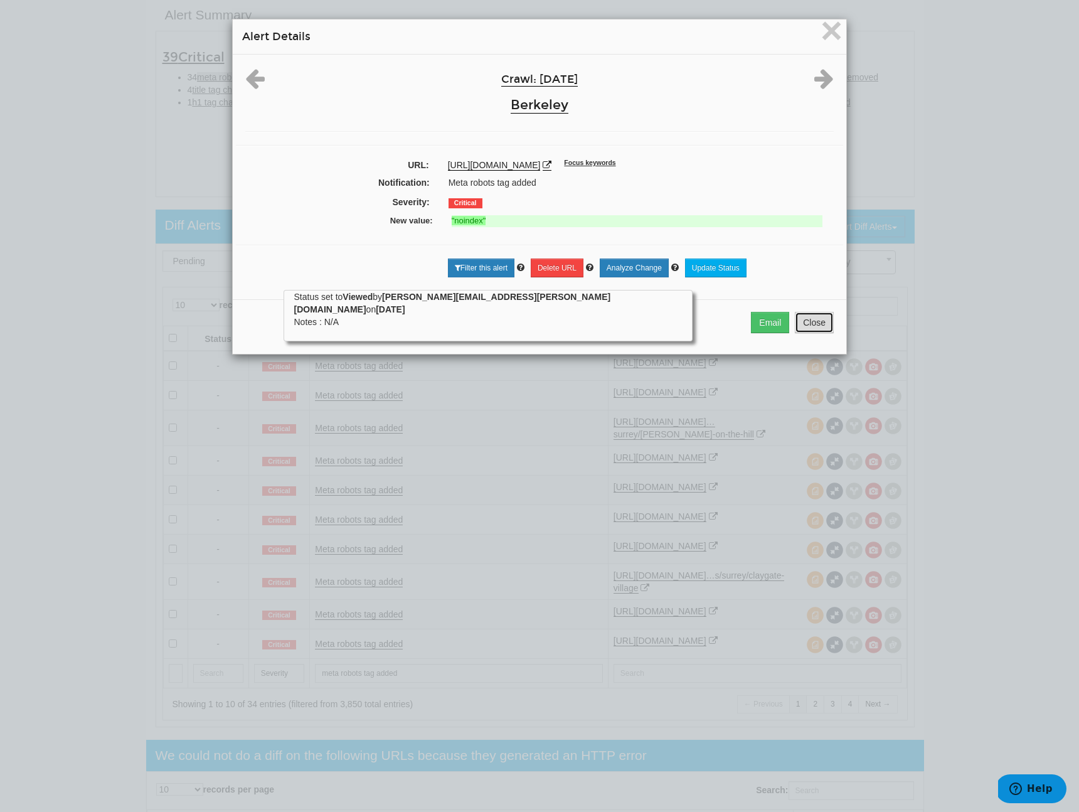
click at [807, 324] on button "Close" at bounding box center [814, 322] width 39 height 21
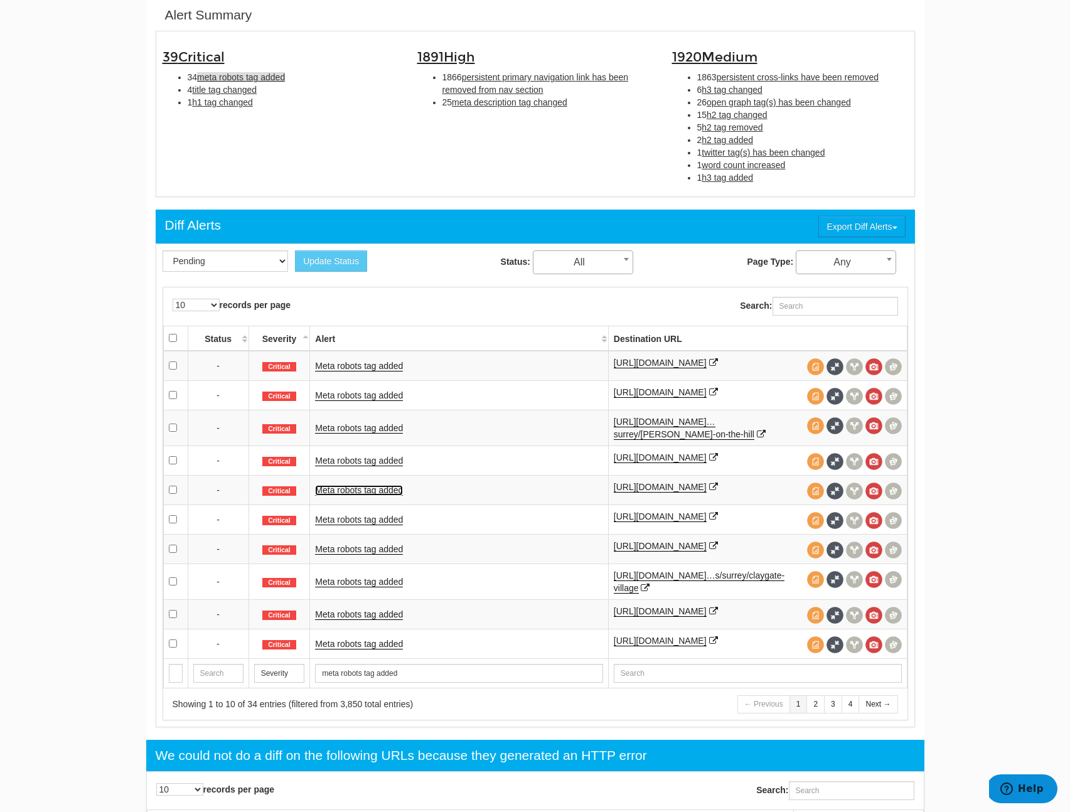
click at [335, 496] on link "Meta robots tag added" at bounding box center [359, 490] width 88 height 11
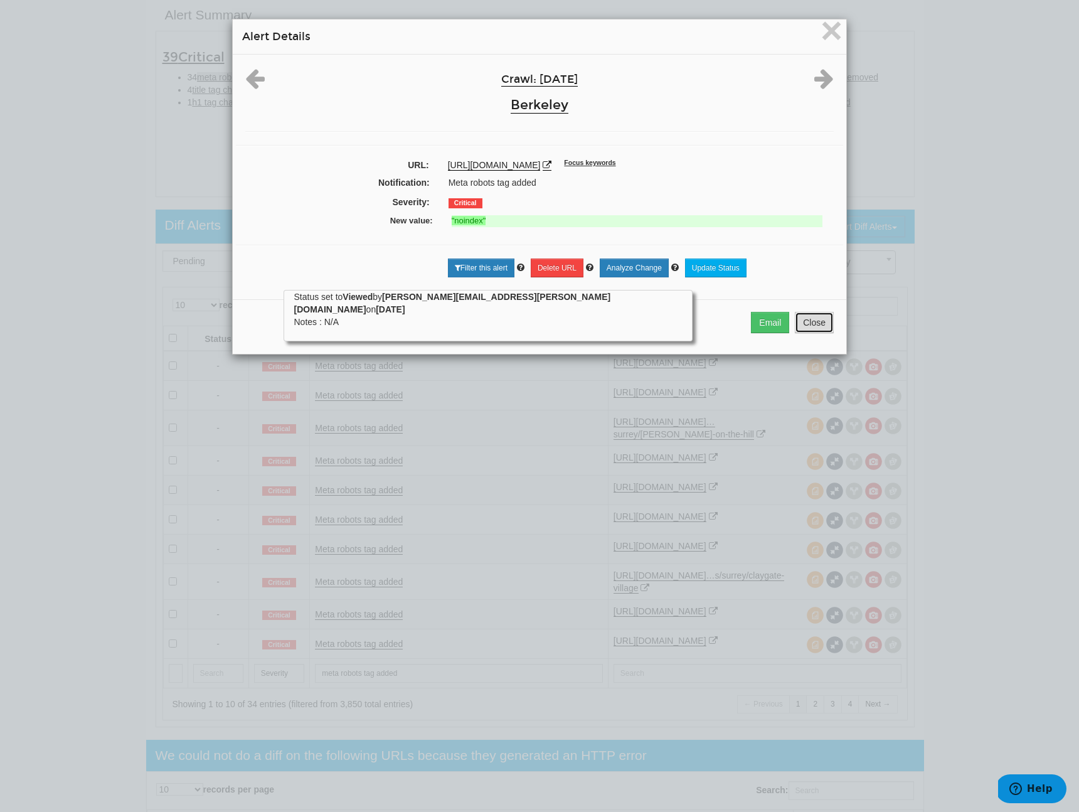
click at [805, 321] on button "Close" at bounding box center [814, 322] width 39 height 21
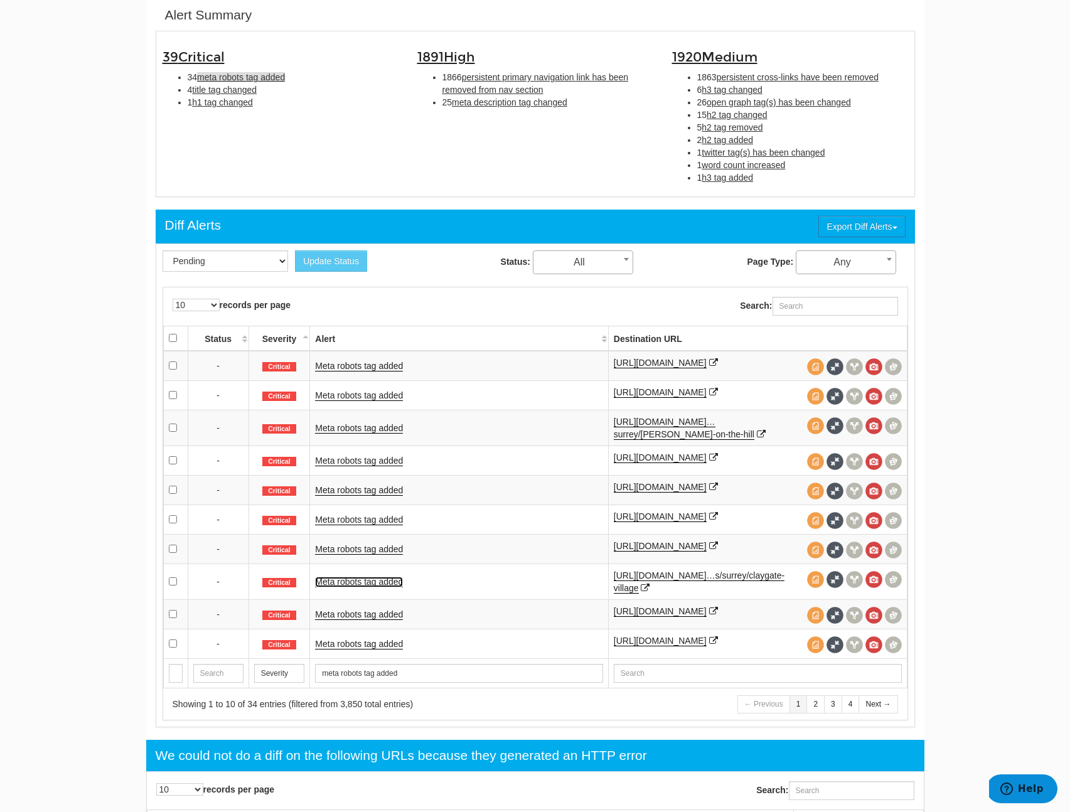
click at [393, 587] on link "Meta robots tag added" at bounding box center [359, 582] width 88 height 11
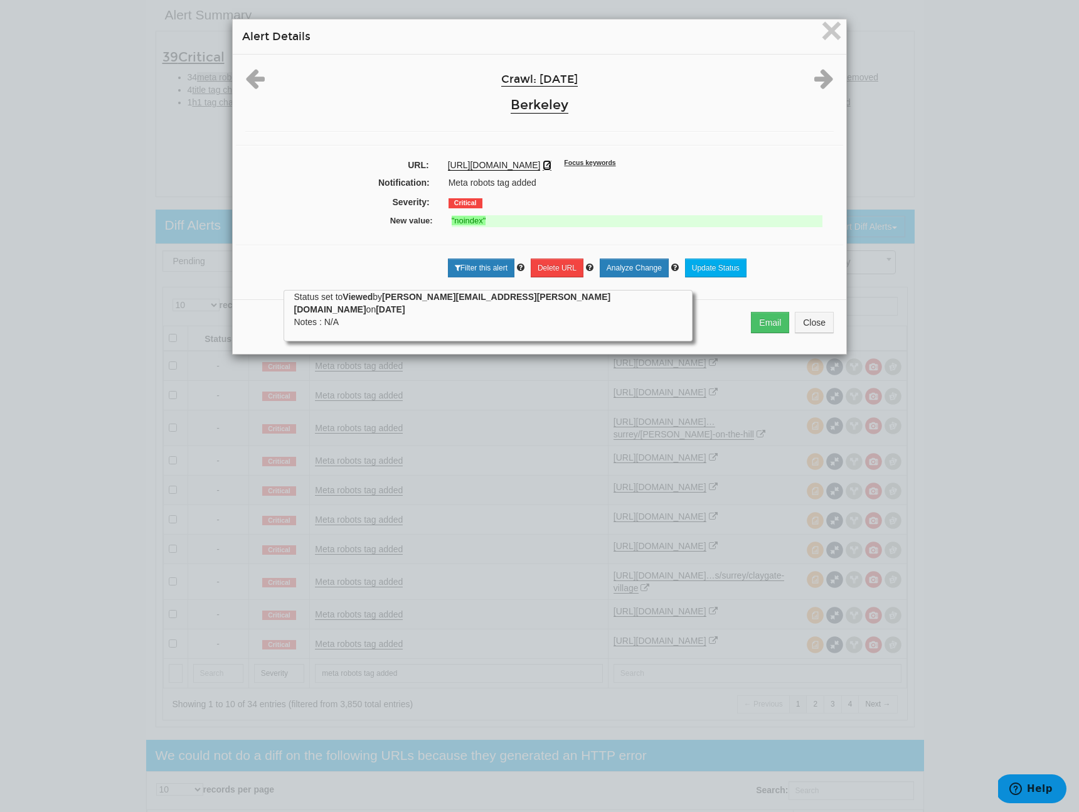
click at [552, 166] on icon at bounding box center [547, 165] width 9 height 9
click at [821, 31] on span "×" at bounding box center [832, 30] width 22 height 42
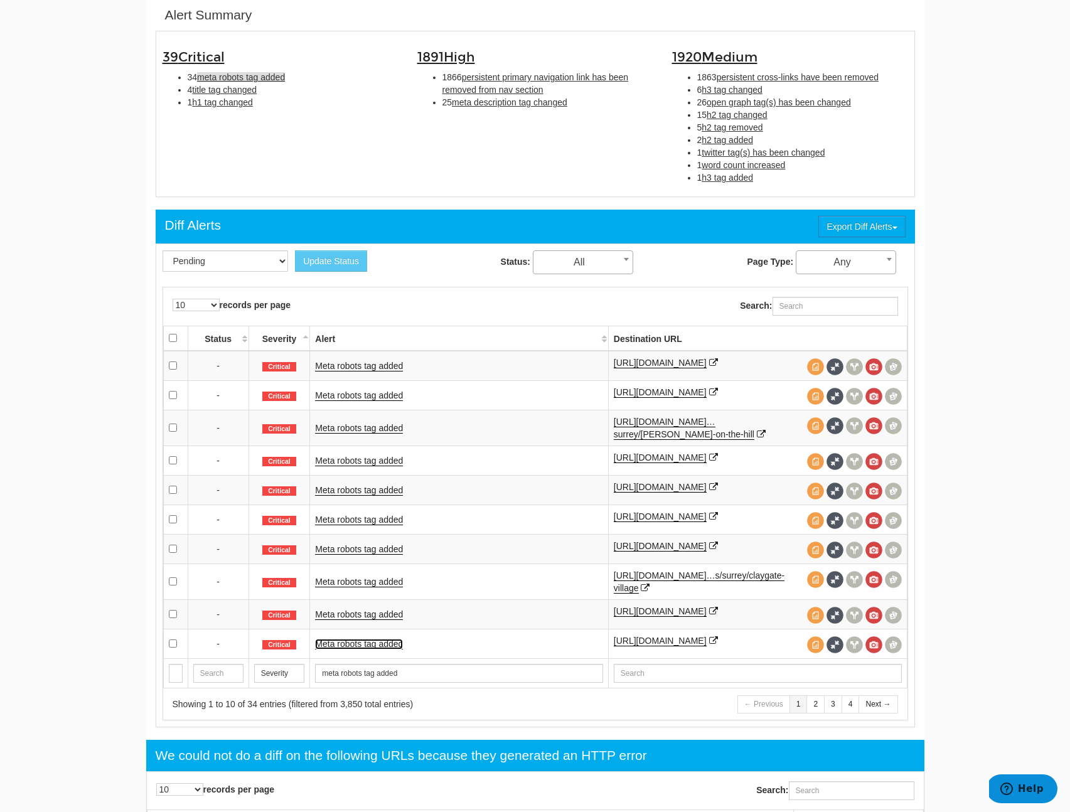
click at [390, 649] on link "Meta robots tag added" at bounding box center [359, 644] width 88 height 11
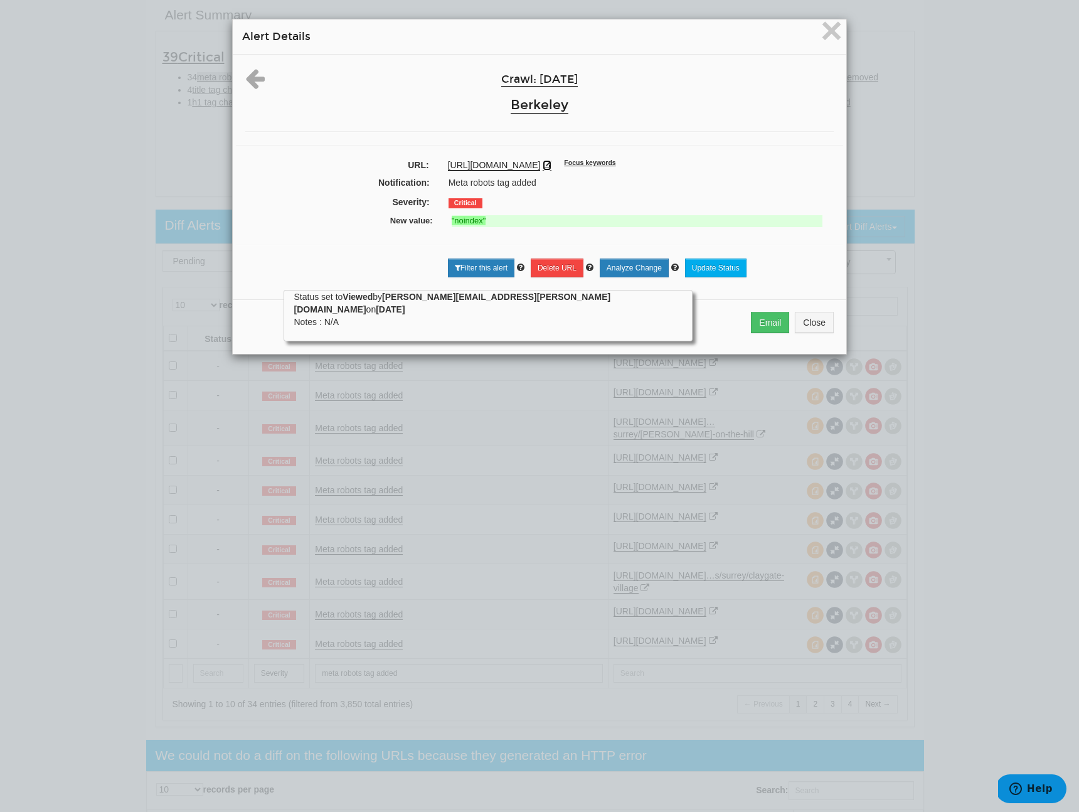
click at [552, 163] on icon at bounding box center [547, 165] width 9 height 9
click at [826, 320] on button "Close" at bounding box center [814, 322] width 39 height 21
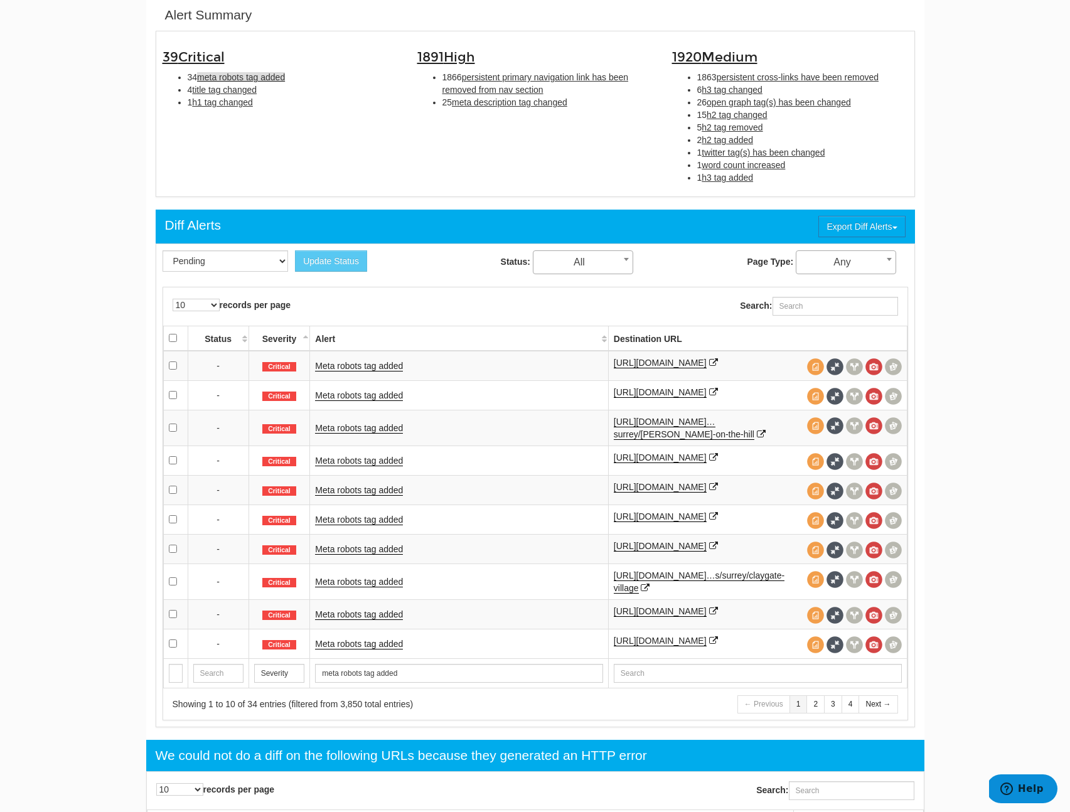
click at [363, 378] on td "Meta robots tag added" at bounding box center [459, 366] width 298 height 30
click at [368, 371] on link "Meta robots tag added" at bounding box center [359, 366] width 88 height 11
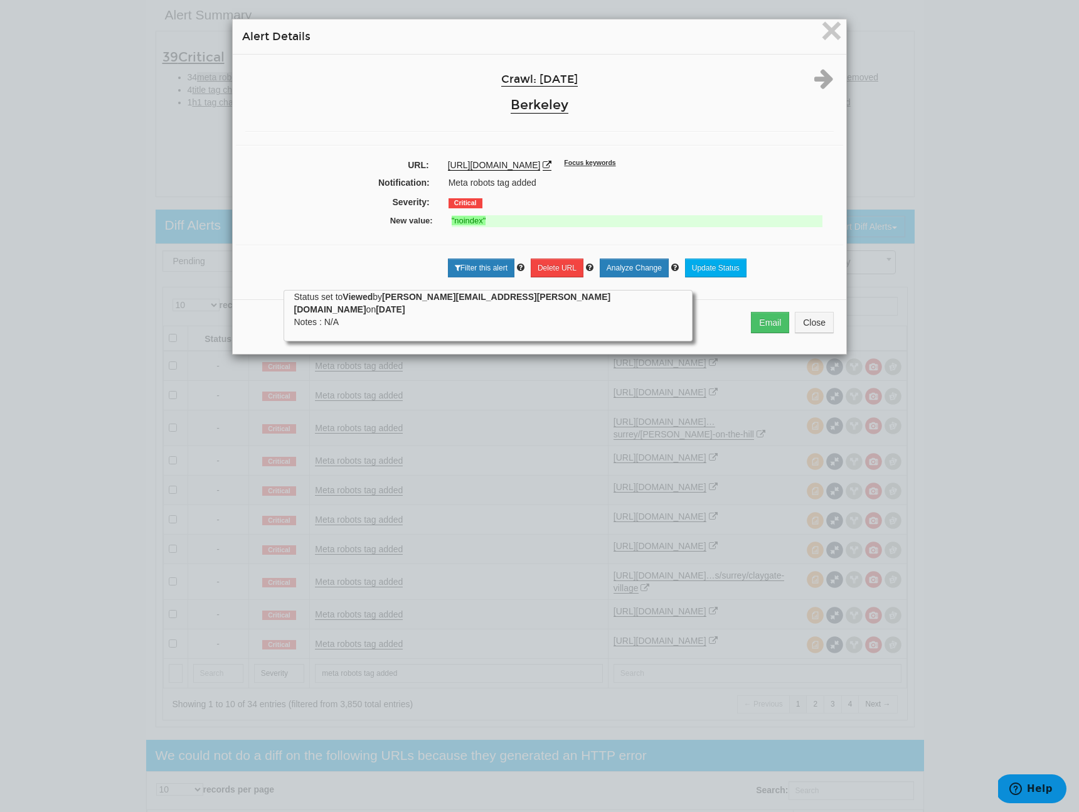
click at [805, 307] on div "Email Close" at bounding box center [540, 326] width 614 height 55
click at [806, 321] on button "Close" at bounding box center [814, 322] width 39 height 21
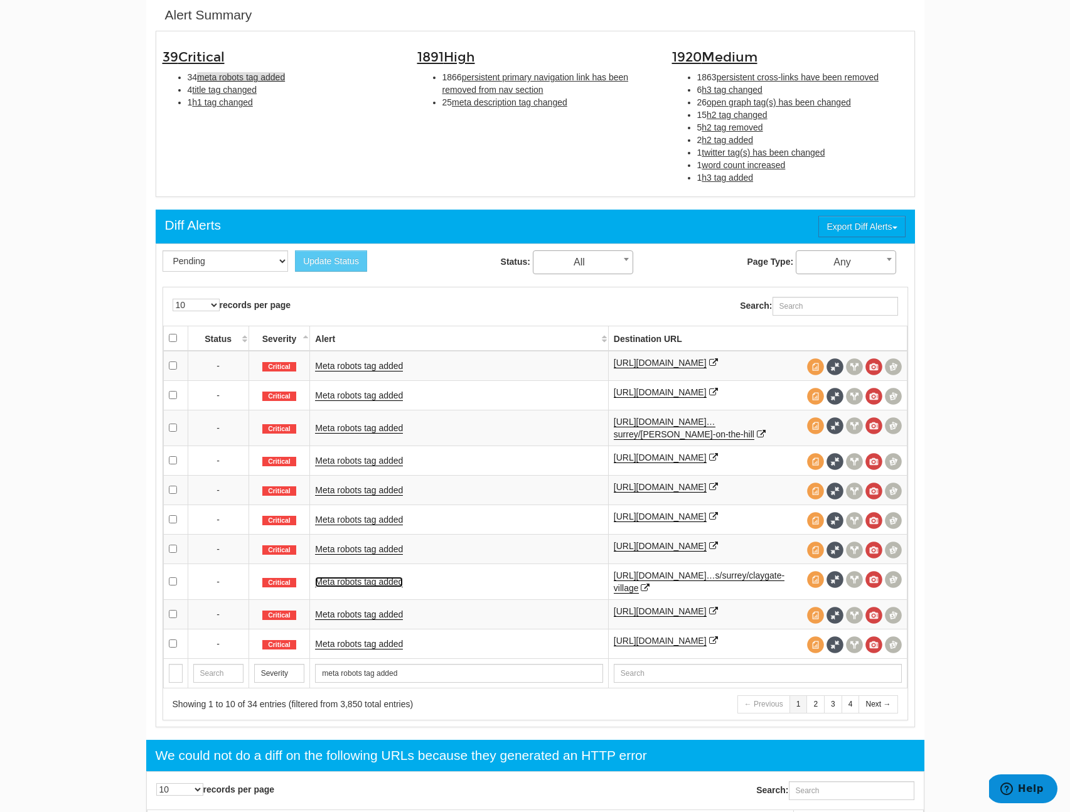
click at [354, 587] on link "Meta robots tag added" at bounding box center [359, 582] width 88 height 11
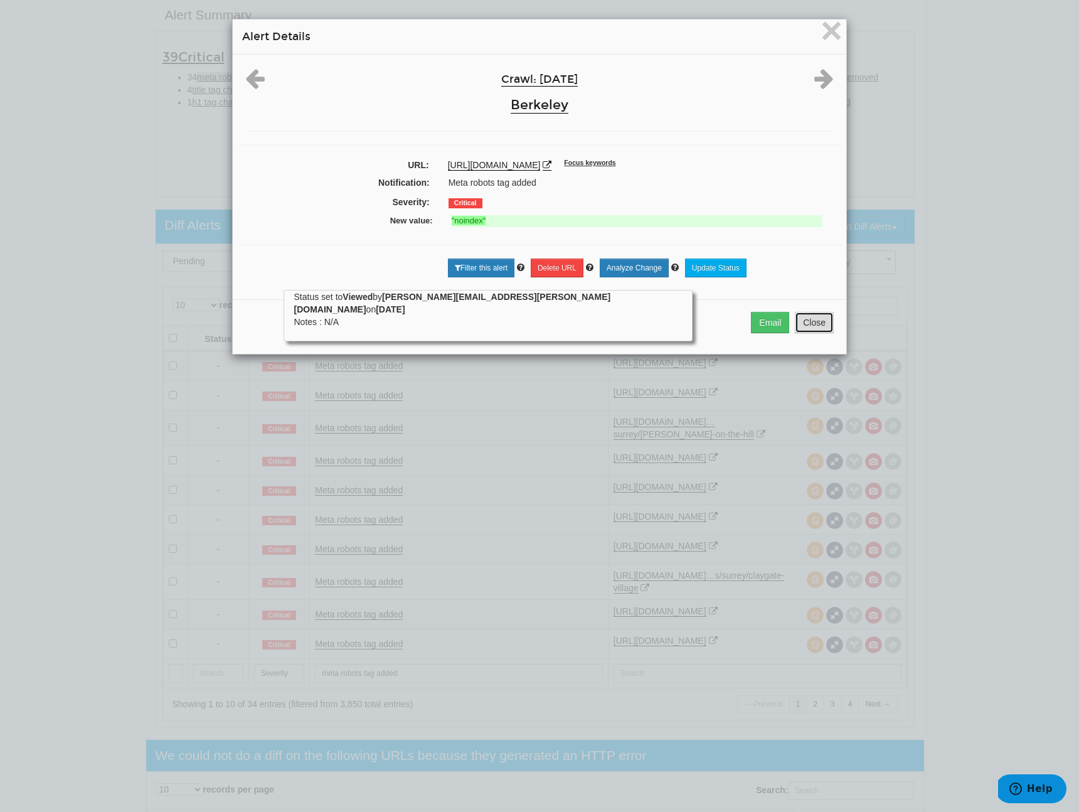
click at [816, 329] on button "Close" at bounding box center [814, 322] width 39 height 21
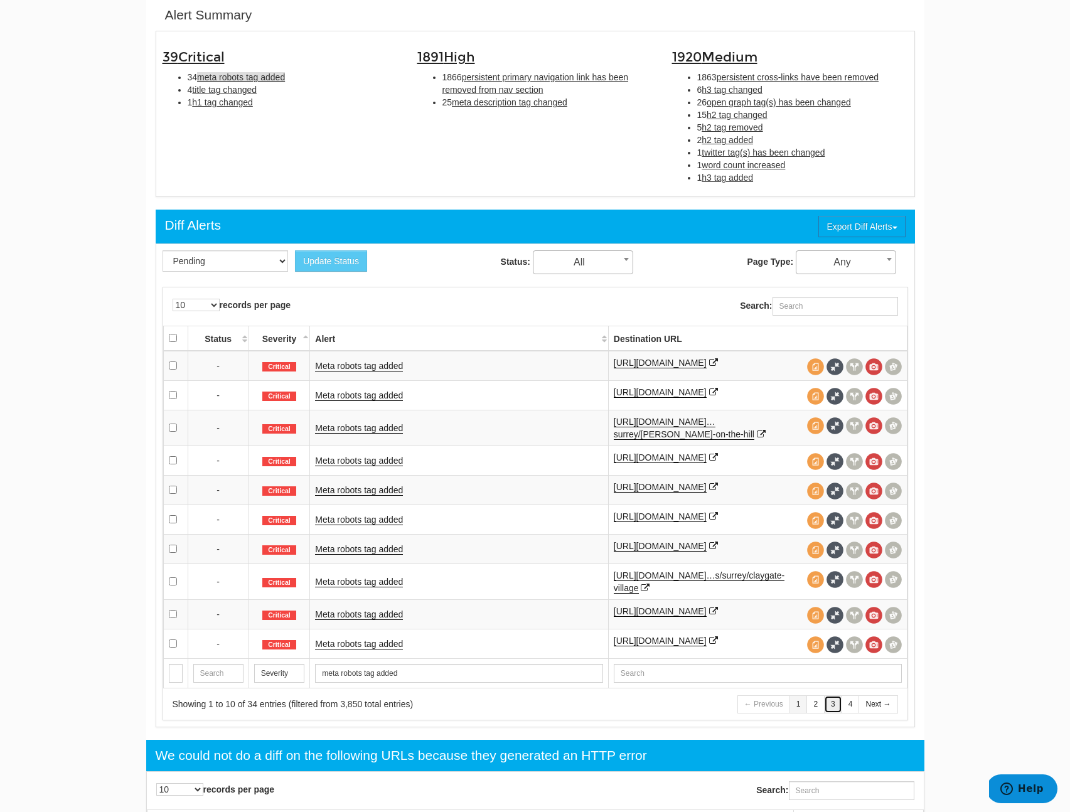
click at [829, 713] on link "3" at bounding box center [833, 704] width 18 height 18
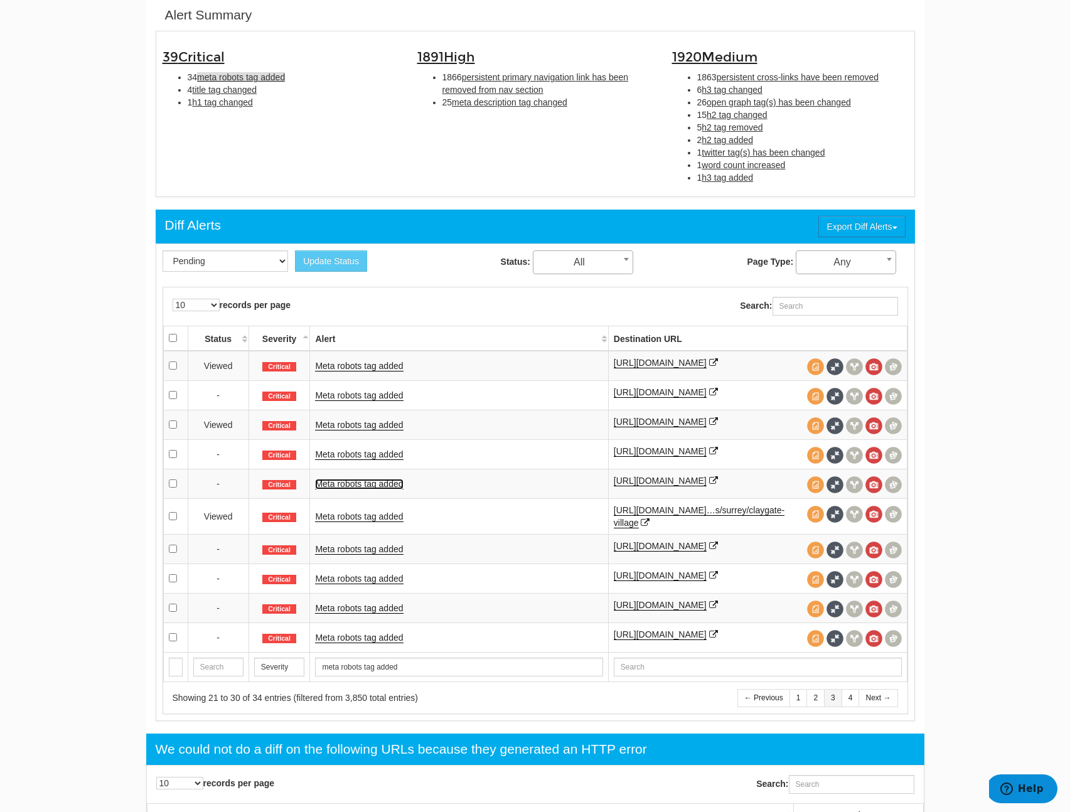
click at [324, 489] on link "Meta robots tag added" at bounding box center [359, 484] width 88 height 11
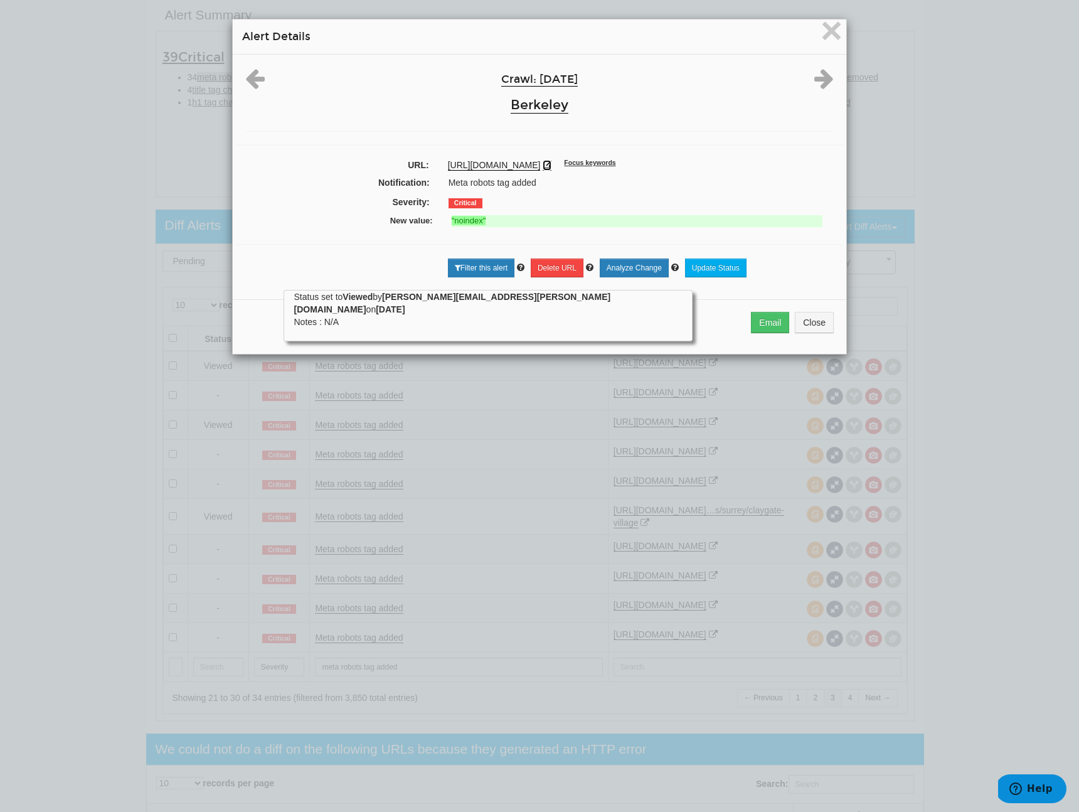
click at [552, 164] on icon at bounding box center [547, 165] width 9 height 9
click at [822, 35] on span "×" at bounding box center [832, 30] width 22 height 42
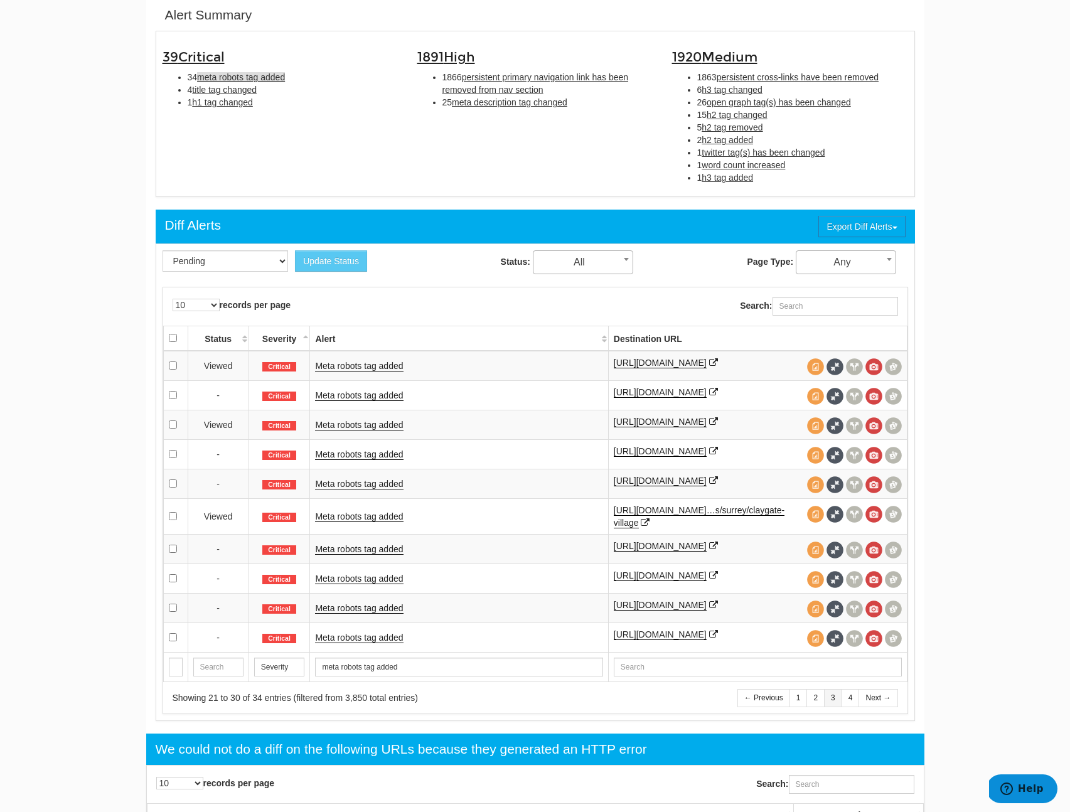
scroll to position [408, 0]
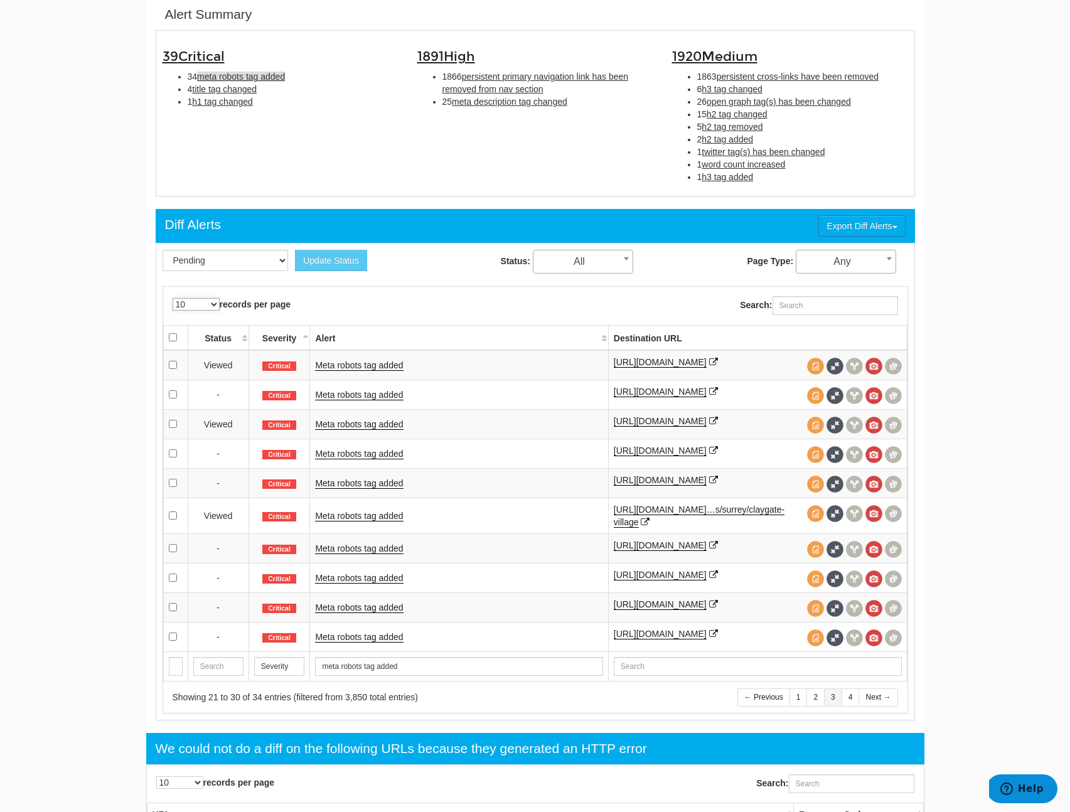
click at [198, 304] on select "10 25 50 100 500 1000" at bounding box center [196, 304] width 47 height 13
select select "500"
click at [173, 298] on select "10 25 50 100 500 1000" at bounding box center [196, 304] width 47 height 13
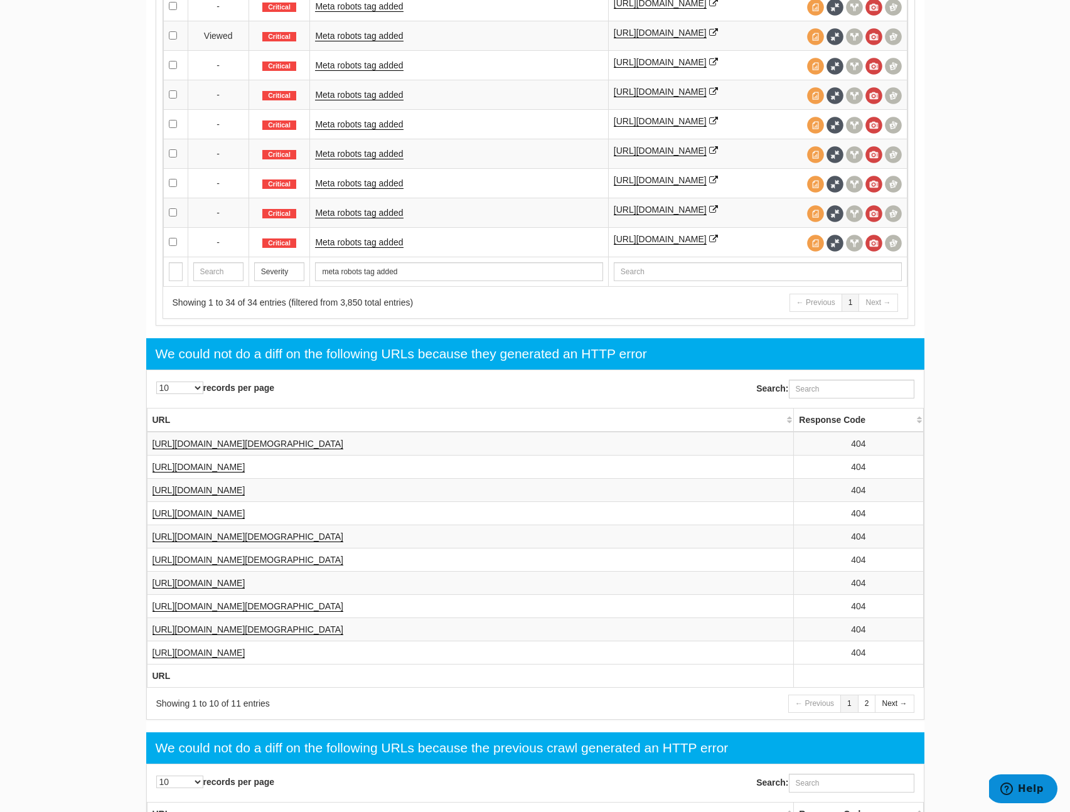
scroll to position [1525, 0]
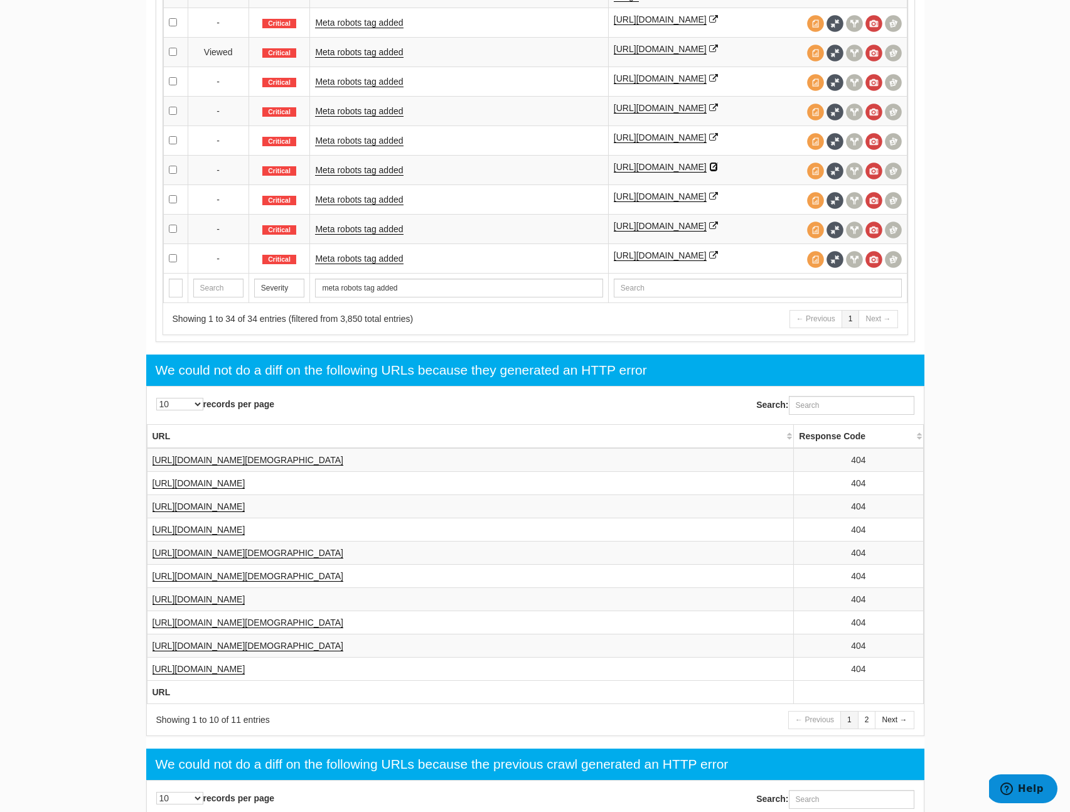
click at [709, 171] on icon at bounding box center [713, 167] width 9 height 9
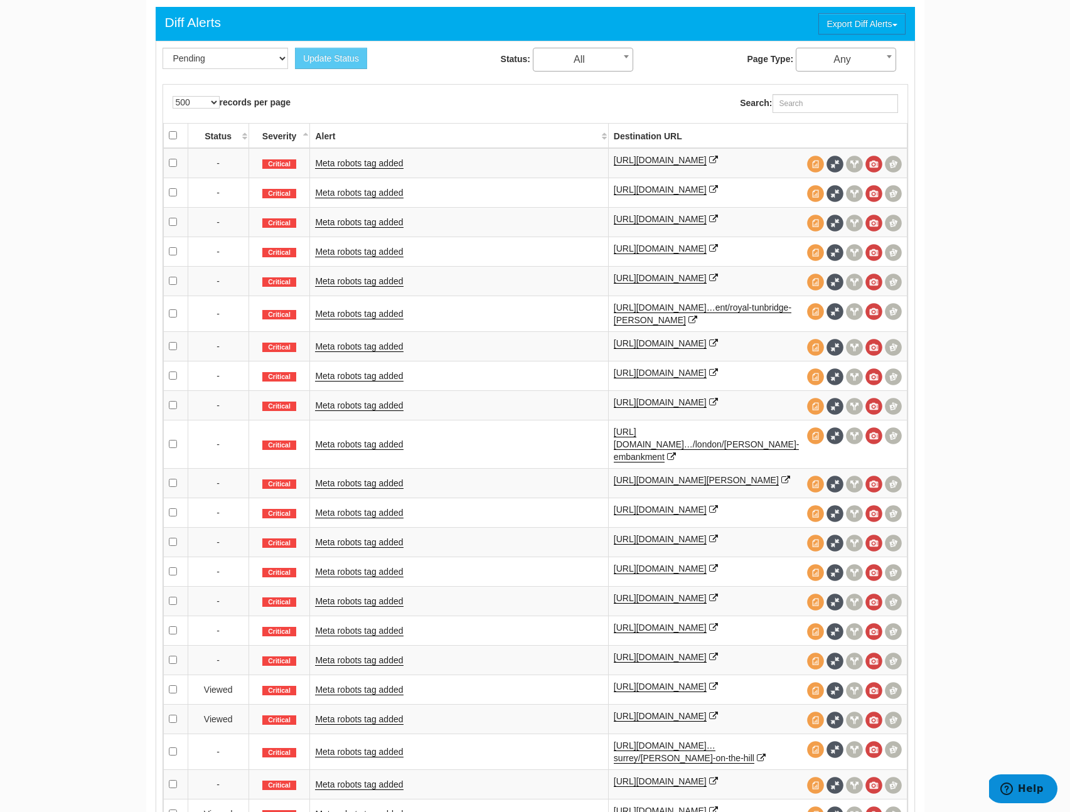
scroll to position [165, 0]
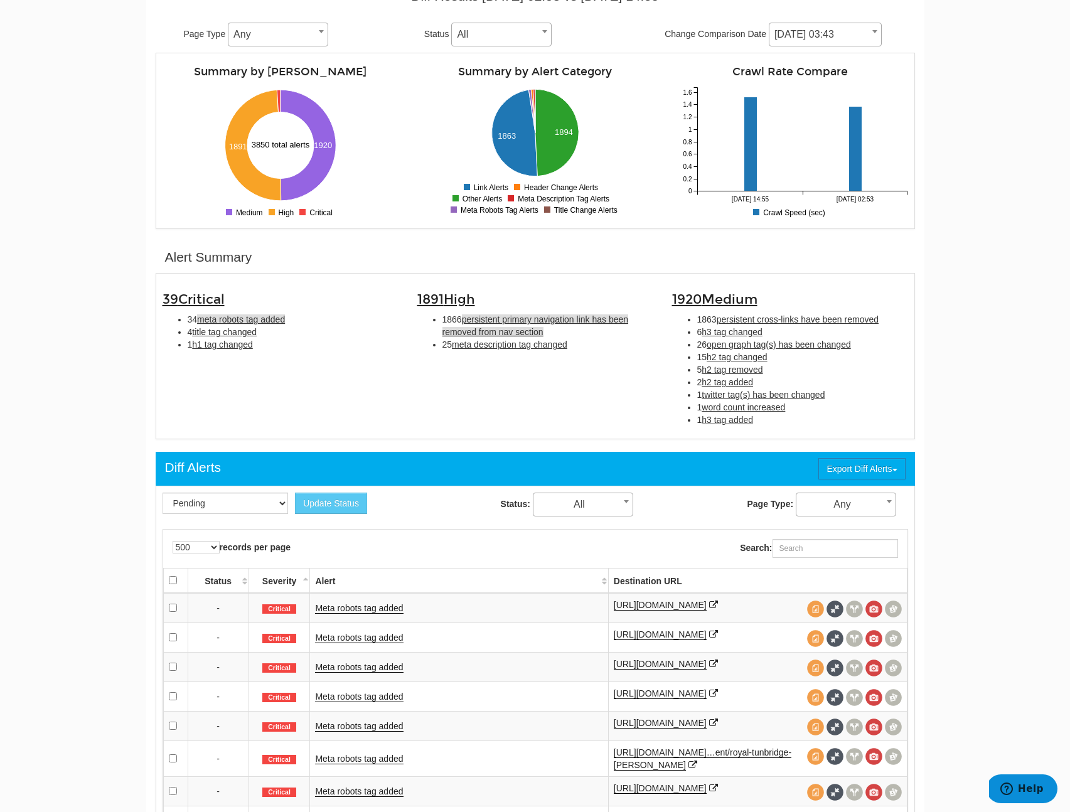
click at [525, 333] on span "persistent primary navigation link has been removed from nav section" at bounding box center [535, 325] width 186 height 23
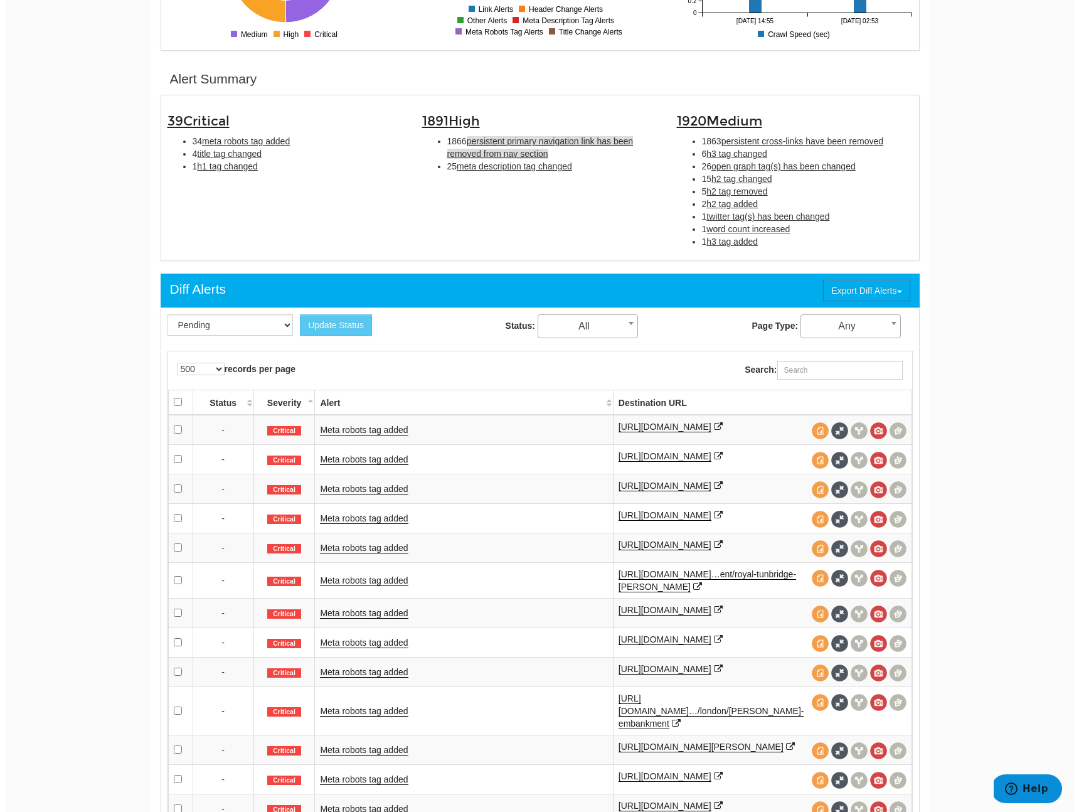
scroll to position [407, 0]
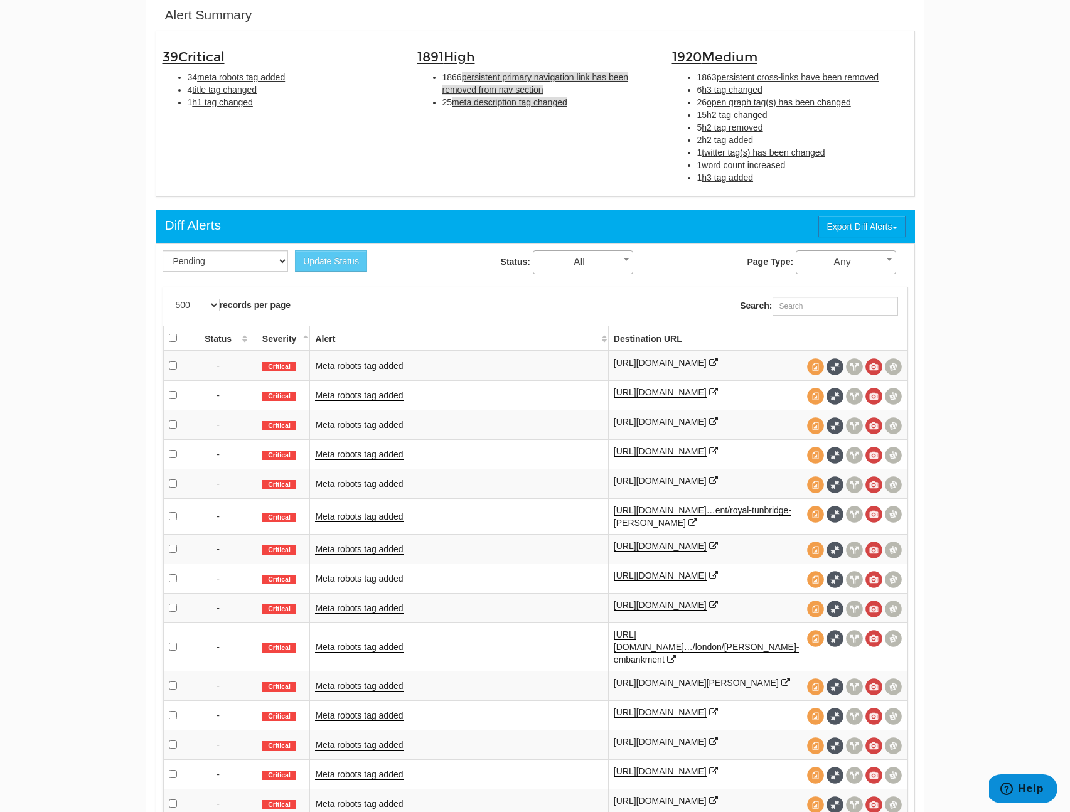
click at [535, 103] on span "meta description tag changed" at bounding box center [509, 102] width 115 height 10
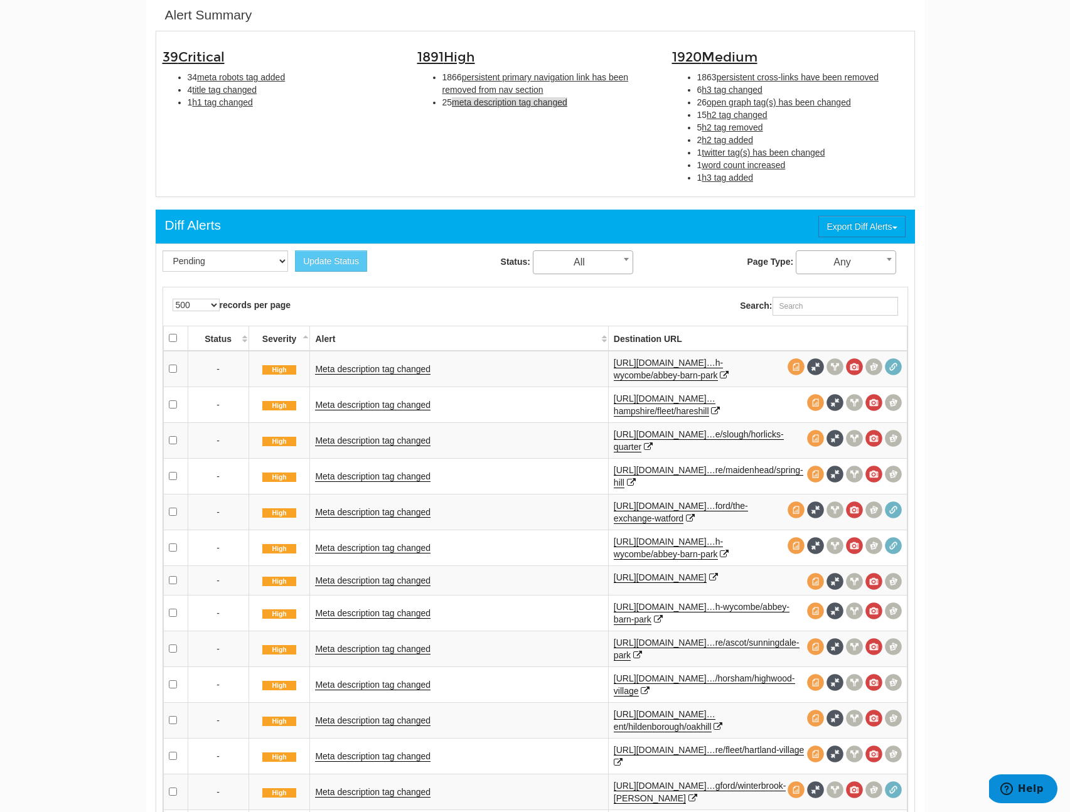
click at [505, 83] on li "1866 persistent primary navigation link has been removed from nav section" at bounding box center [547, 83] width 211 height 25
click at [504, 88] on span "persistent primary navigation link has been removed from nav section" at bounding box center [535, 83] width 186 height 23
type input "persistent primary navigation link has been removed from nav section"
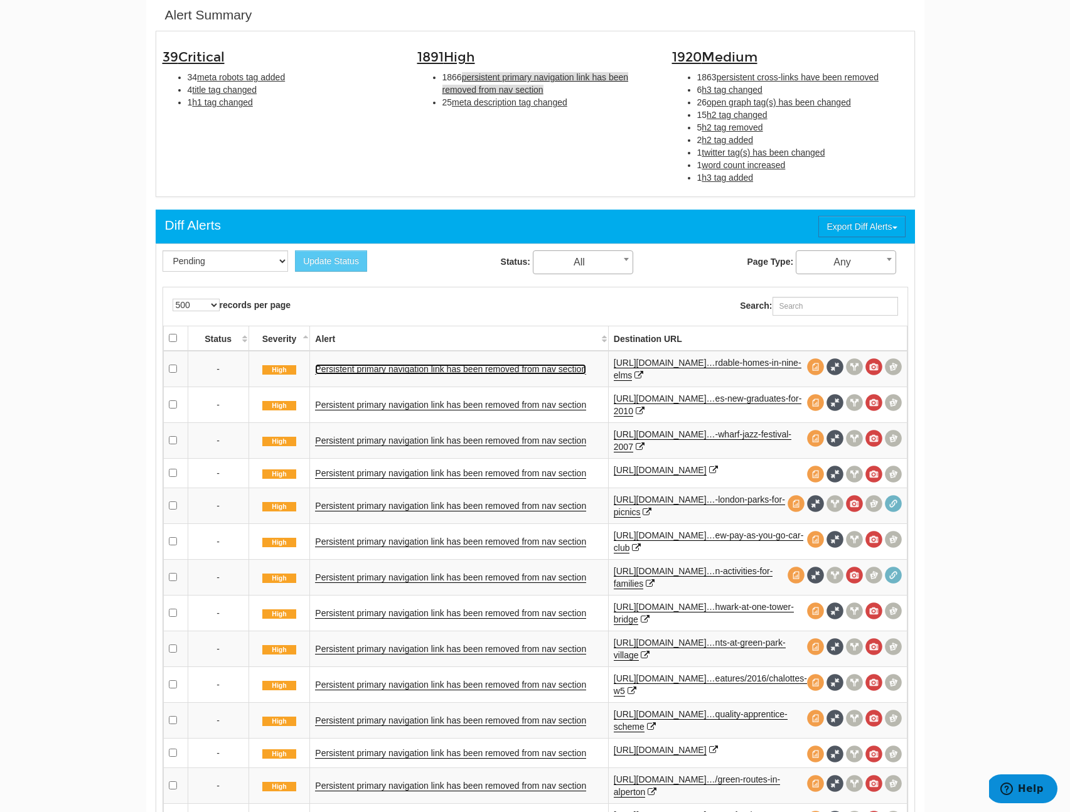
click at [467, 371] on link "Persistent primary navigation link has been removed from nav section" at bounding box center [450, 369] width 271 height 11
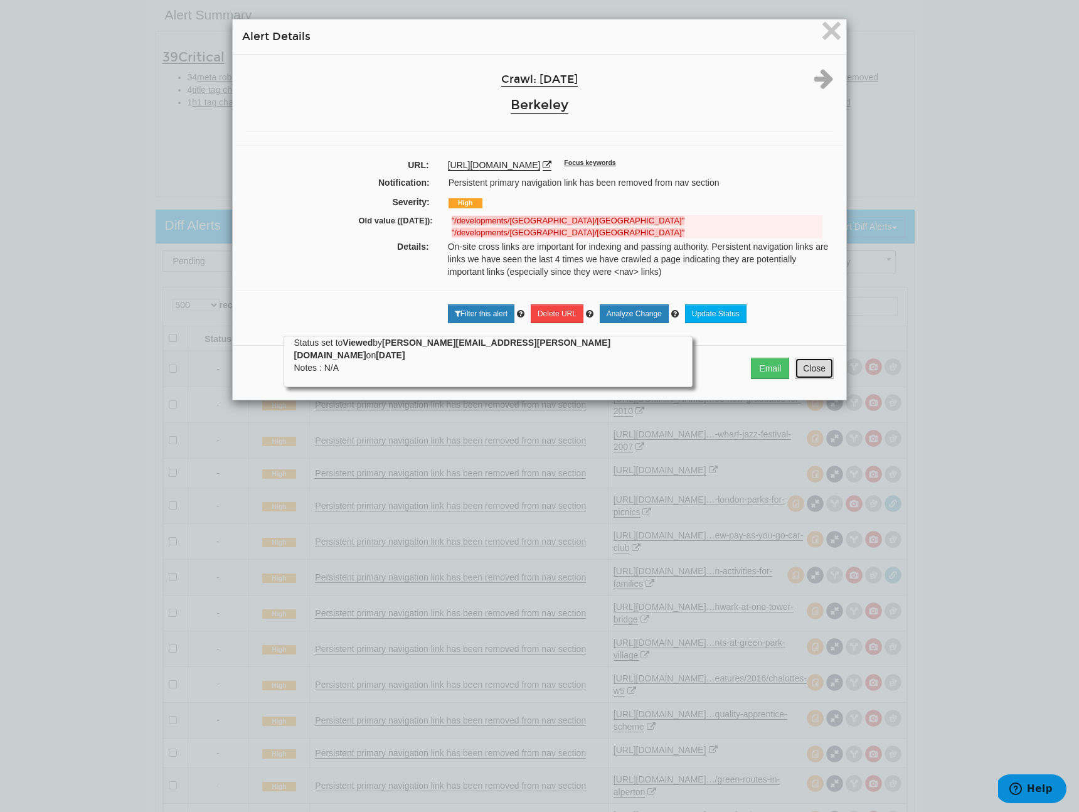
click at [803, 379] on button "Close" at bounding box center [814, 368] width 39 height 21
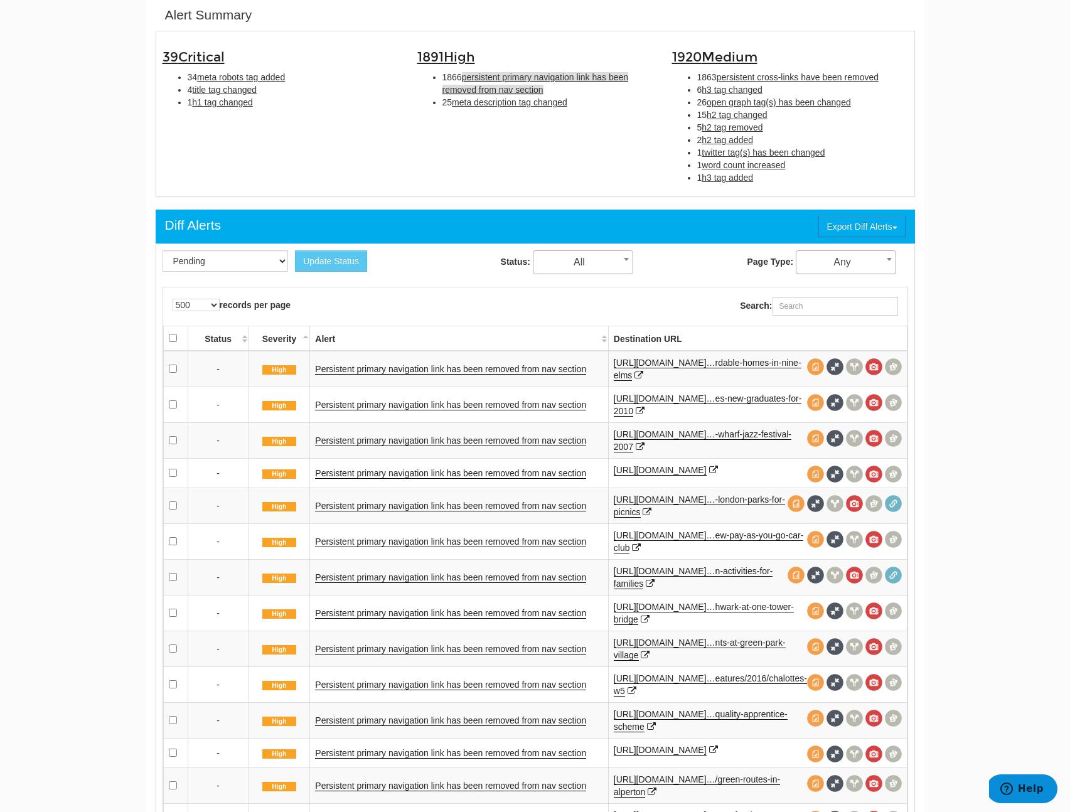
click at [396, 462] on td "Persistent primary navigation link has been removed from nav section" at bounding box center [459, 472] width 298 height 29
click at [397, 470] on td "Persistent primary navigation link has been removed from nav section" at bounding box center [459, 472] width 298 height 29
click at [396, 484] on td "Persistent primary navigation link has been removed from nav section" at bounding box center [459, 472] width 298 height 29
click at [399, 477] on link "Persistent primary navigation link has been removed from nav section" at bounding box center [450, 473] width 271 height 11
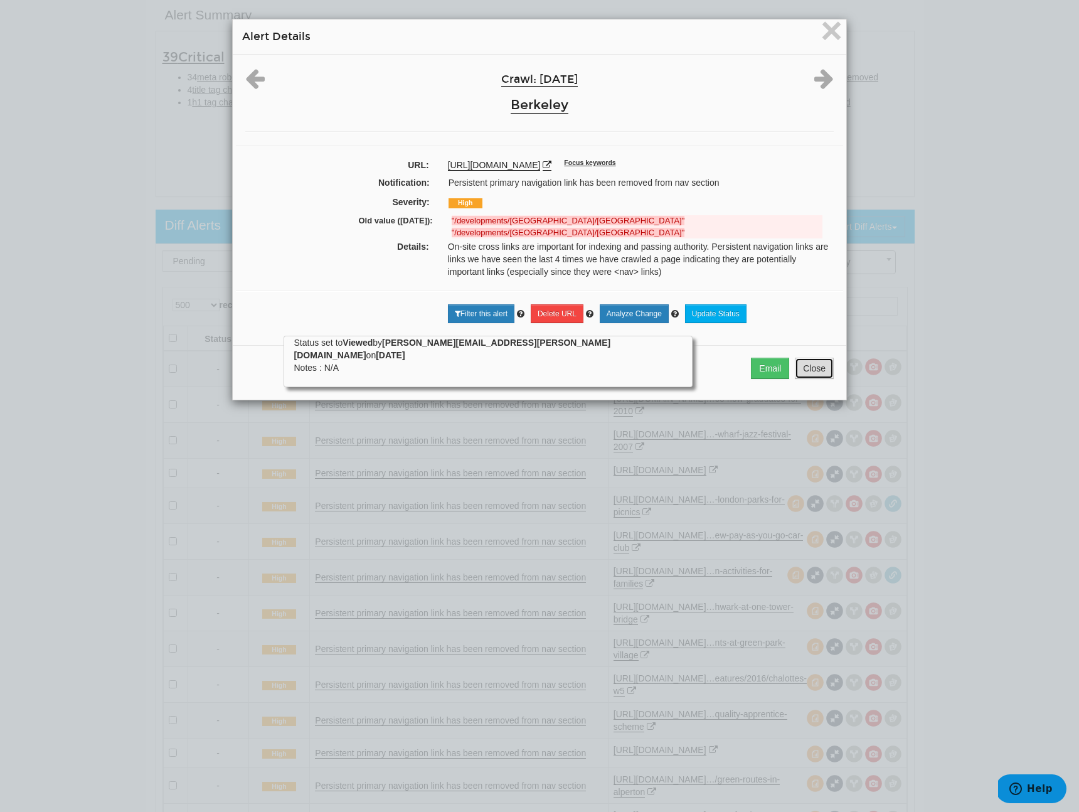
click at [795, 363] on button "Close" at bounding box center [814, 368] width 39 height 21
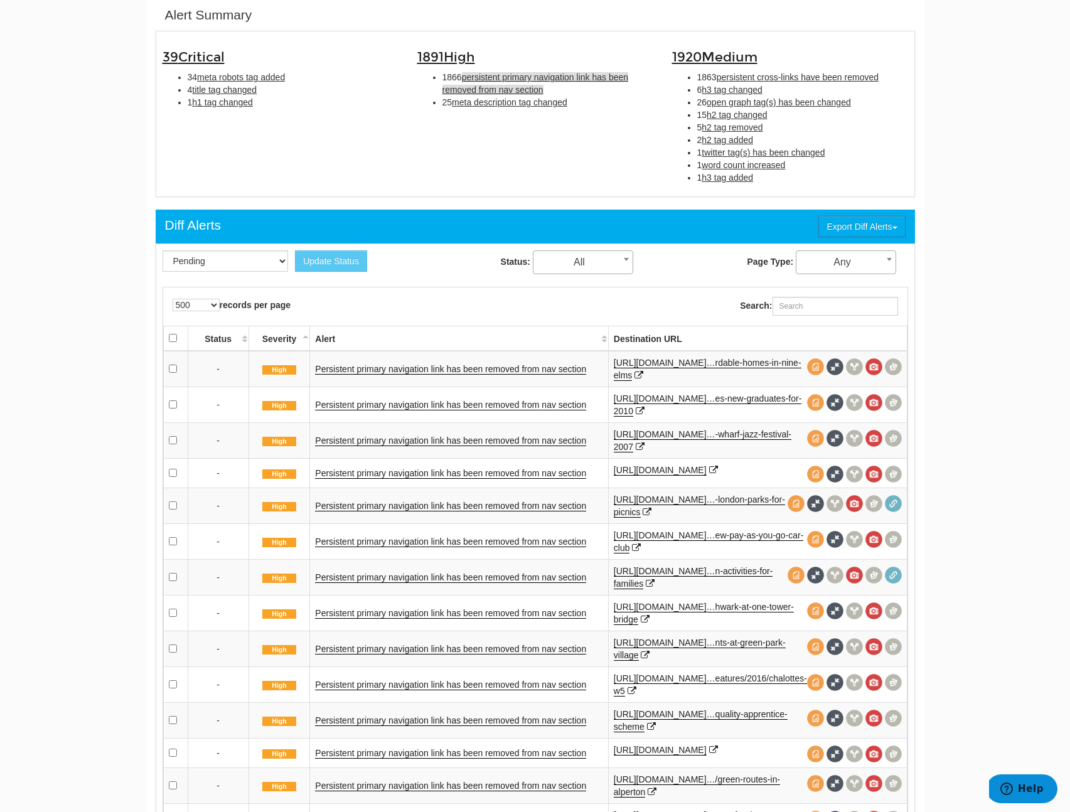
click at [400, 558] on td "Persistent primary navigation link has been removed from nav section" at bounding box center [459, 541] width 298 height 36
click at [405, 547] on link "Persistent primary navigation link has been removed from nav section" at bounding box center [450, 541] width 271 height 11
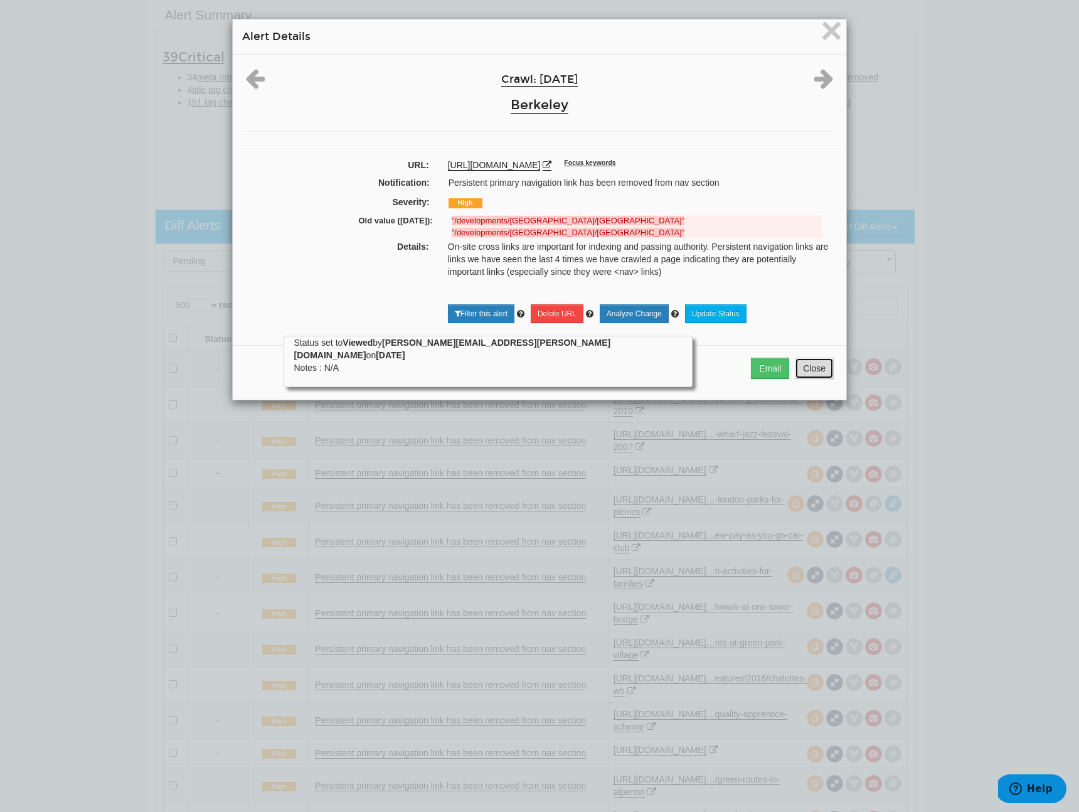
click at [816, 379] on button "Close" at bounding box center [814, 368] width 39 height 21
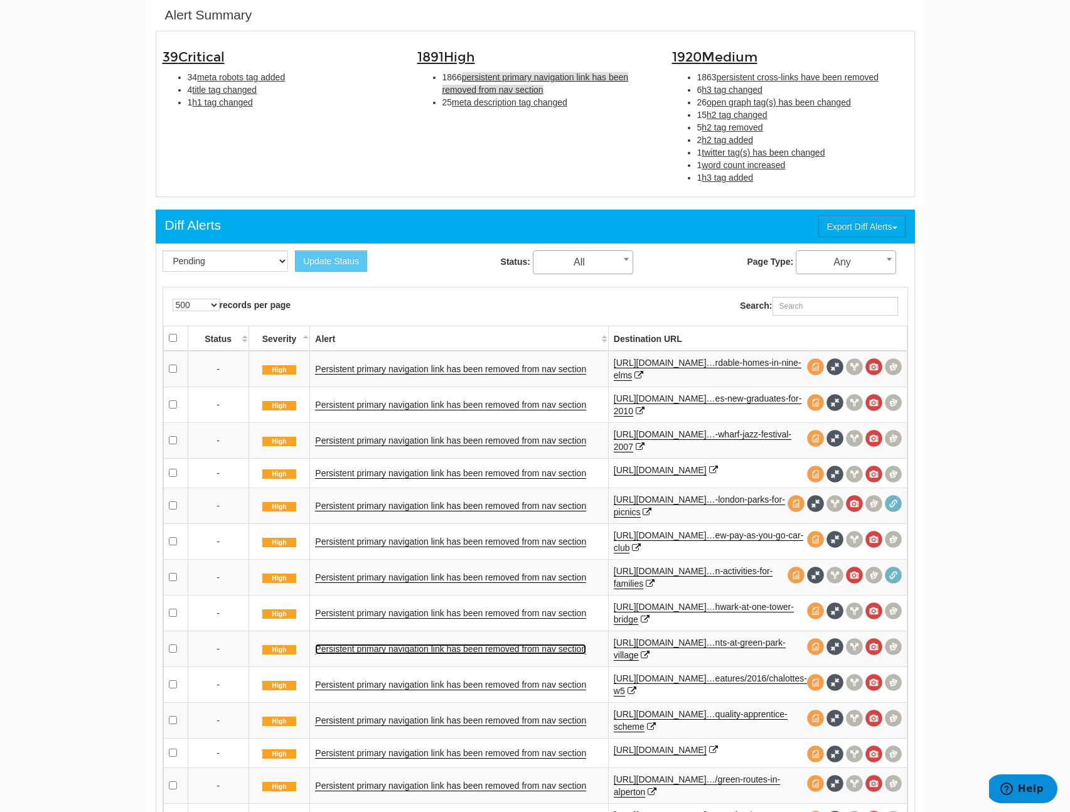
click at [439, 652] on link "Persistent primary navigation link has been removed from nav section" at bounding box center [450, 649] width 271 height 11
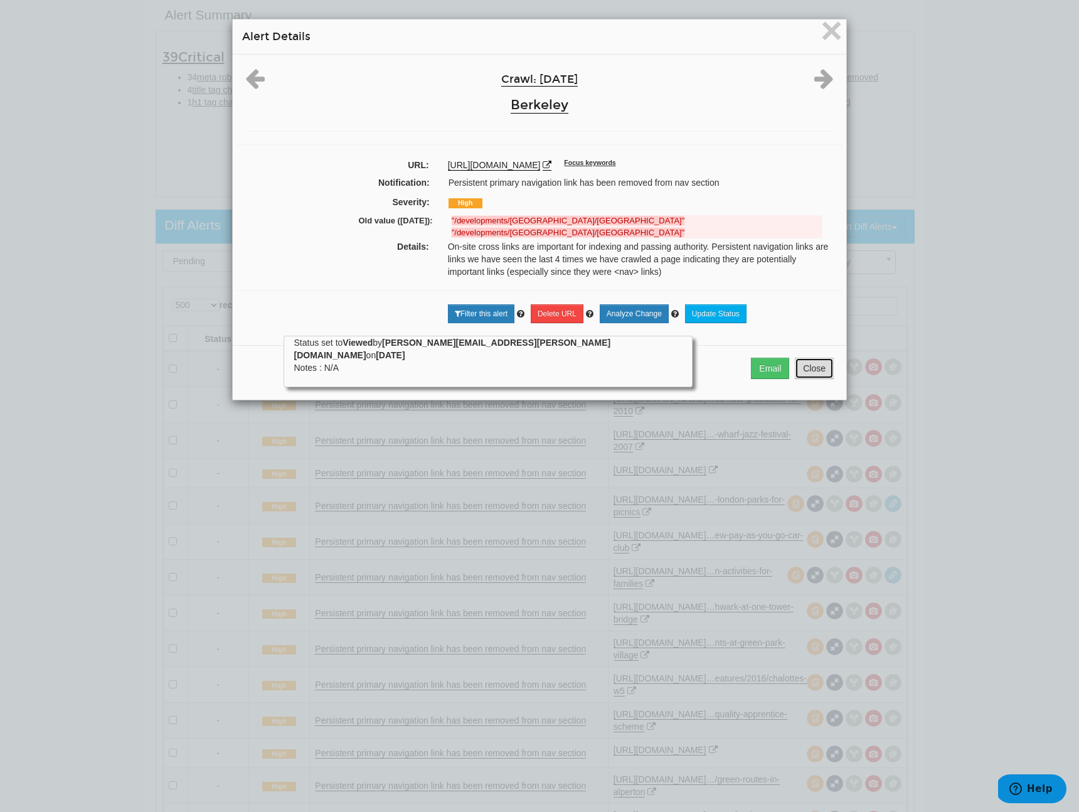
click at [795, 379] on button "Close" at bounding box center [814, 368] width 39 height 21
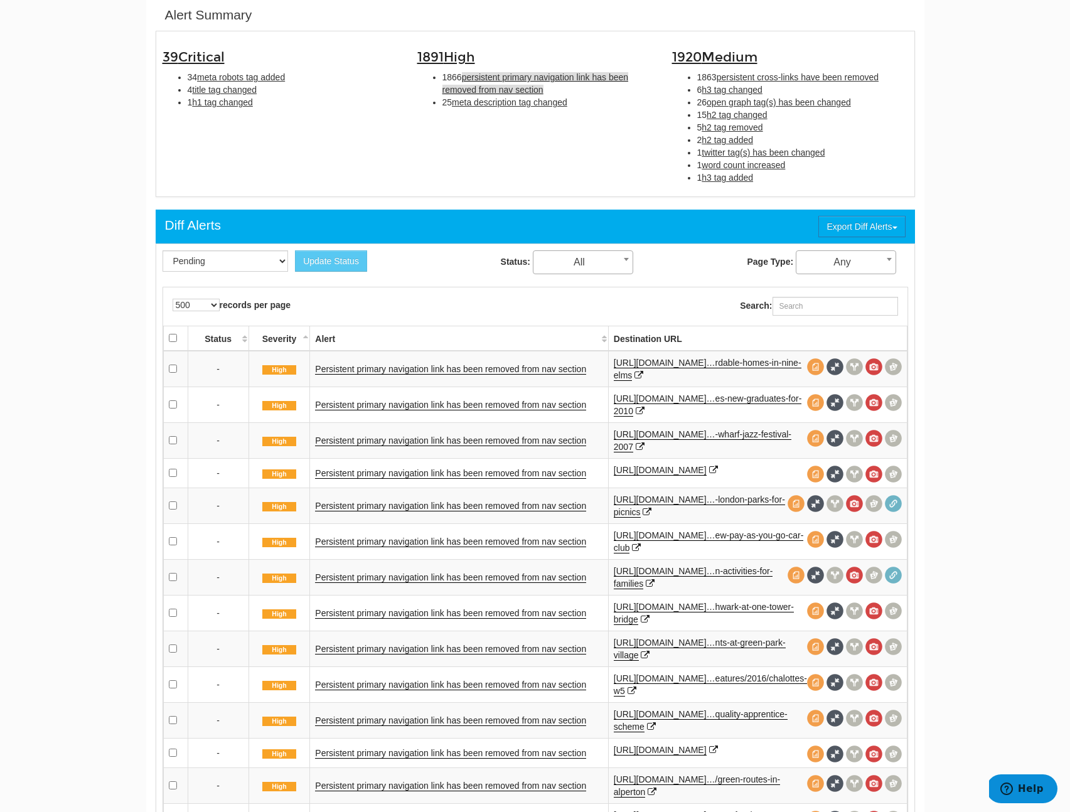
click at [390, 430] on td "Persistent primary navigation link has been removed from nav section" at bounding box center [459, 440] width 298 height 36
click at [391, 440] on link "Persistent primary navigation link has been removed from nav section" at bounding box center [450, 440] width 271 height 11
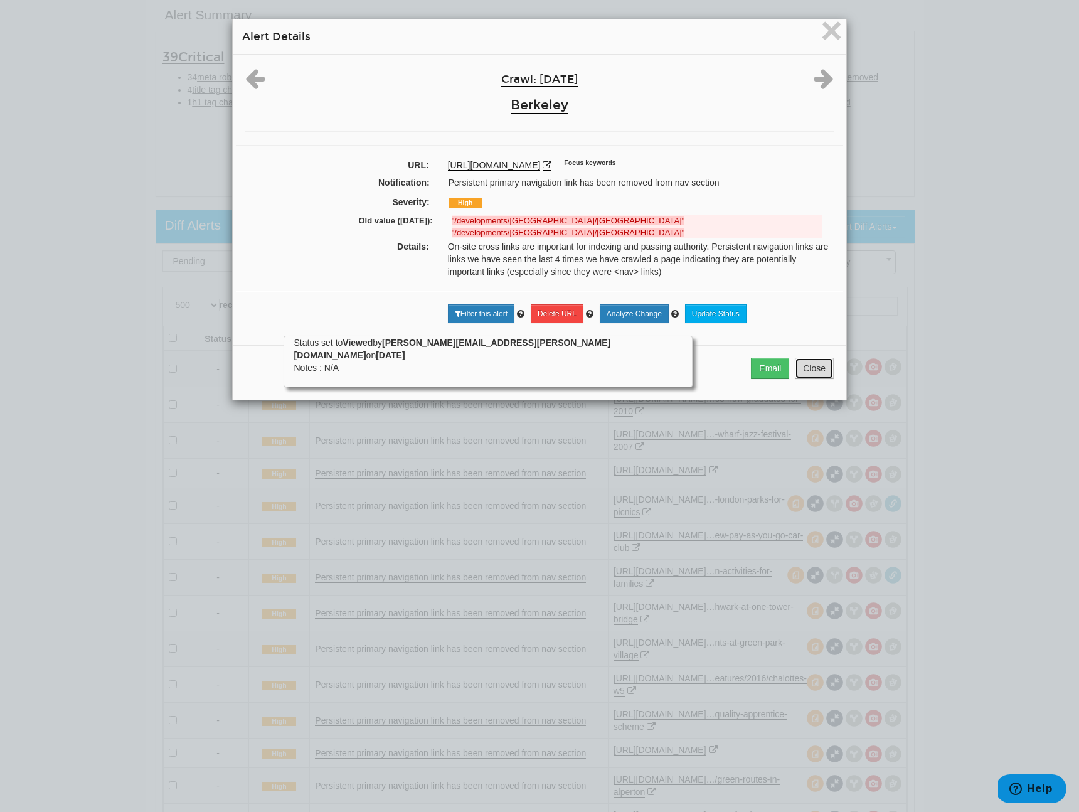
click at [805, 379] on button "Close" at bounding box center [814, 368] width 39 height 21
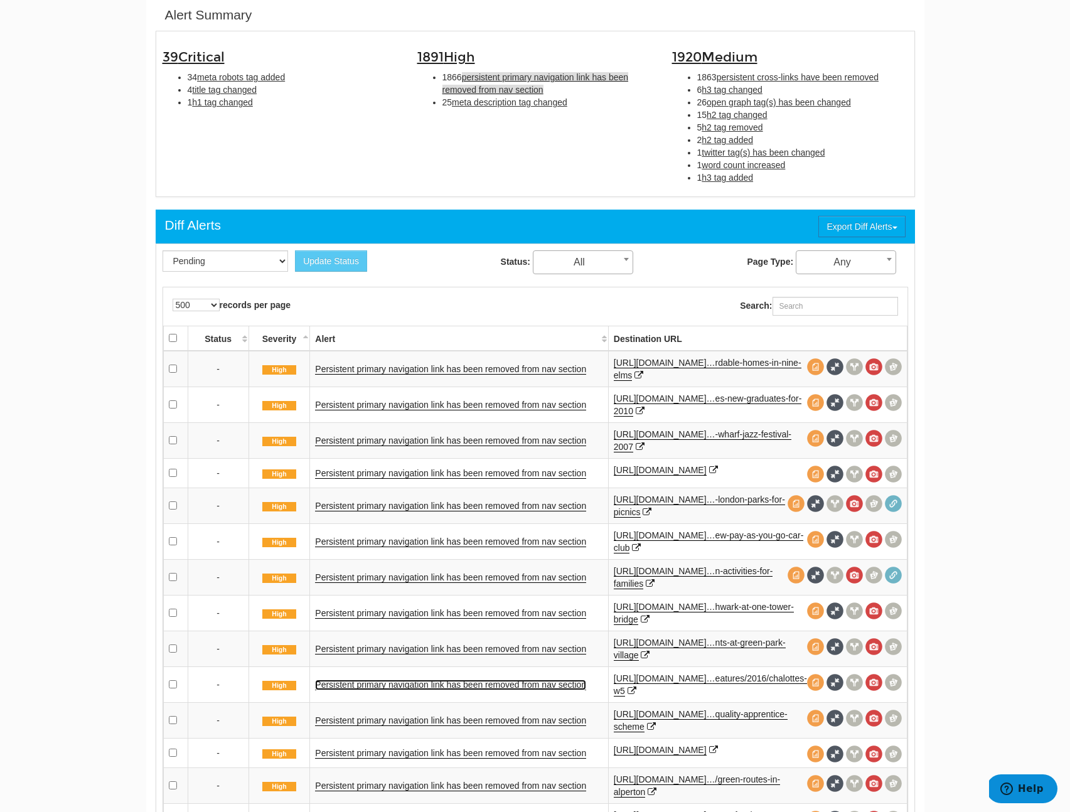
click at [444, 690] on link "Persistent primary navigation link has been removed from nav section" at bounding box center [450, 685] width 271 height 11
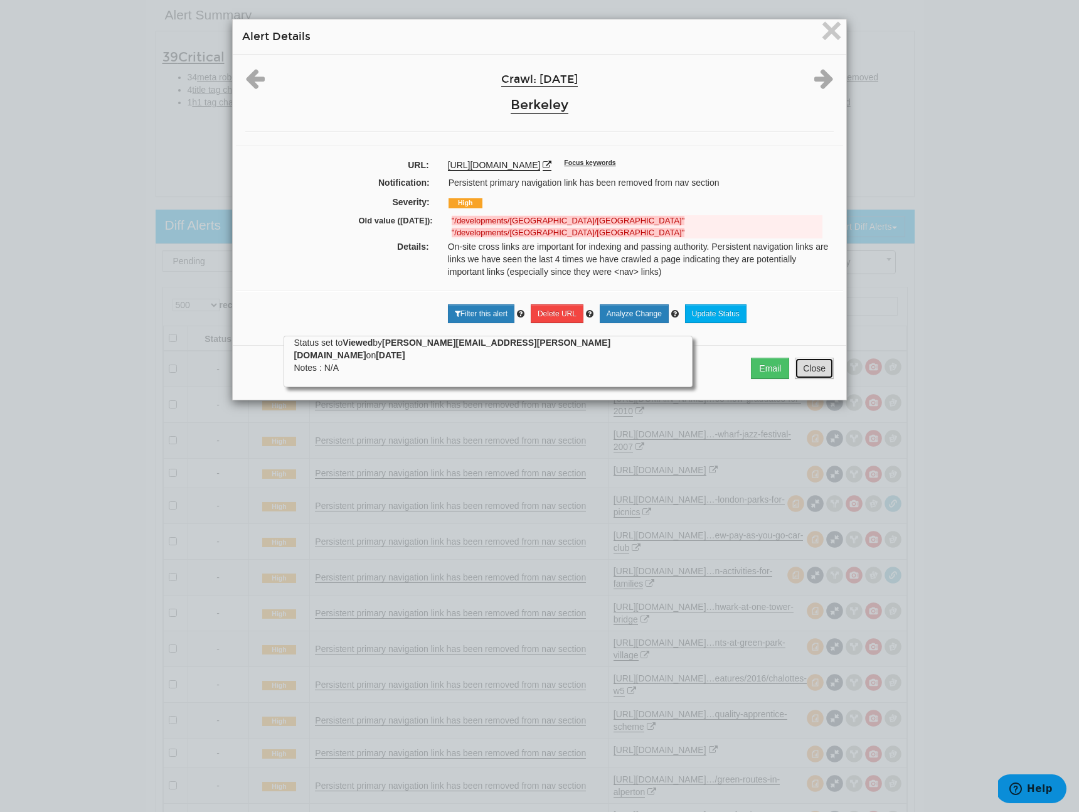
click at [808, 379] on button "Close" at bounding box center [814, 368] width 39 height 21
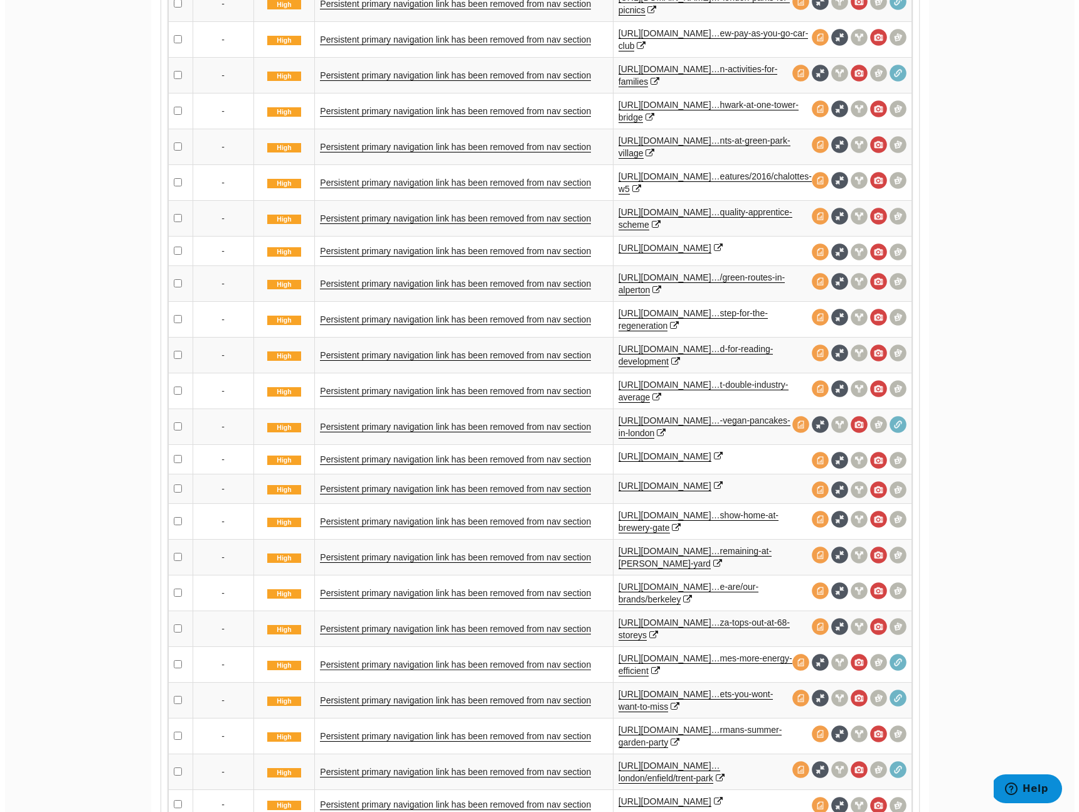
scroll to position [835, 0]
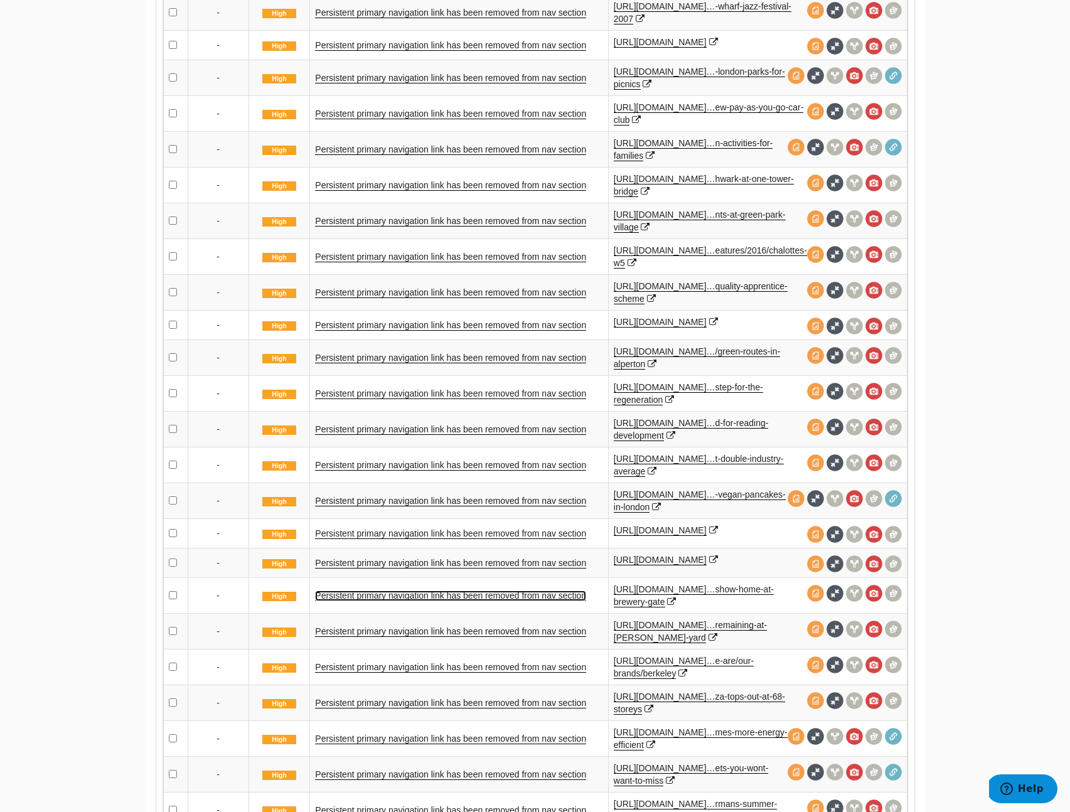
click at [455, 601] on link "Persistent primary navigation link has been removed from nav section" at bounding box center [450, 595] width 271 height 11
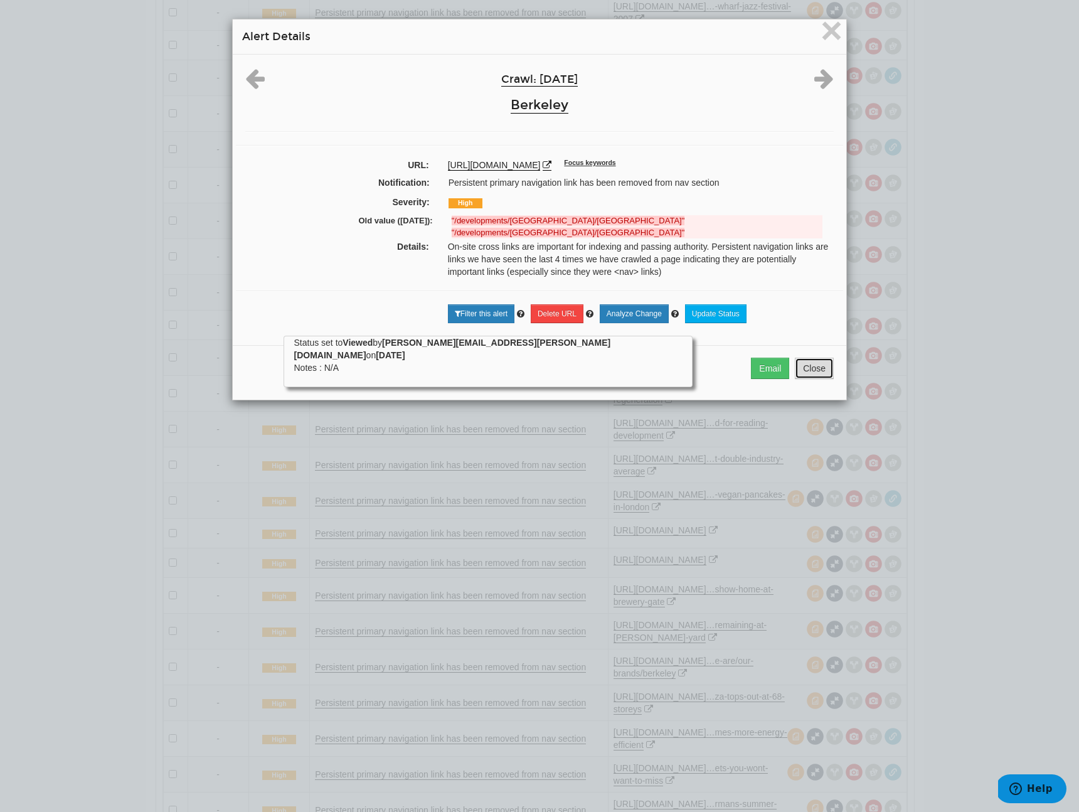
click at [818, 376] on button "Close" at bounding box center [814, 368] width 39 height 21
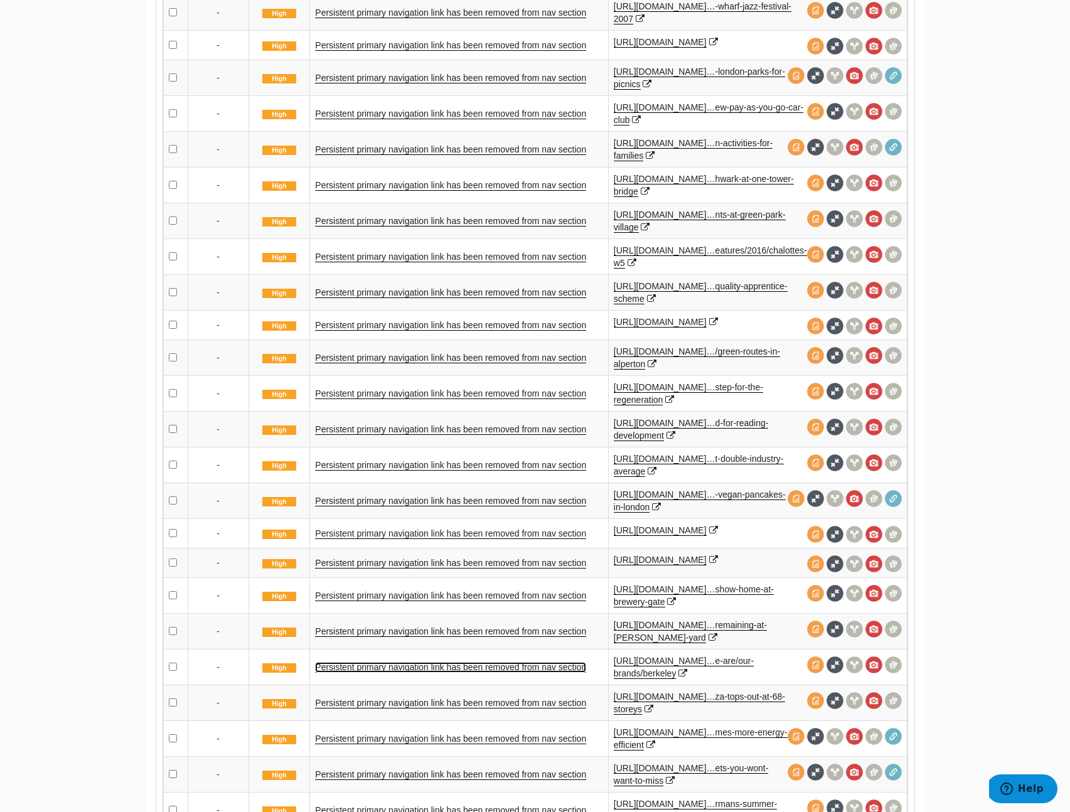
click at [467, 673] on link "Persistent primary navigation link has been removed from nav section" at bounding box center [450, 667] width 271 height 11
